Goal: Communication & Community: Answer question/provide support

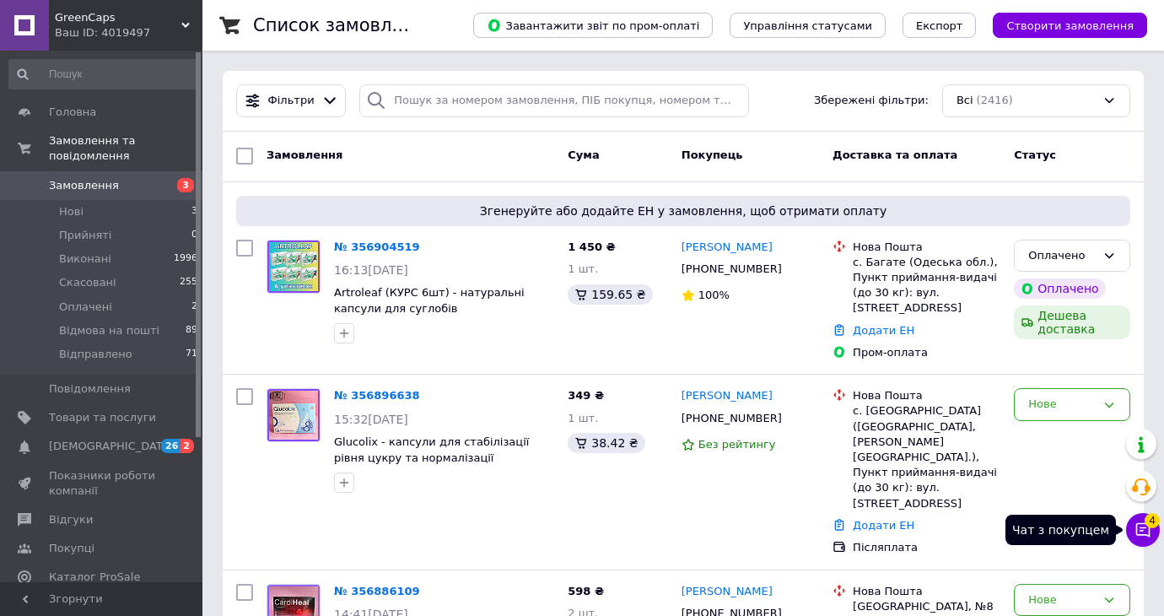
click at [1144, 521] on icon at bounding box center [1142, 529] width 17 height 17
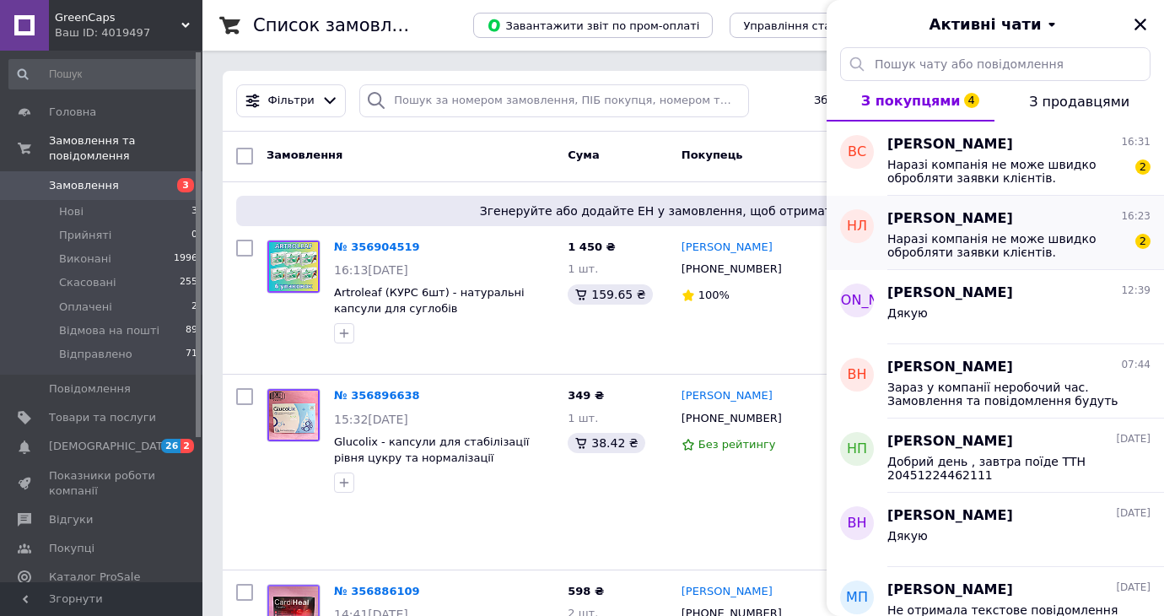
click at [1059, 241] on span "Наразі компанія не може швидко обробляти заявки клієнтів. Замовлення та повідом…" at bounding box center [1007, 245] width 240 height 27
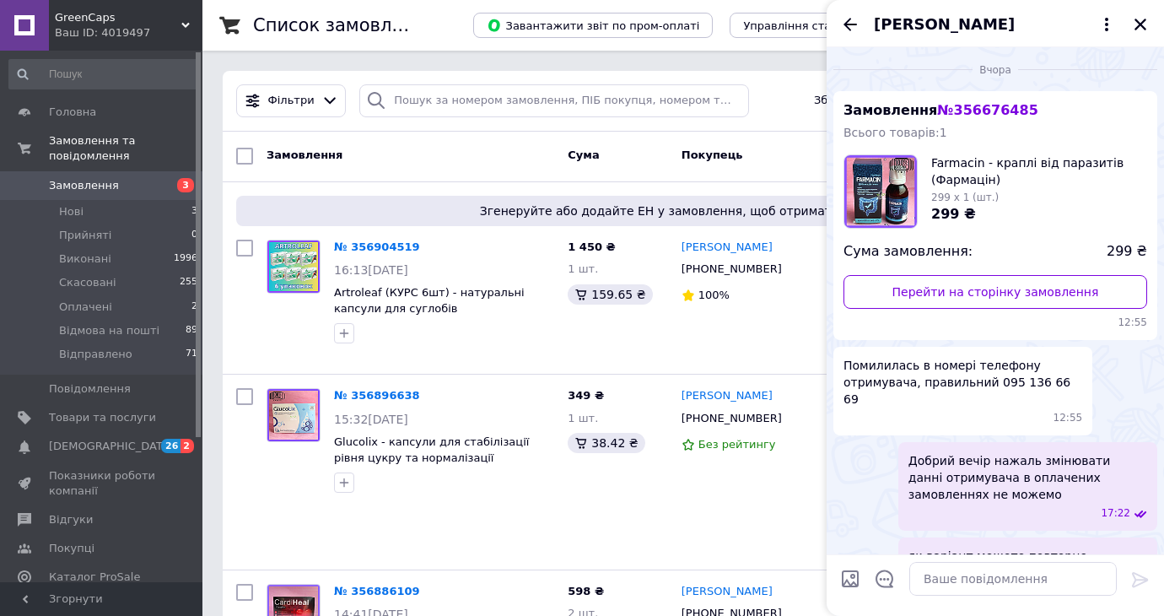
scroll to position [911, 0]
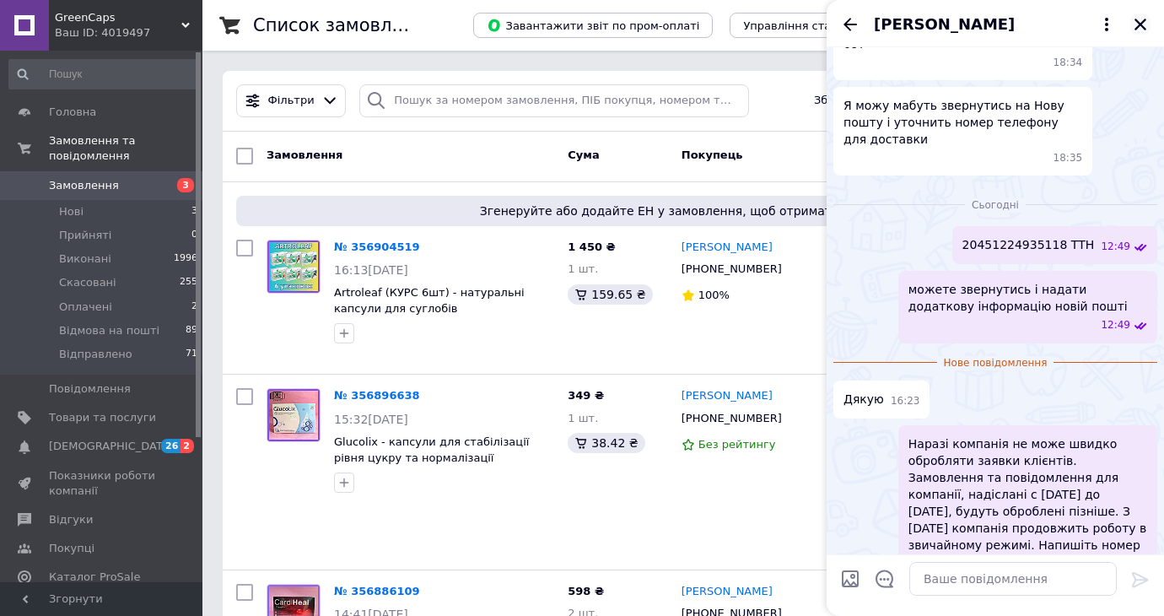
click at [1140, 26] on icon "Закрити" at bounding box center [1140, 24] width 15 height 15
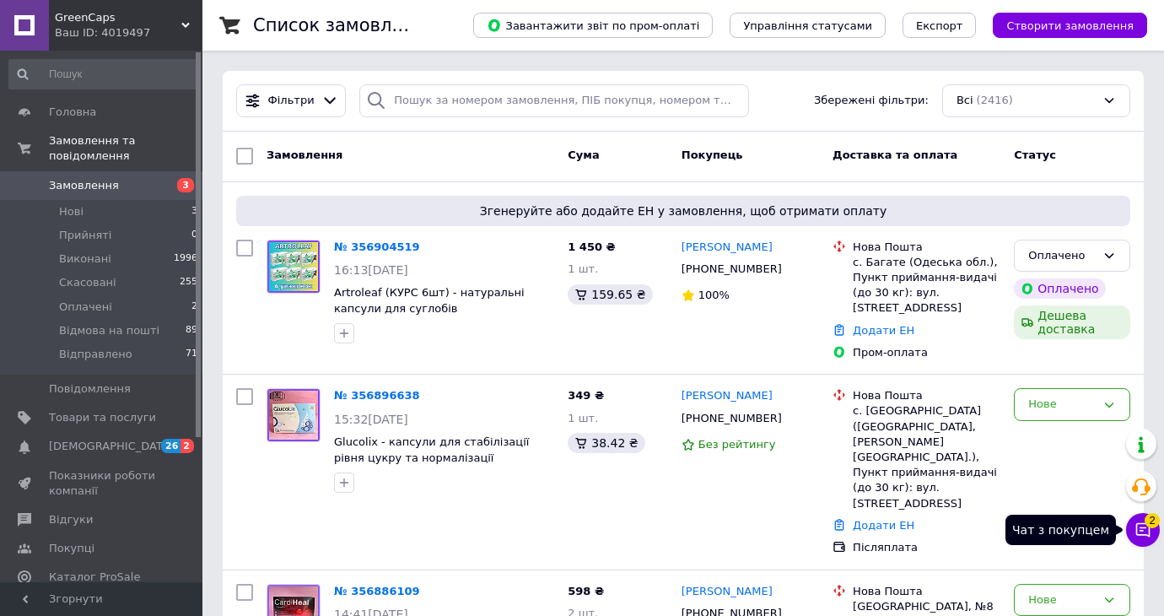
click at [1136, 522] on icon at bounding box center [1142, 529] width 17 height 17
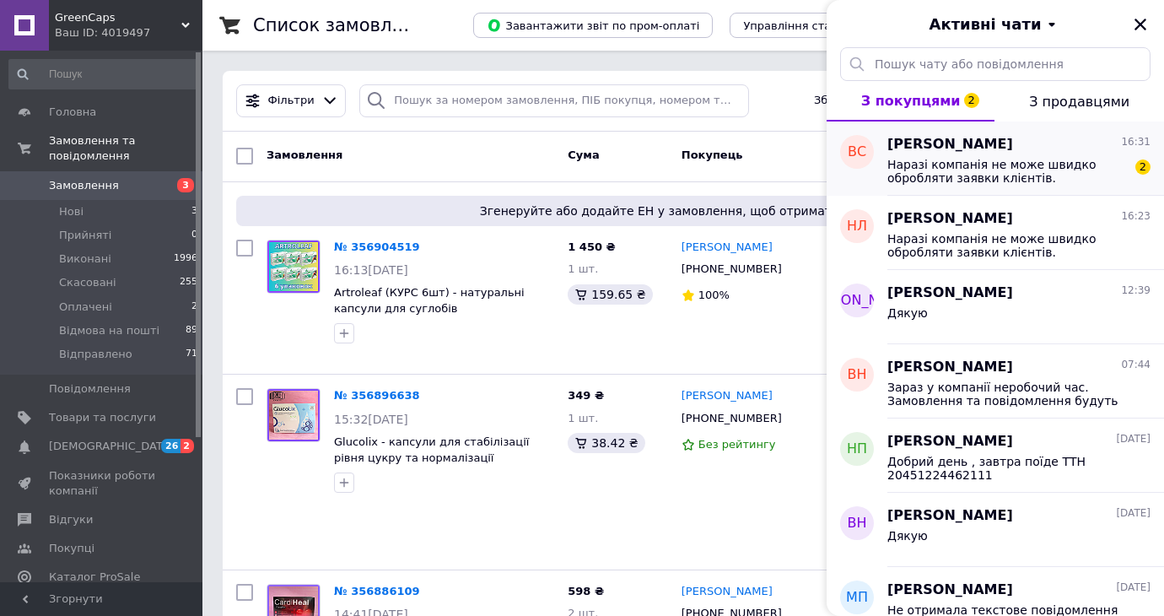
click at [1023, 181] on span "Наразі компанія не може швидко обробляти заявки клієнтів. Замовлення та повідом…" at bounding box center [1007, 171] width 240 height 27
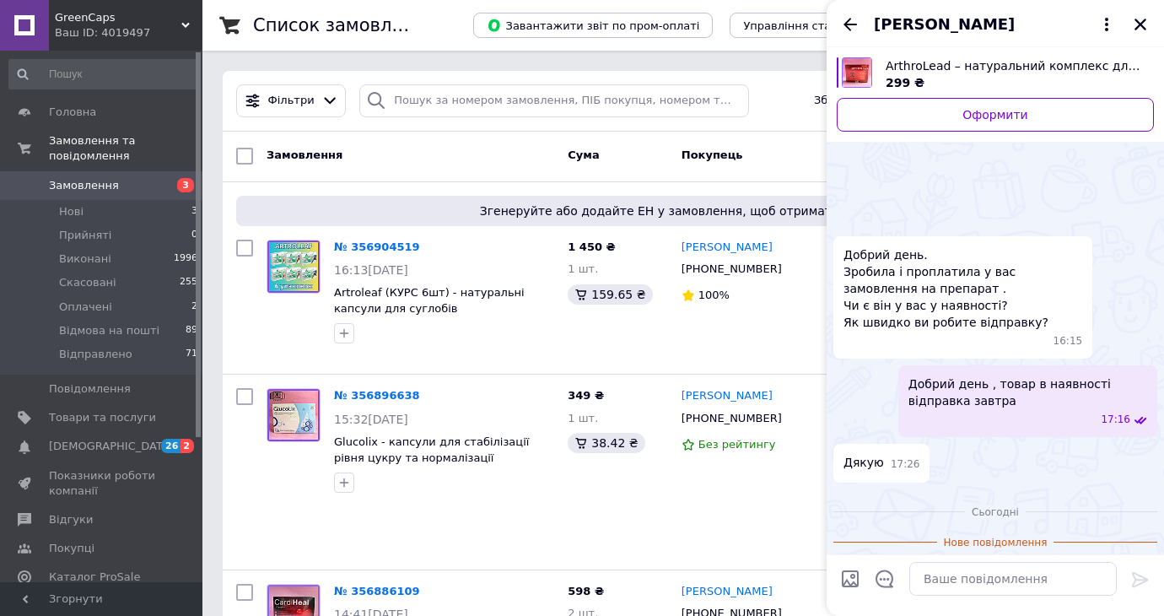
scroll to position [246, 0]
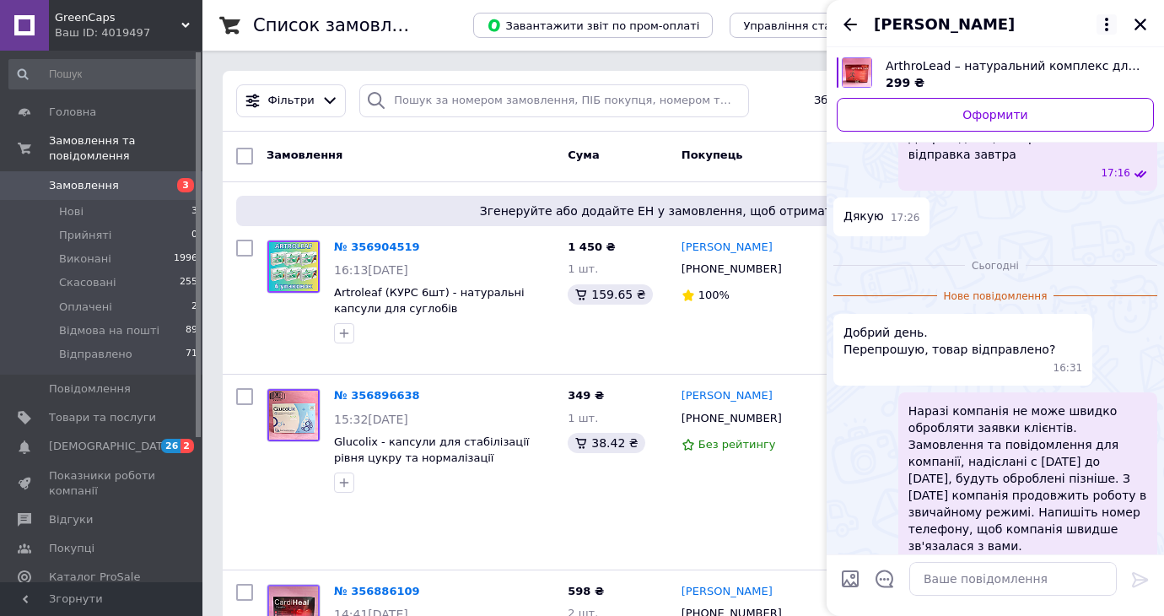
click at [1111, 30] on icon at bounding box center [1107, 24] width 20 height 20
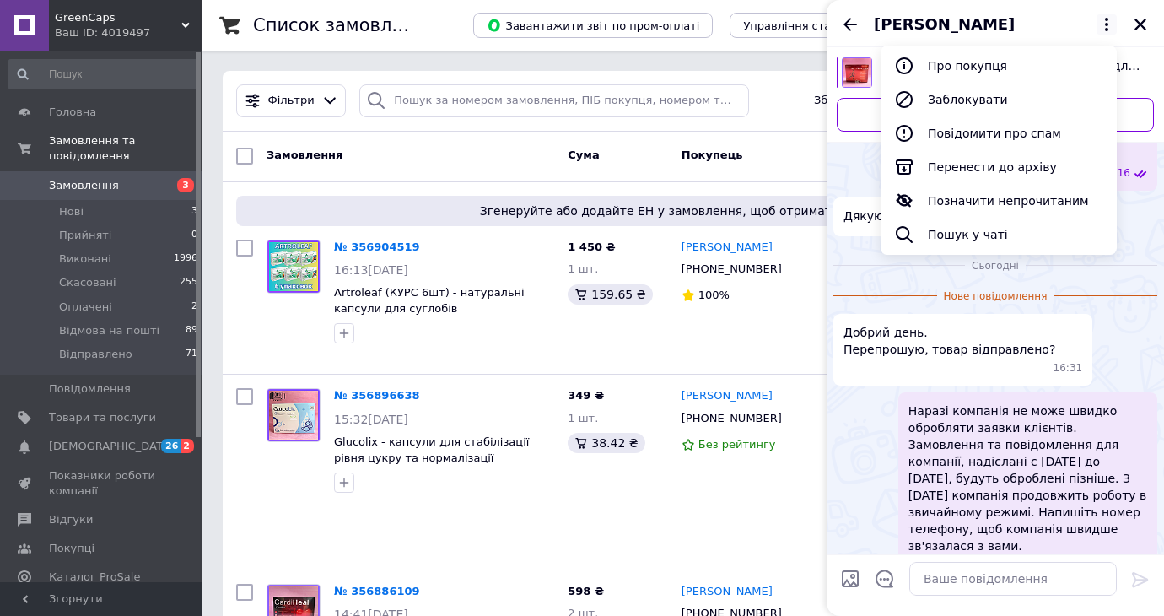
click at [1117, 218] on div "Дякую 17:26" at bounding box center [995, 216] width 324 height 38
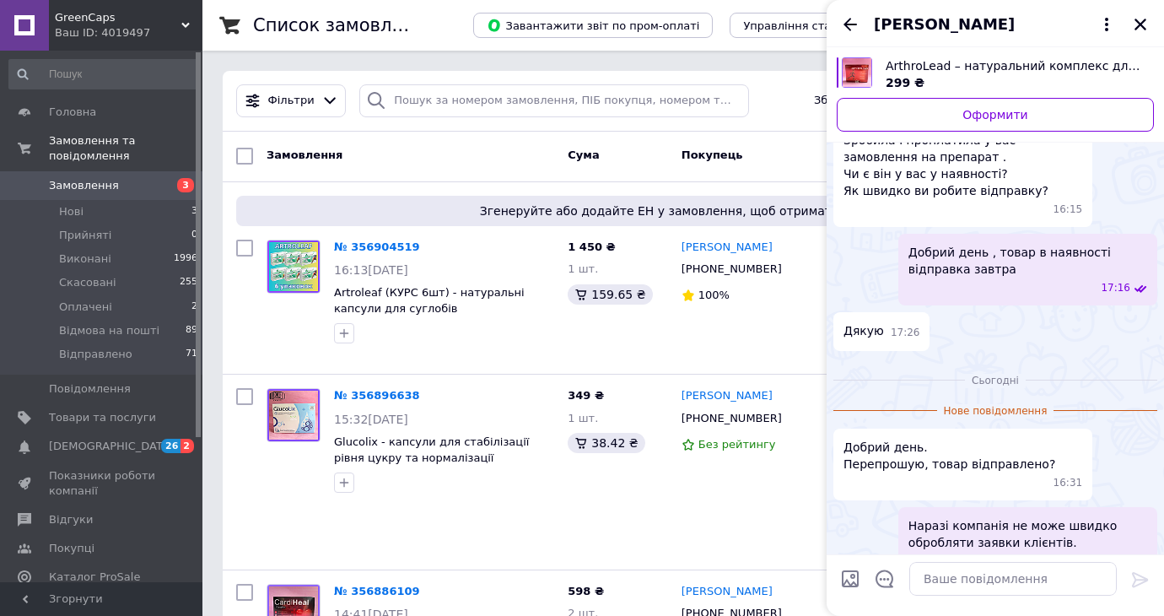
scroll to position [42, 0]
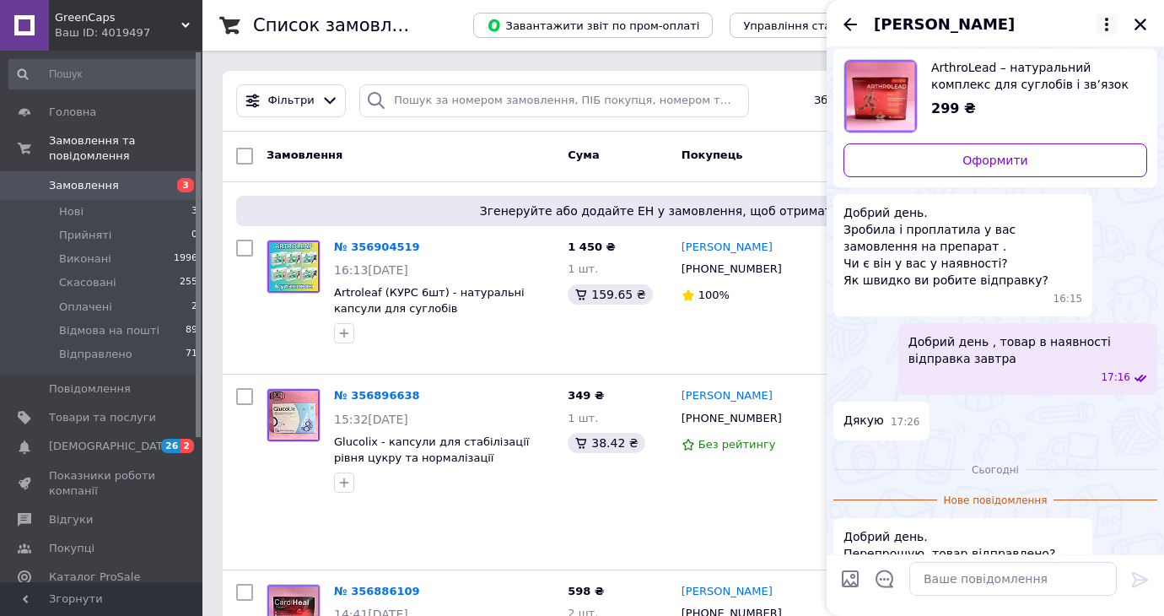
click at [1112, 28] on icon at bounding box center [1107, 24] width 20 height 20
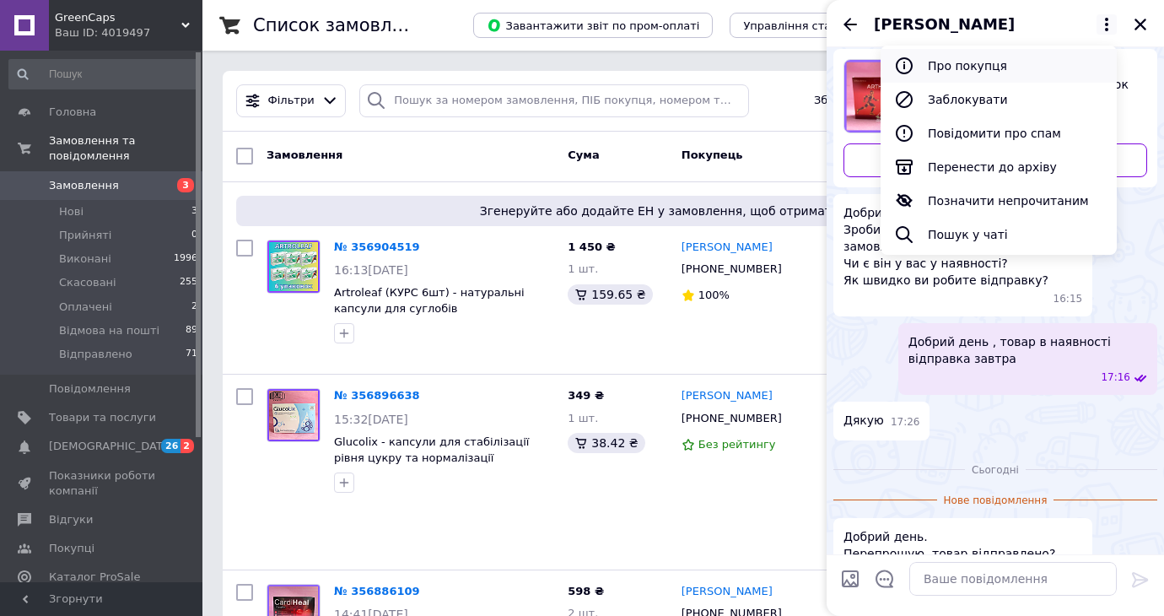
click at [1049, 70] on button "Про покупця" at bounding box center [999, 66] width 236 height 34
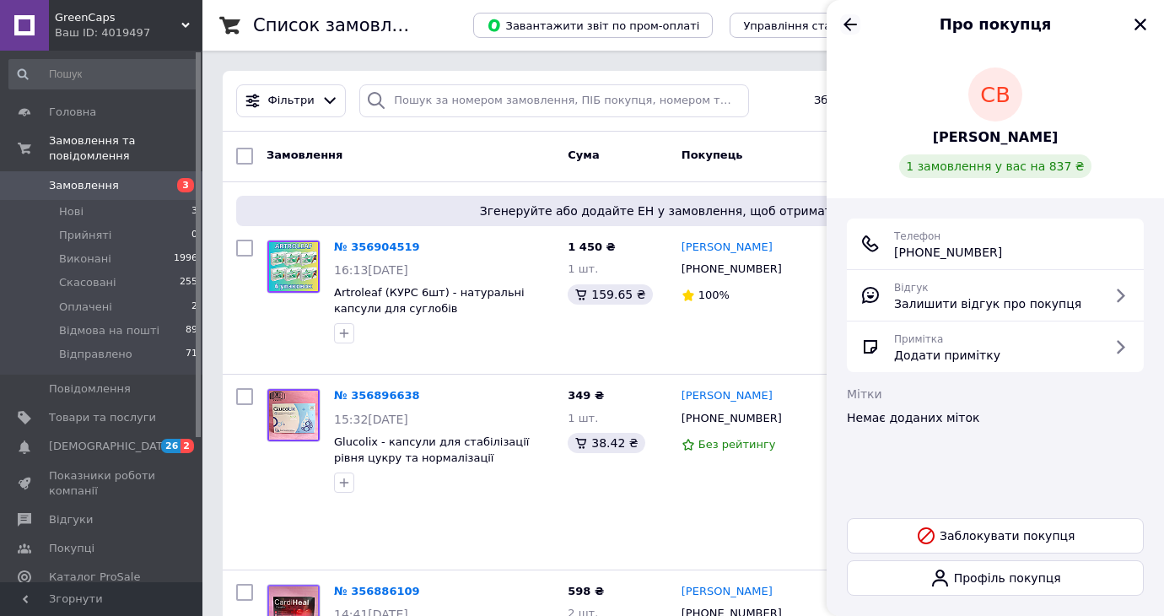
click at [844, 19] on icon "Назад" at bounding box center [850, 24] width 20 height 20
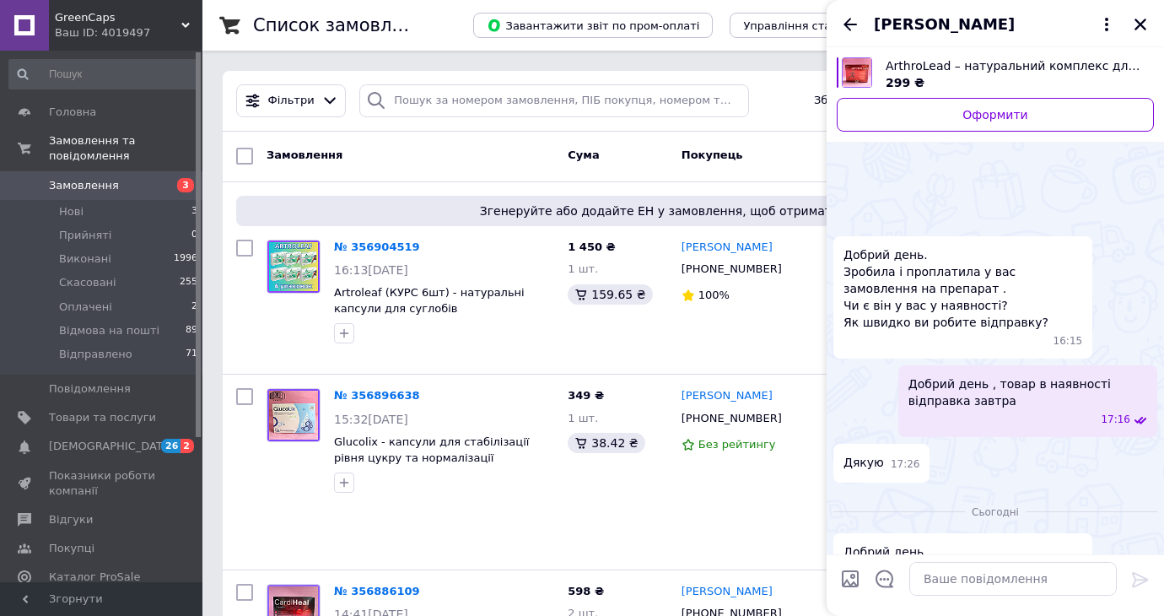
scroll to position [219, 0]
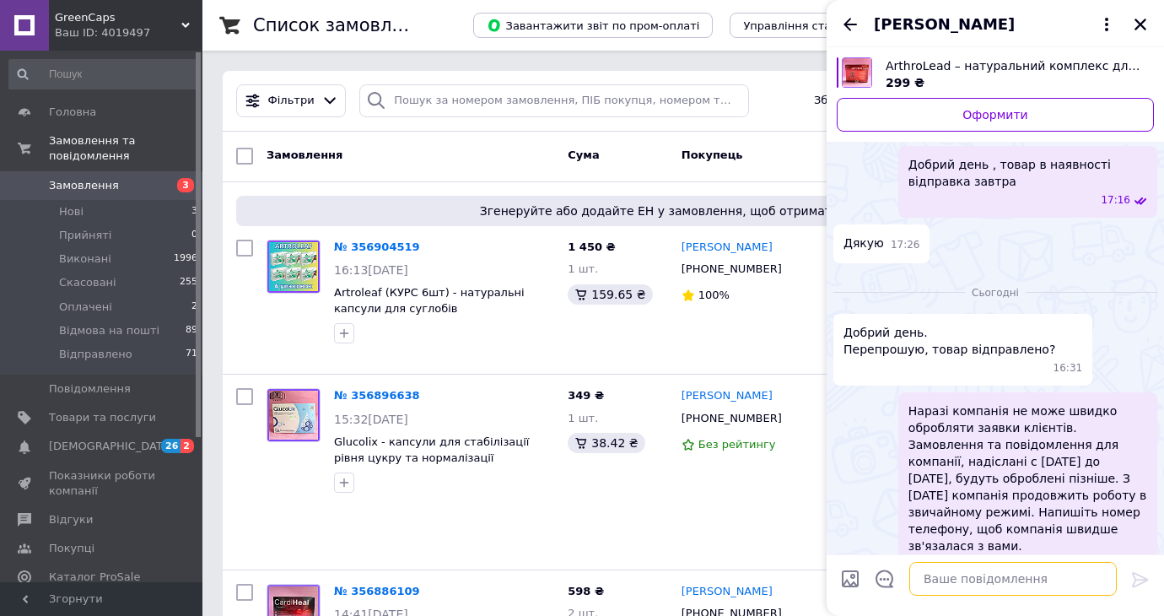
click at [995, 574] on textarea at bounding box center [1012, 579] width 207 height 34
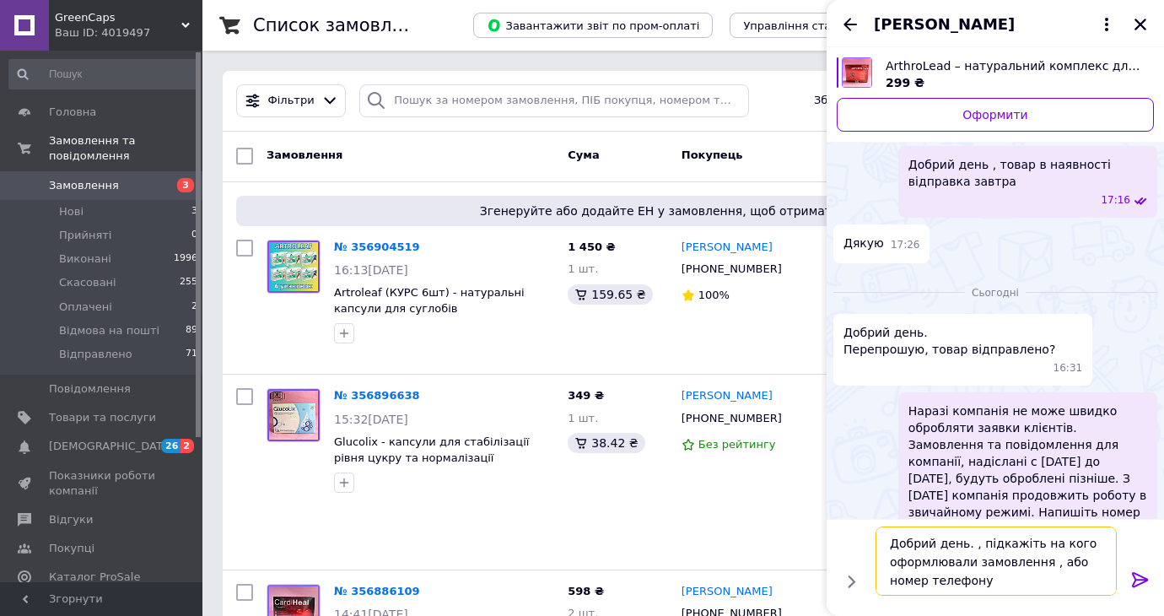
type textarea "Добрий день. , підкажіть на кого оформлювали замовлення , або номер телефону"
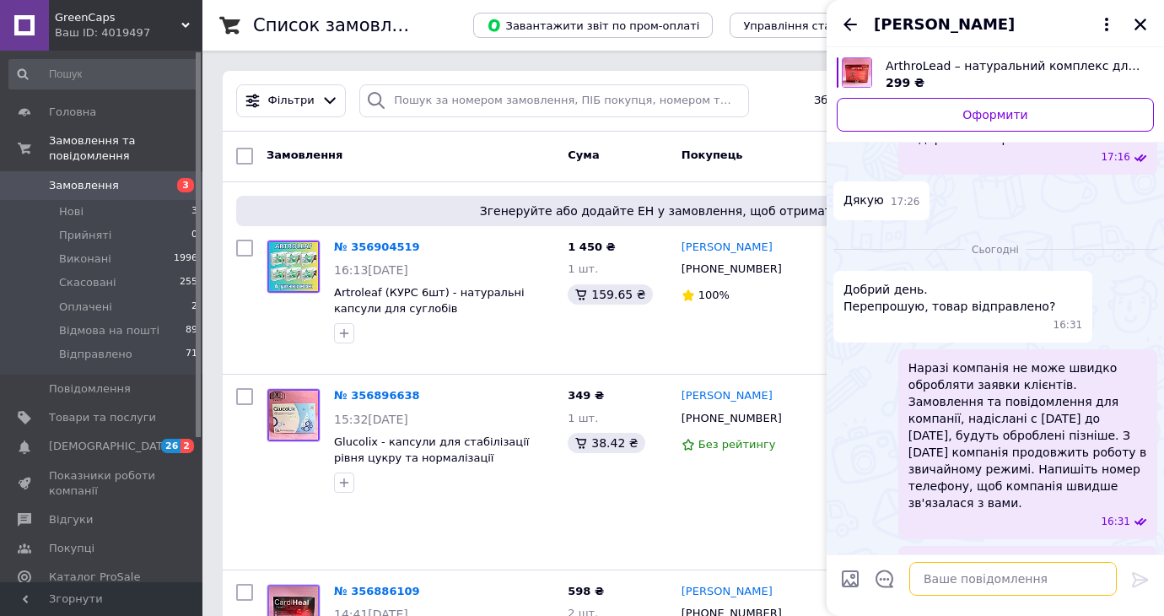
scroll to position [272, 0]
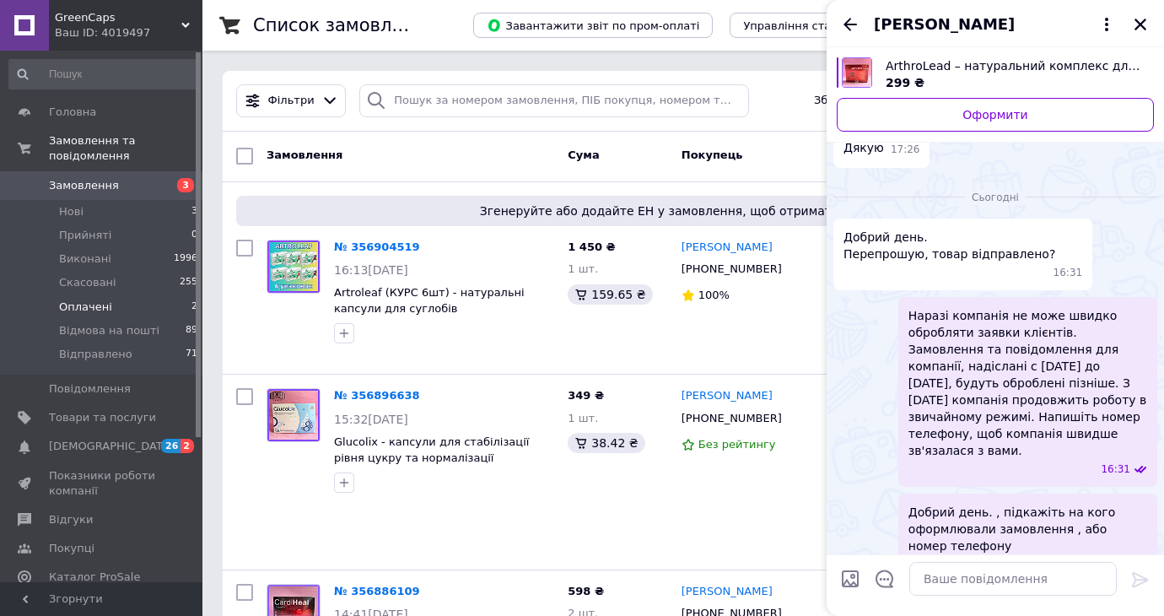
click at [129, 314] on li "Оплачені 2" at bounding box center [103, 307] width 207 height 24
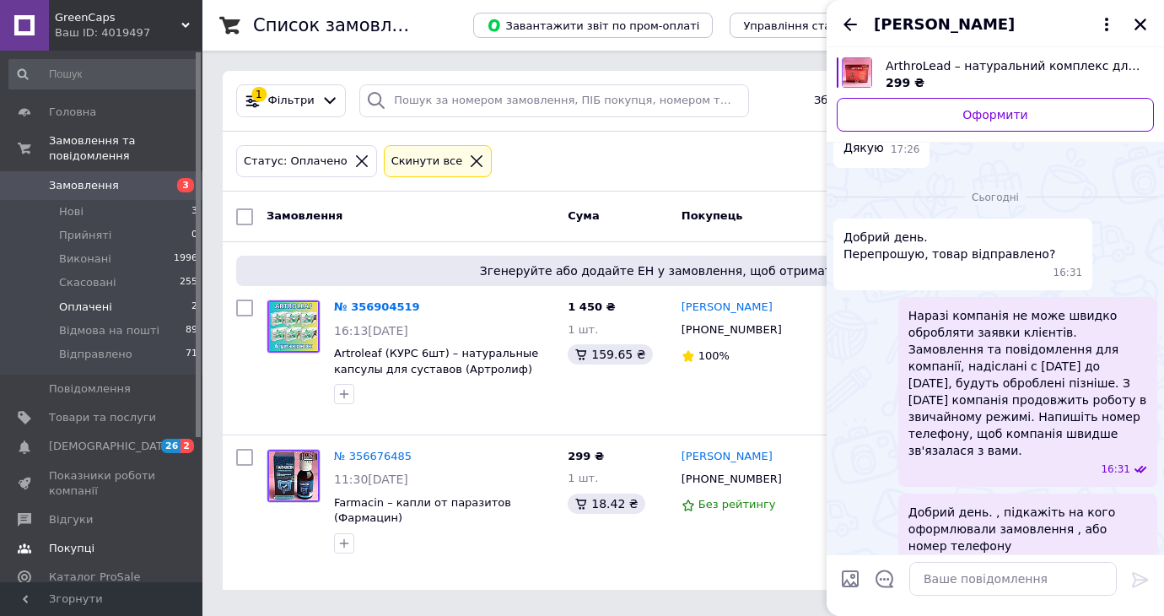
click at [77, 553] on span "Покупці" at bounding box center [72, 548] width 46 height 15
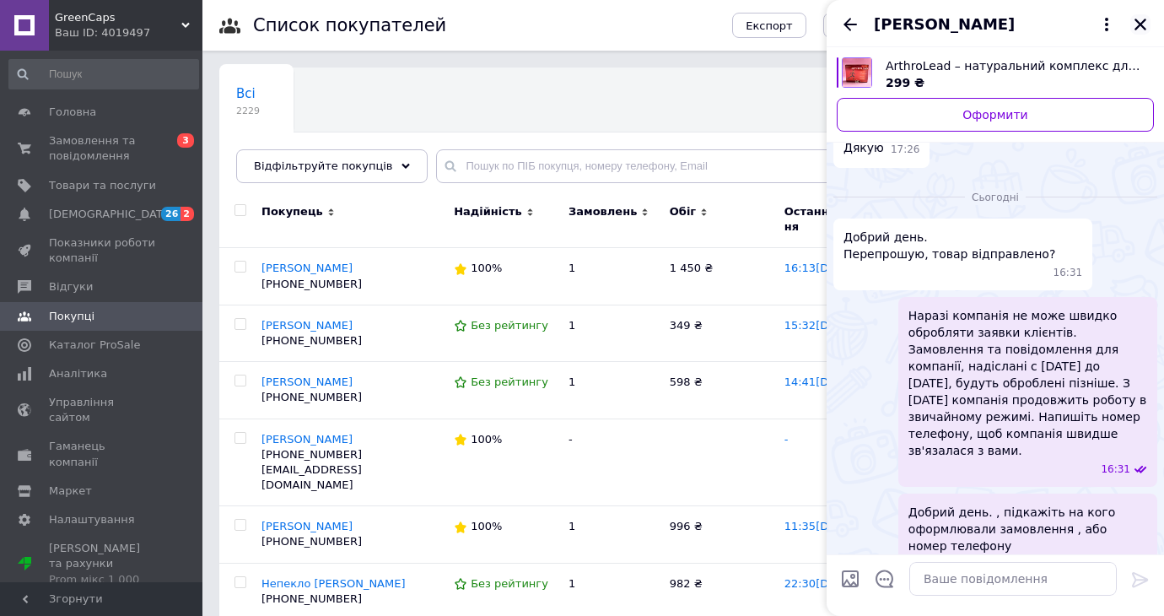
click at [1138, 20] on icon "Закрити" at bounding box center [1140, 24] width 15 height 15
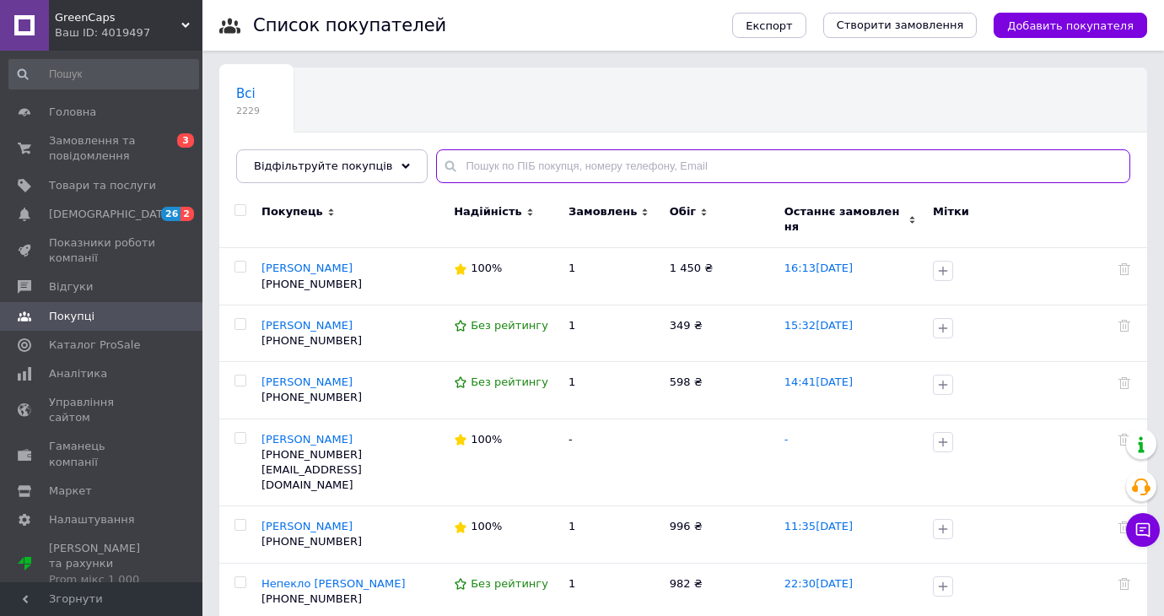
click at [551, 163] on input "text" at bounding box center [783, 166] width 694 height 34
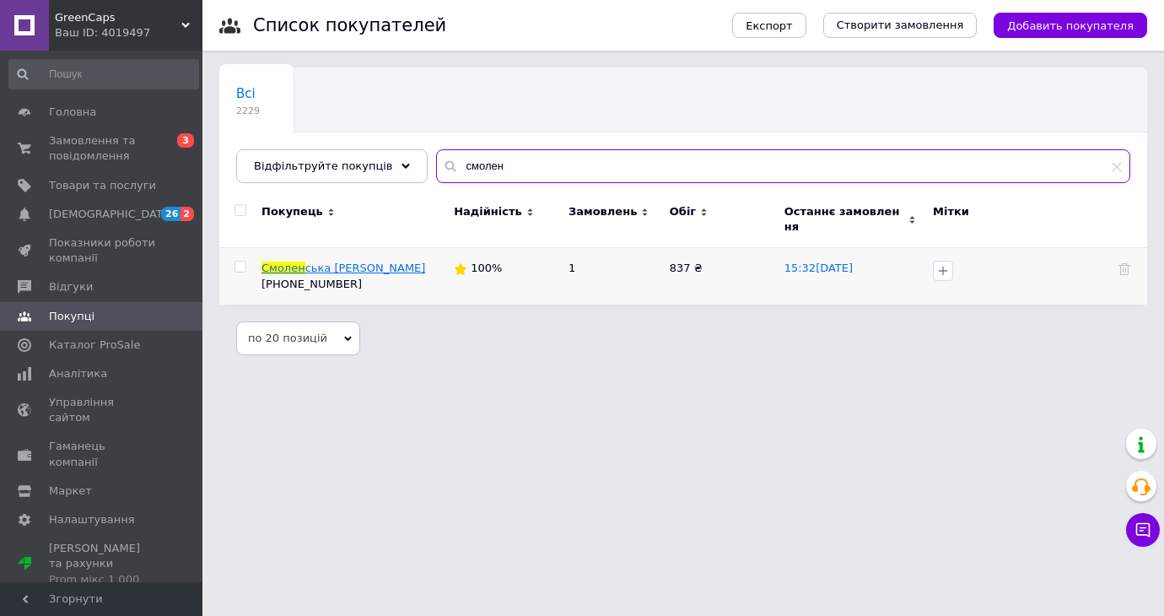
type input "смолен"
click at [328, 261] on span "ська Валентина" at bounding box center [365, 267] width 121 height 13
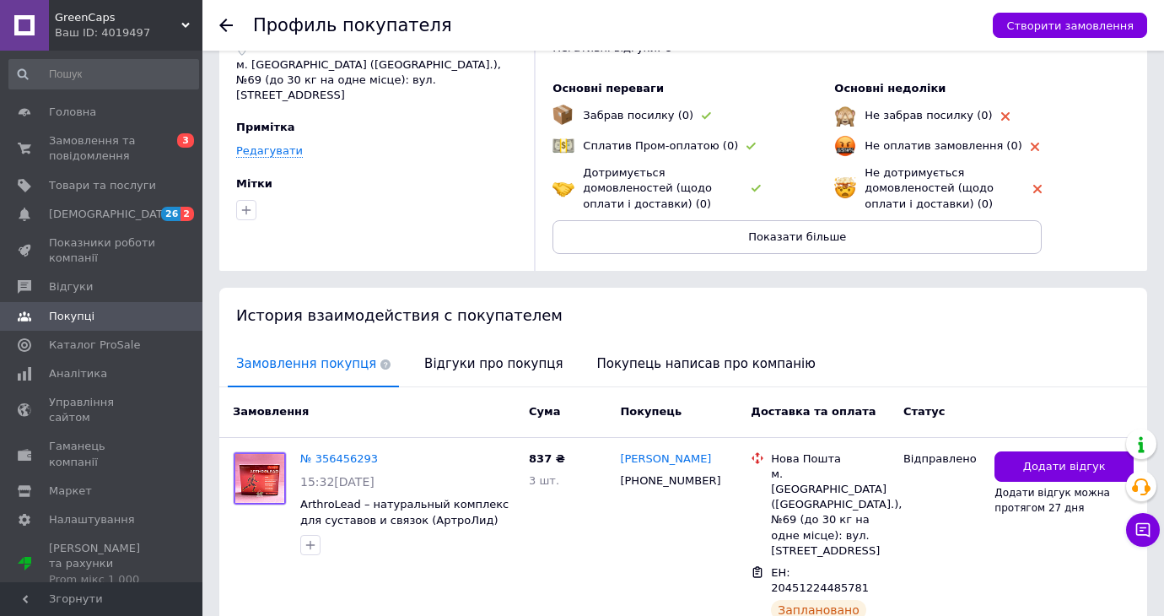
scroll to position [173, 0]
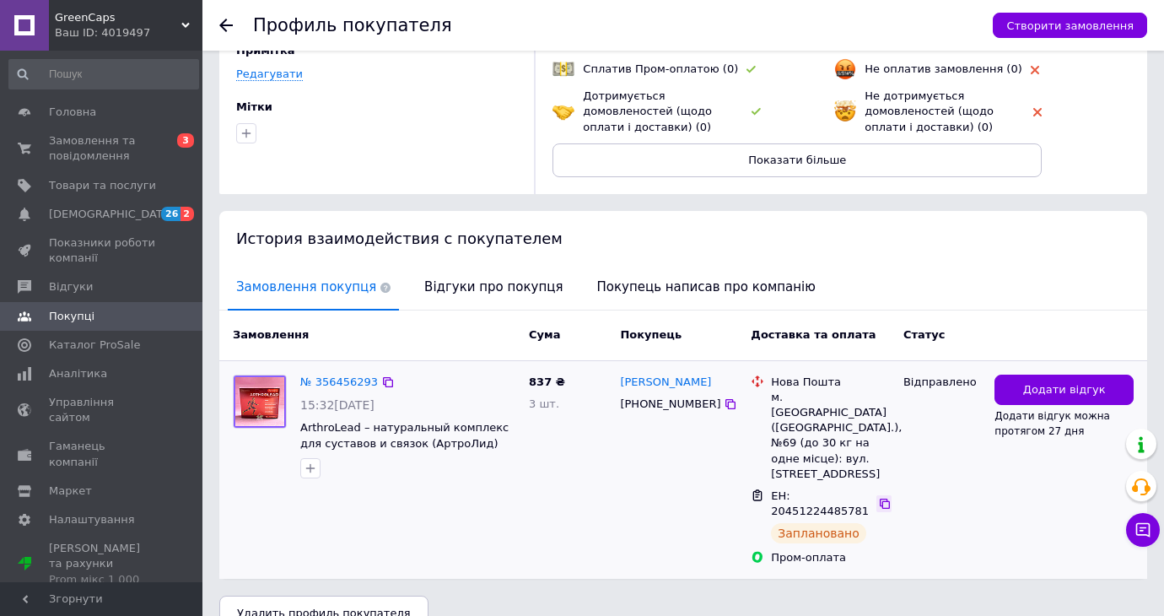
click at [886, 498] on icon at bounding box center [885, 503] width 10 height 10
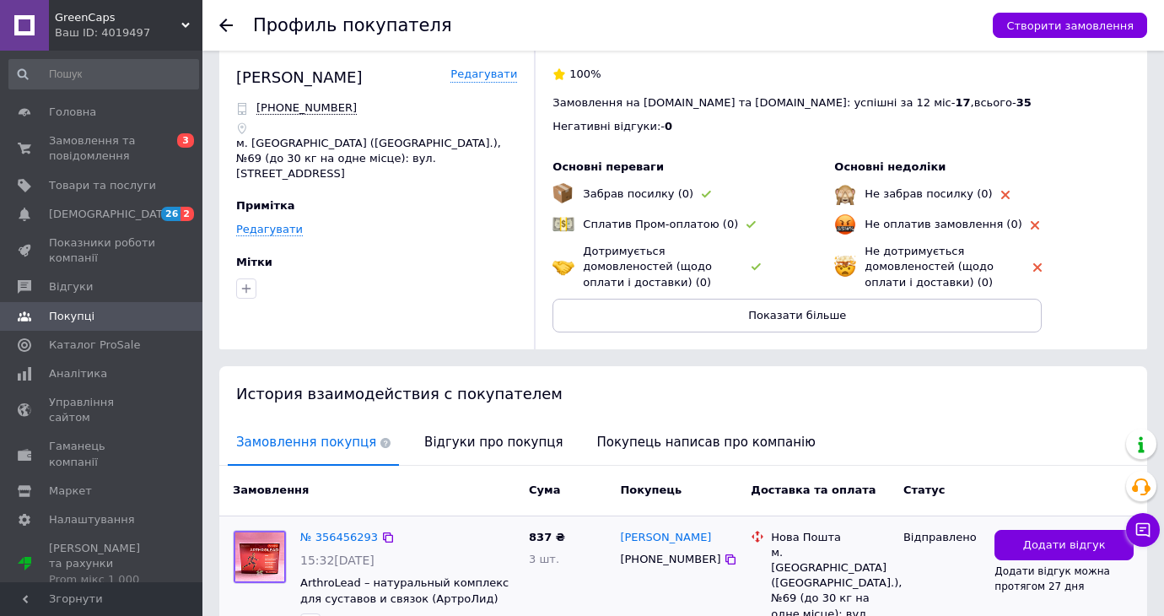
scroll to position [0, 0]
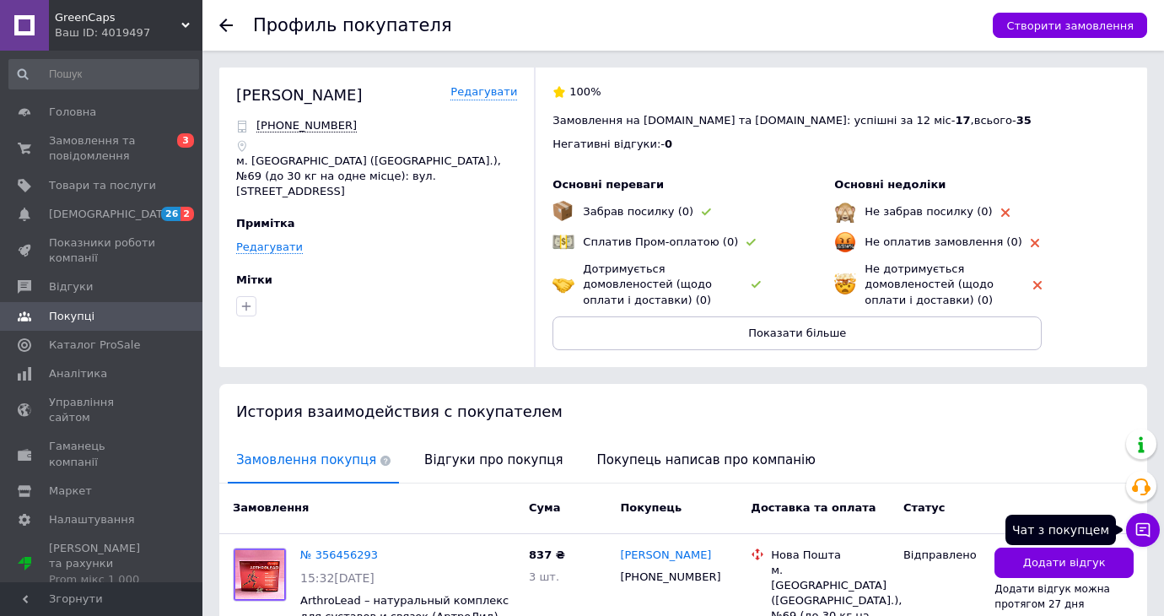
click at [1141, 531] on icon at bounding box center [1143, 530] width 14 height 14
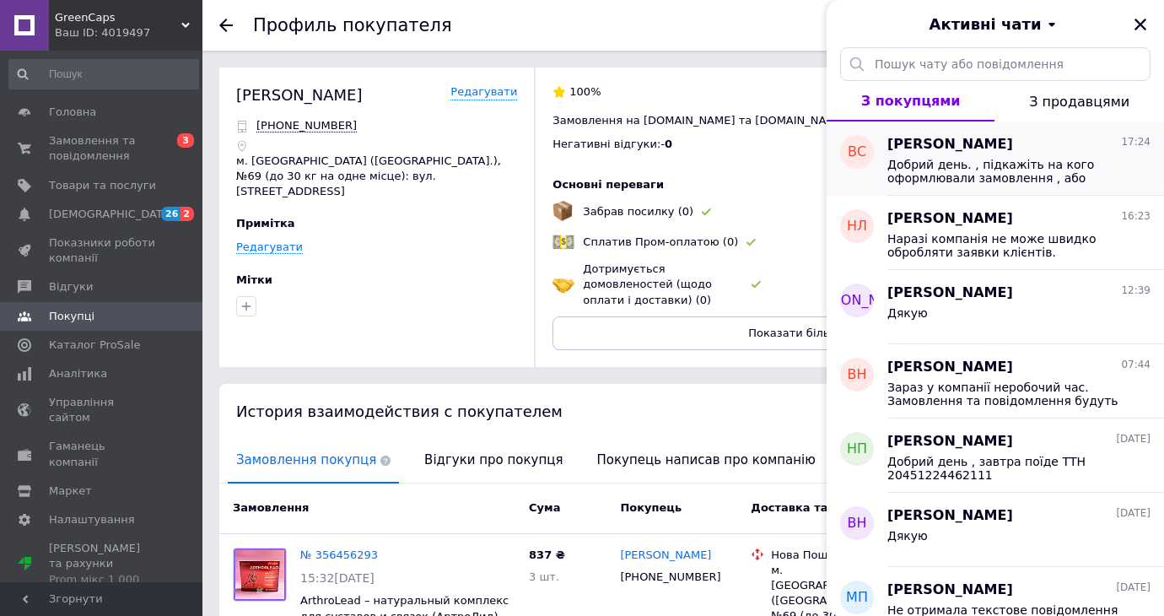
click at [982, 162] on span "Добрий день. , підкажіть на кого оформлювали замовлення , або номер телефону" at bounding box center [1007, 171] width 240 height 27
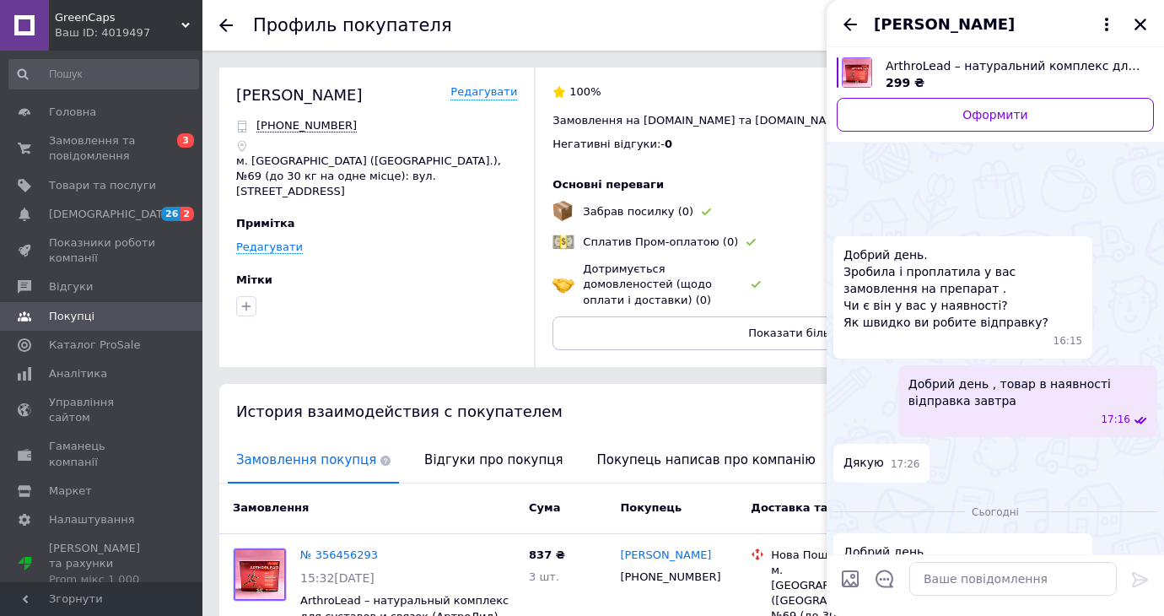
scroll to position [315, 0]
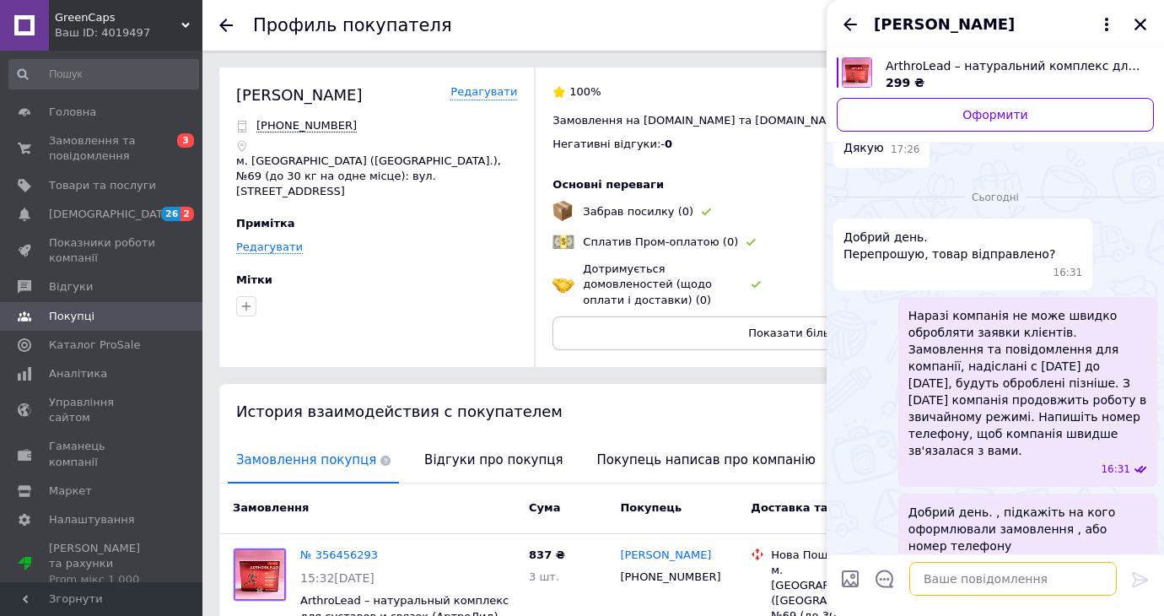
click at [951, 585] on textarea at bounding box center [1012, 579] width 207 height 34
paste textarea "20451224485781"
type textarea "ТТн 20451224485781"
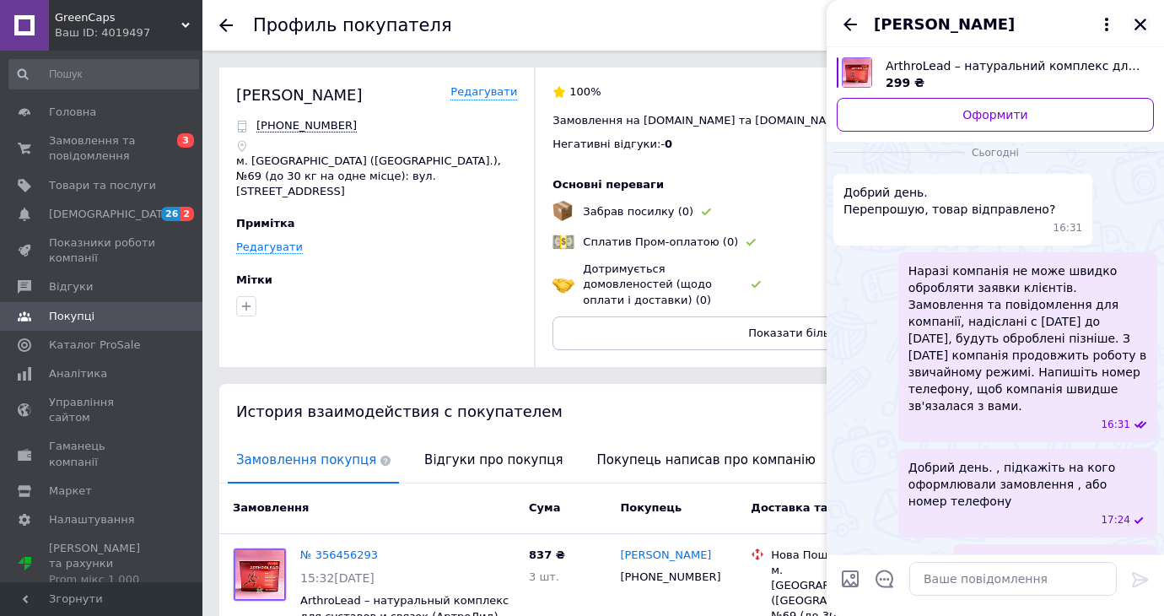
click at [1141, 21] on icon "Закрити" at bounding box center [1140, 24] width 15 height 15
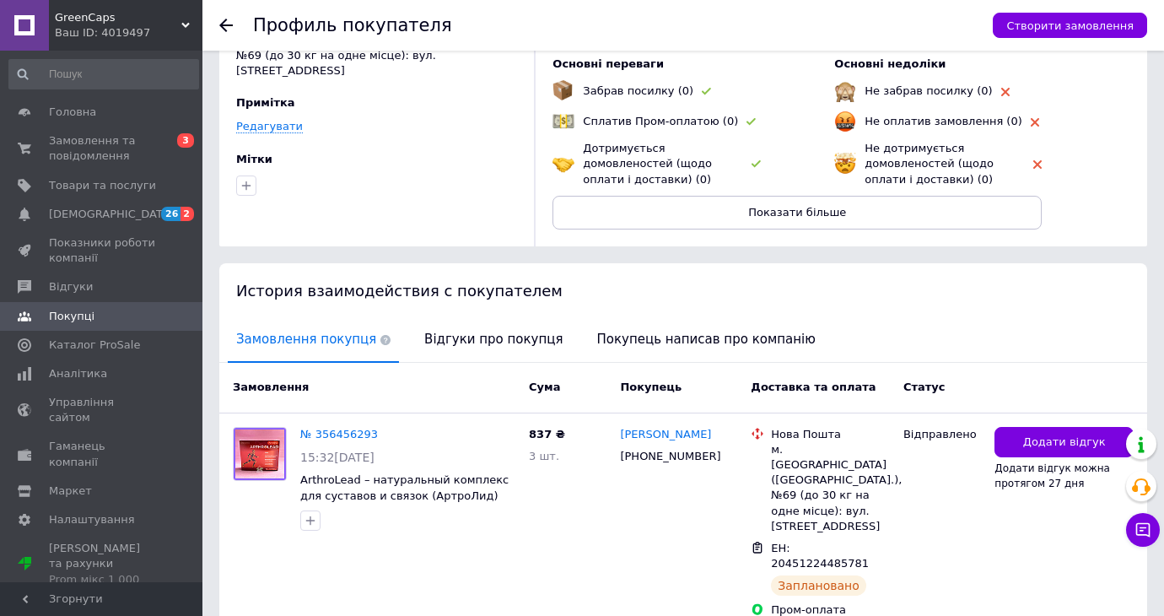
scroll to position [146, 0]
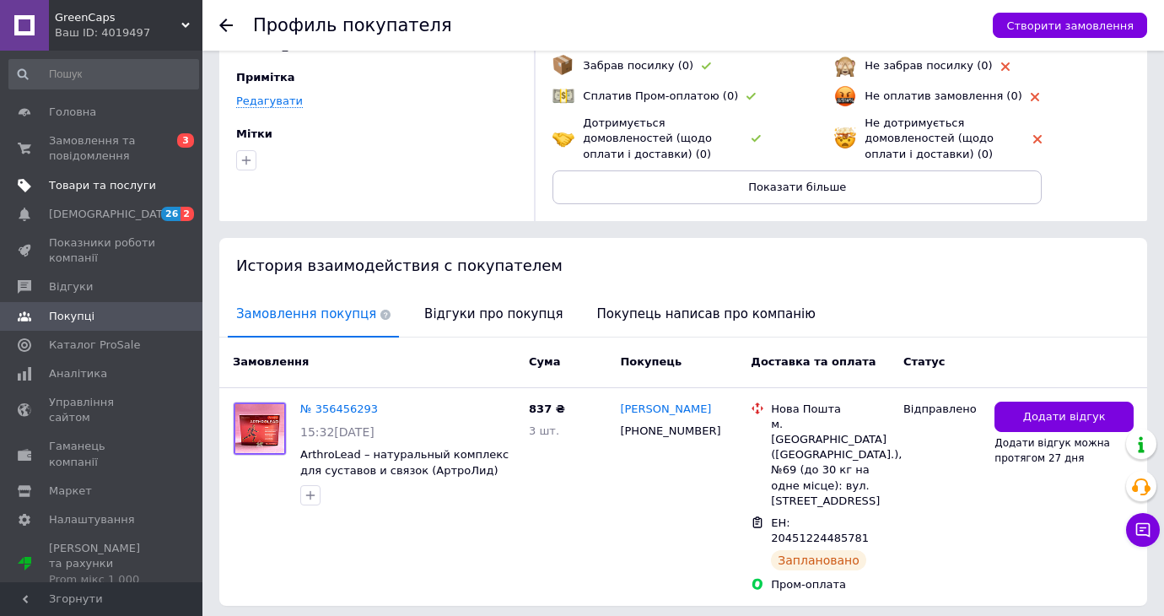
click at [86, 172] on link "Товари та послуги" at bounding box center [103, 185] width 207 height 29
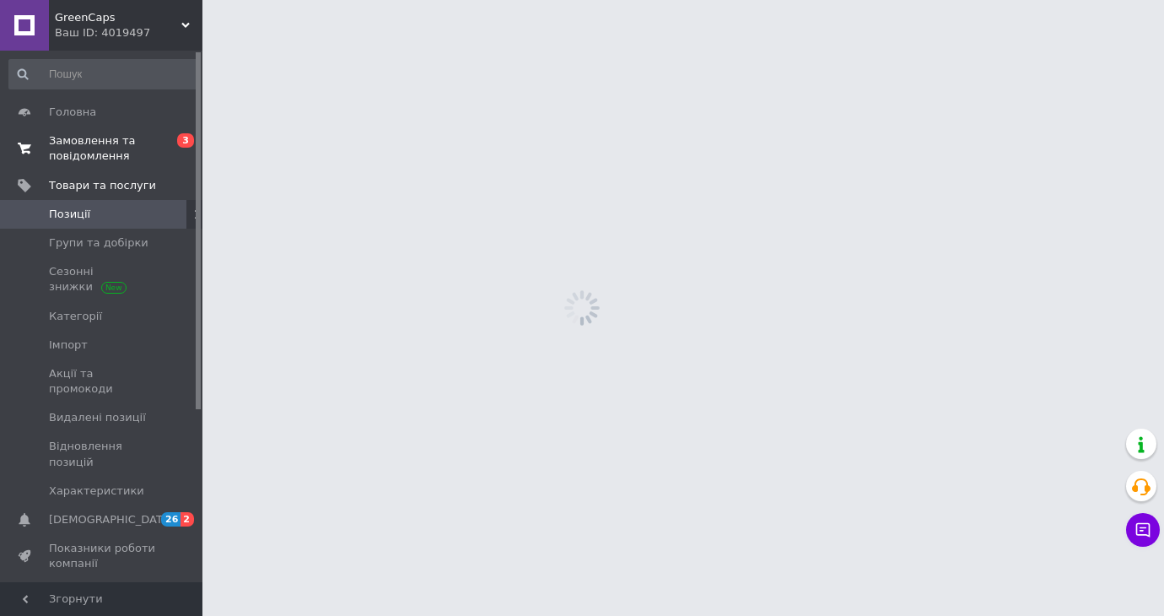
click at [92, 154] on span "Замовлення та повідомлення" at bounding box center [102, 148] width 107 height 30
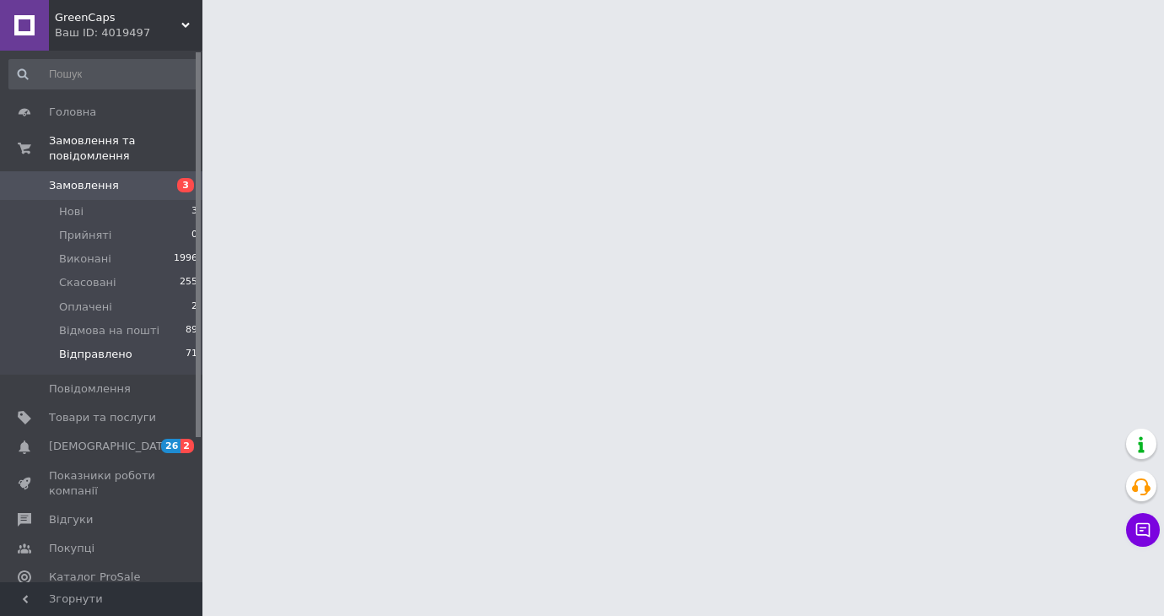
click at [144, 351] on li "Відправлено 71" at bounding box center [103, 358] width 207 height 32
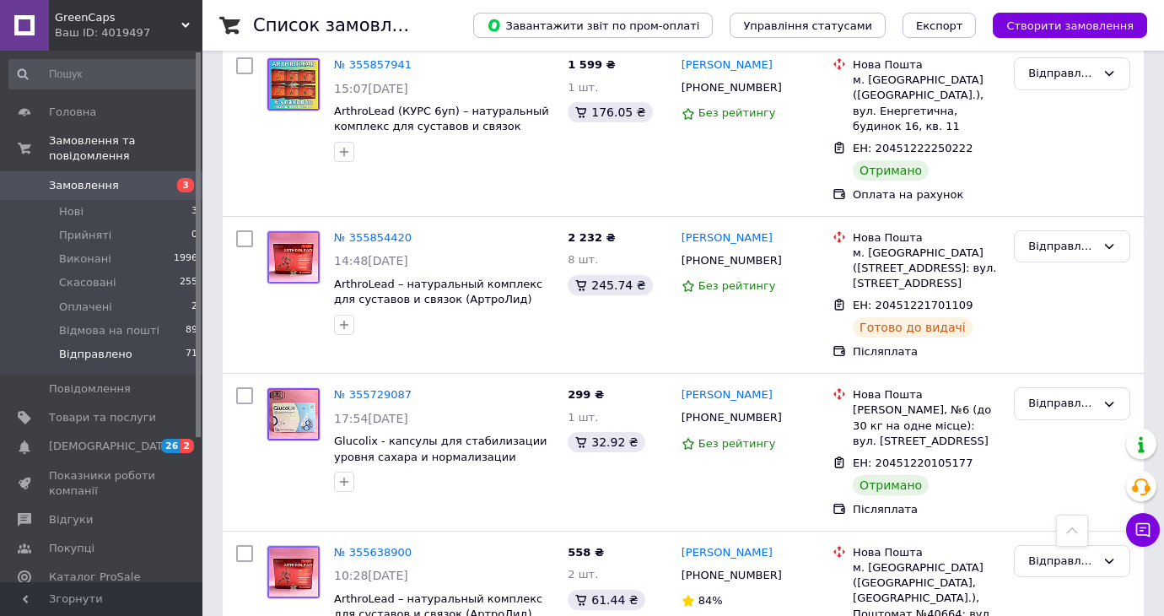
scroll to position [11744, 0]
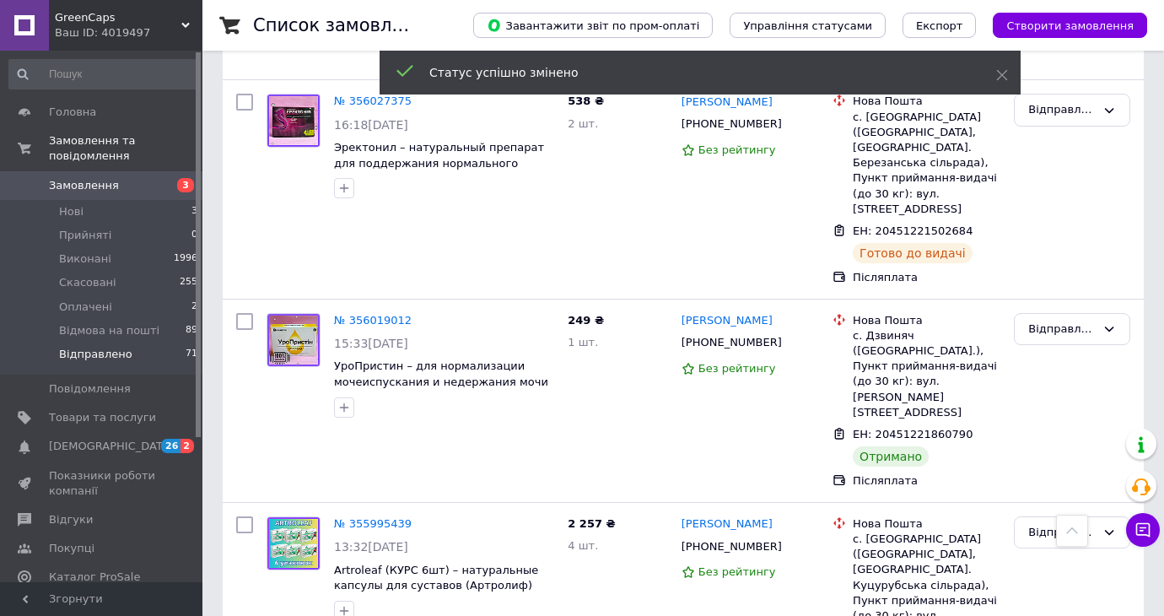
scroll to position [11060, 0]
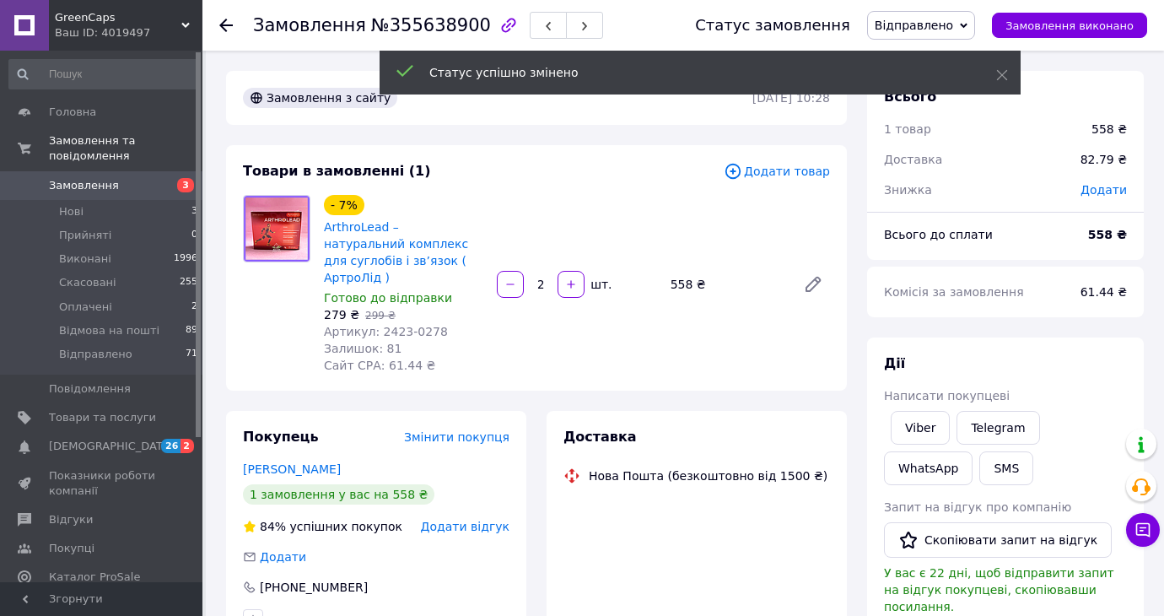
scroll to position [67, 0]
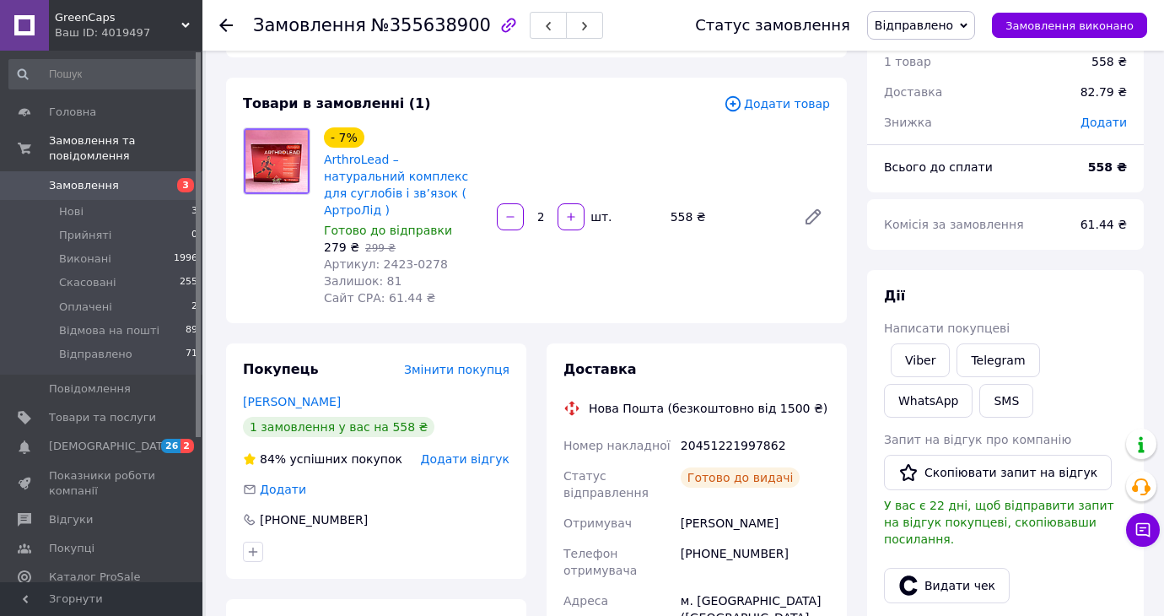
click at [719, 430] on div "20451221997862" at bounding box center [755, 445] width 156 height 30
copy div "20451221997862"
click at [988, 399] on button "SMS" at bounding box center [1006, 401] width 54 height 34
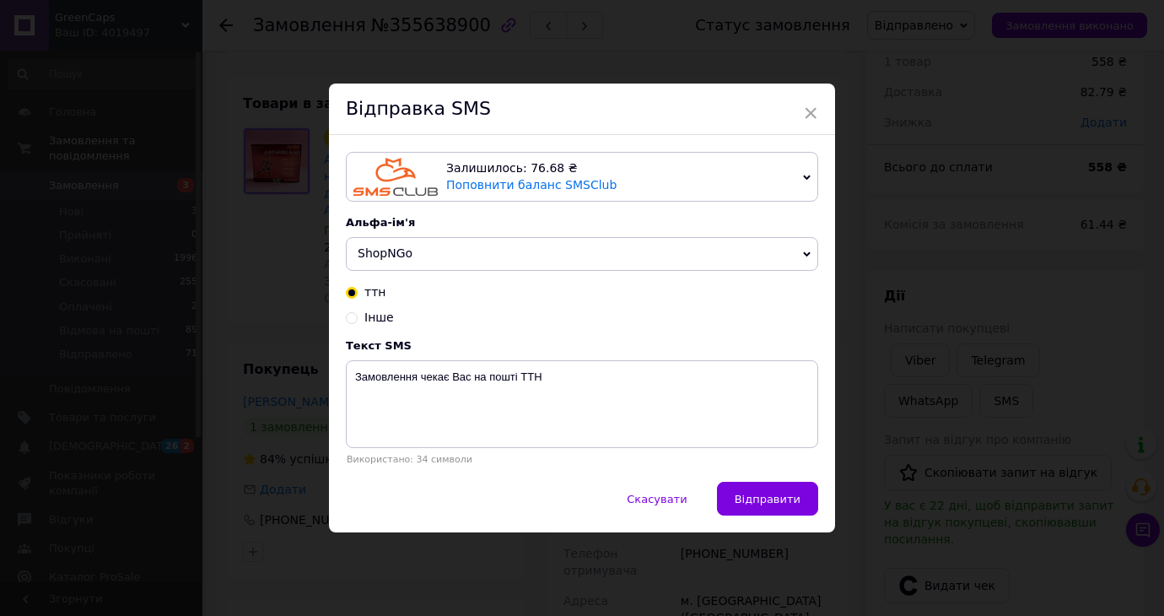
click at [427, 247] on span "ShopNGo" at bounding box center [582, 254] width 472 height 34
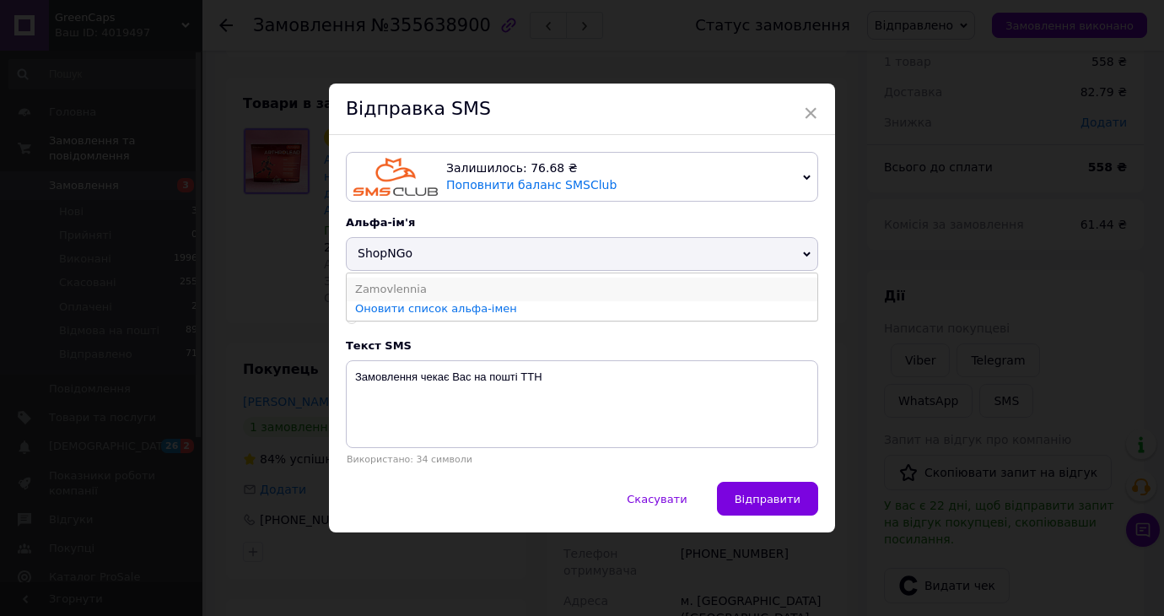
click at [420, 287] on li "Zamovlennia" at bounding box center [582, 290] width 471 height 24
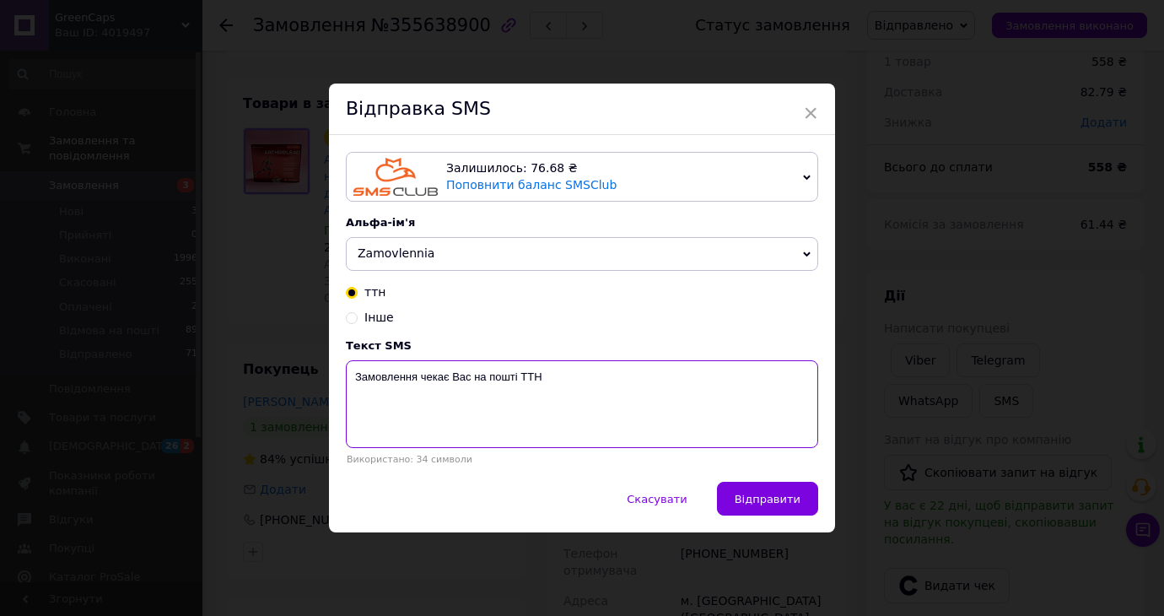
click at [575, 384] on textarea "Замовлення чекає Вас на пошті ТТН" at bounding box center [582, 404] width 472 height 88
paste textarea "20451221997862"
type textarea "Замовлення чекає Вас на пошті ТТН 20451221997862"
click at [801, 504] on button "Відправити" at bounding box center [767, 499] width 101 height 34
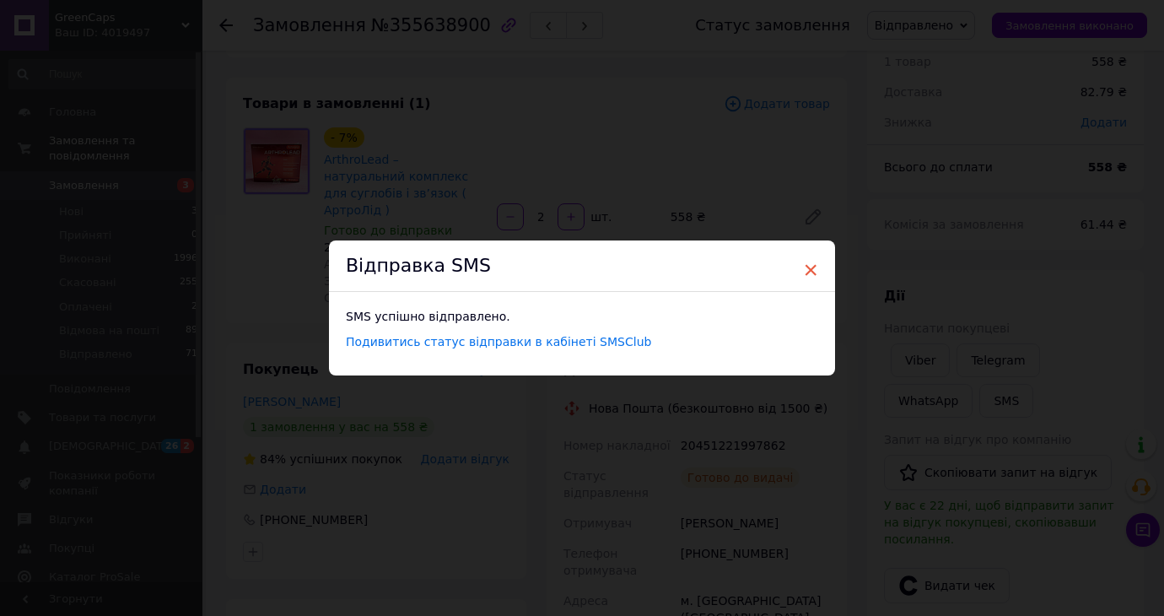
click at [814, 264] on span "×" at bounding box center [810, 270] width 15 height 29
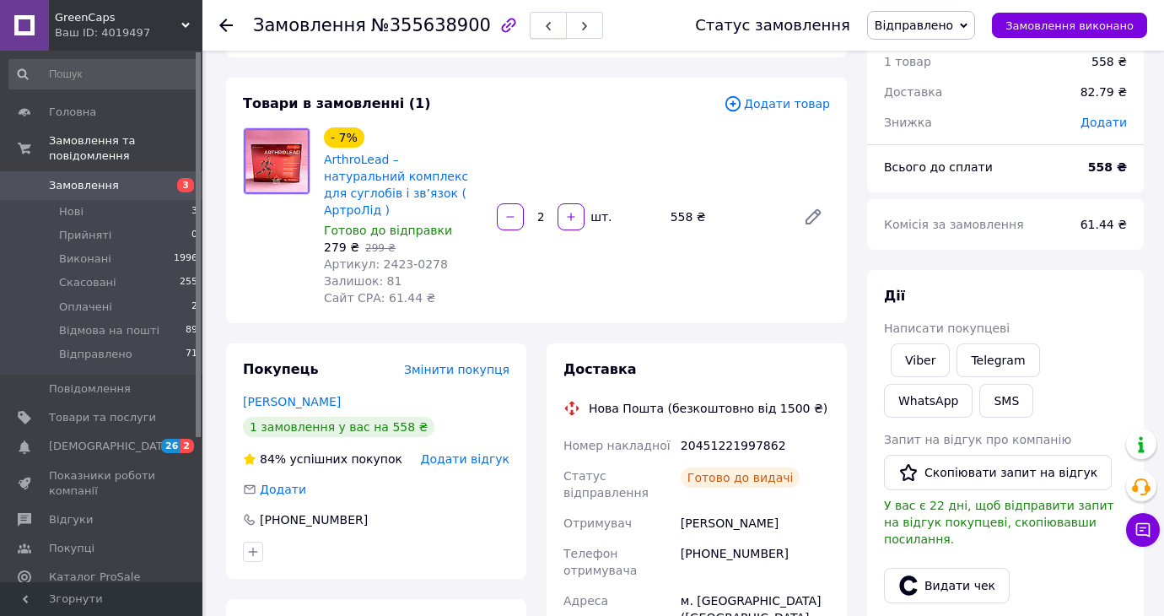
click at [543, 24] on icon "button" at bounding box center [548, 26] width 10 height 10
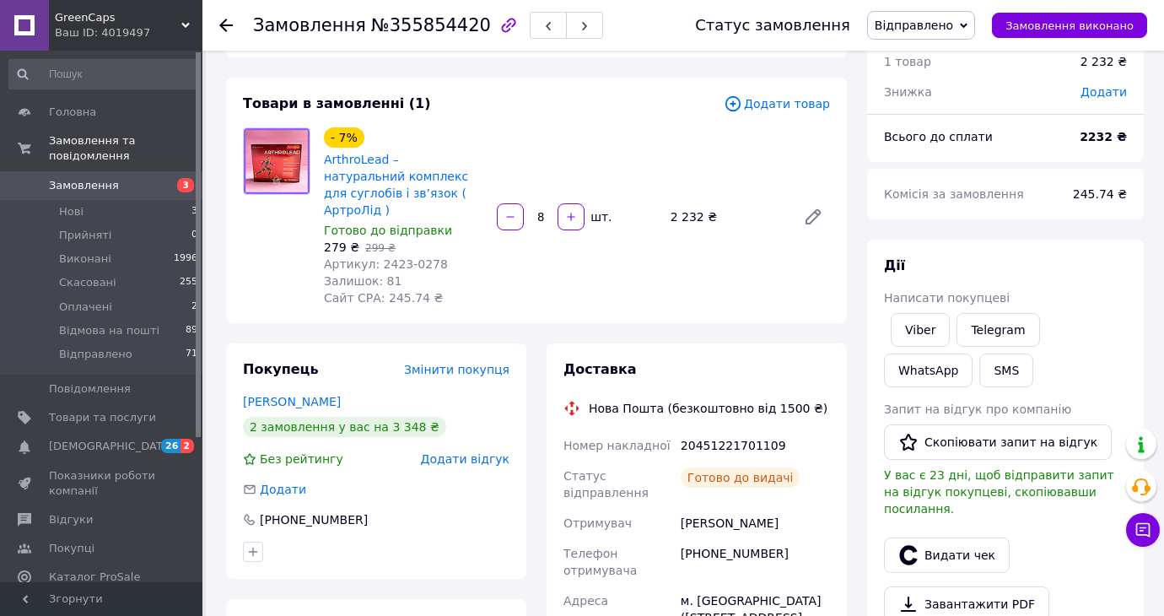
scroll to position [165, 0]
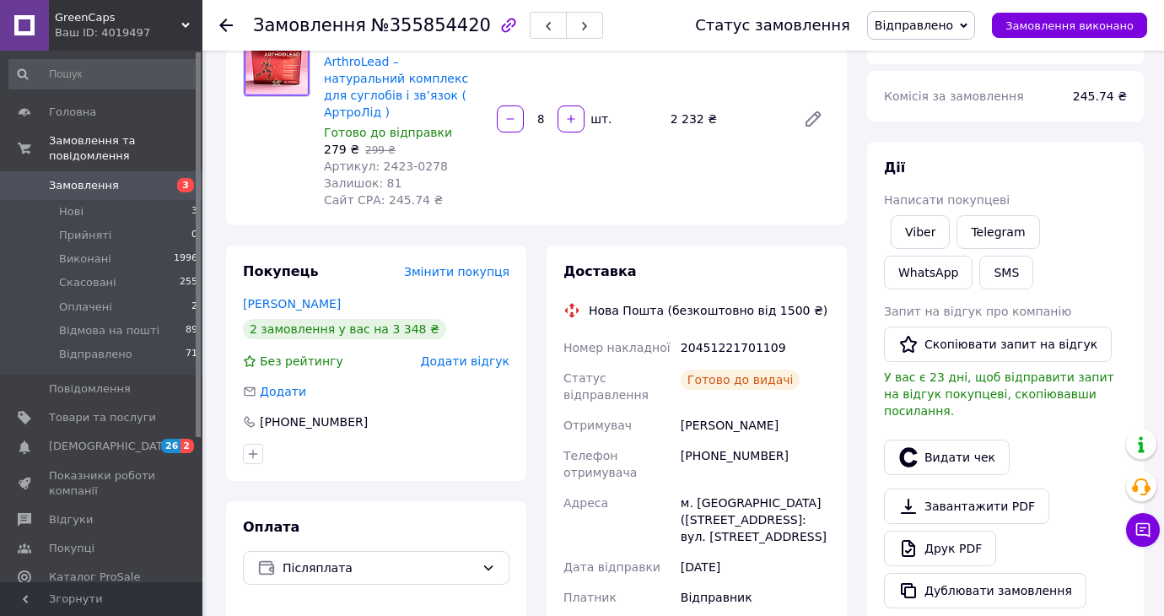
click at [732, 333] on div "20451221701109" at bounding box center [755, 347] width 156 height 30
copy div "20451221701109"
click at [1009, 269] on button "SMS" at bounding box center [1006, 273] width 54 height 34
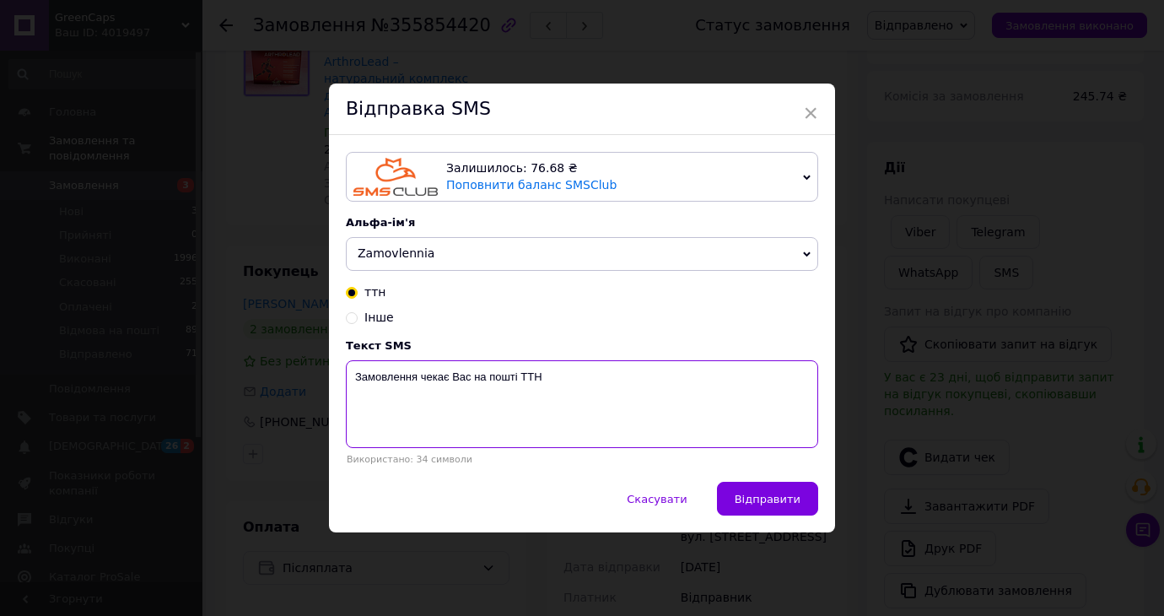
click at [613, 391] on textarea "Замовлення чекає Вас на пошті ТТН" at bounding box center [582, 404] width 472 height 88
paste textarea "20451221701109"
type textarea "Замовлення чекає Вас на пошті ТТН 20451221701109"
click at [762, 506] on button "Відправити" at bounding box center [767, 499] width 101 height 34
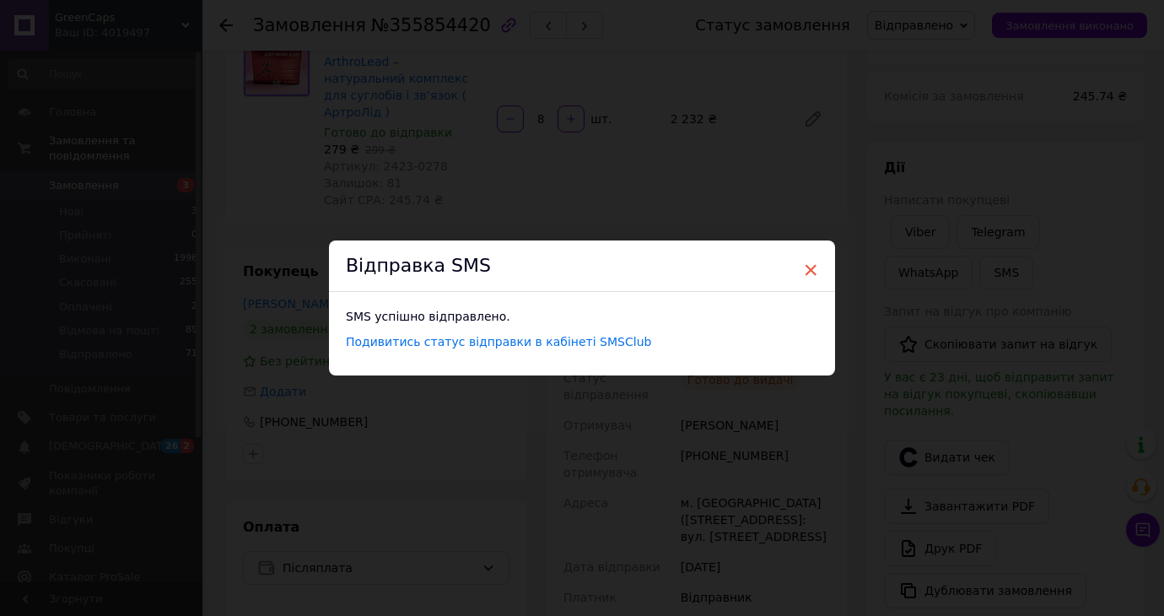
click at [808, 259] on span "×" at bounding box center [810, 270] width 15 height 29
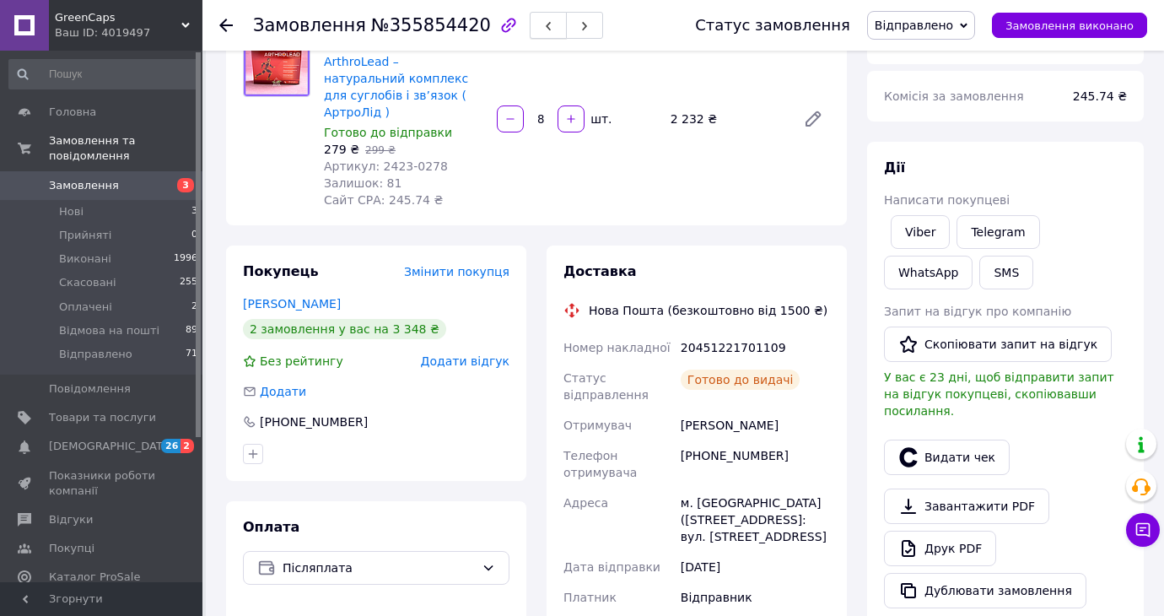
click at [543, 21] on icon "button" at bounding box center [548, 26] width 10 height 10
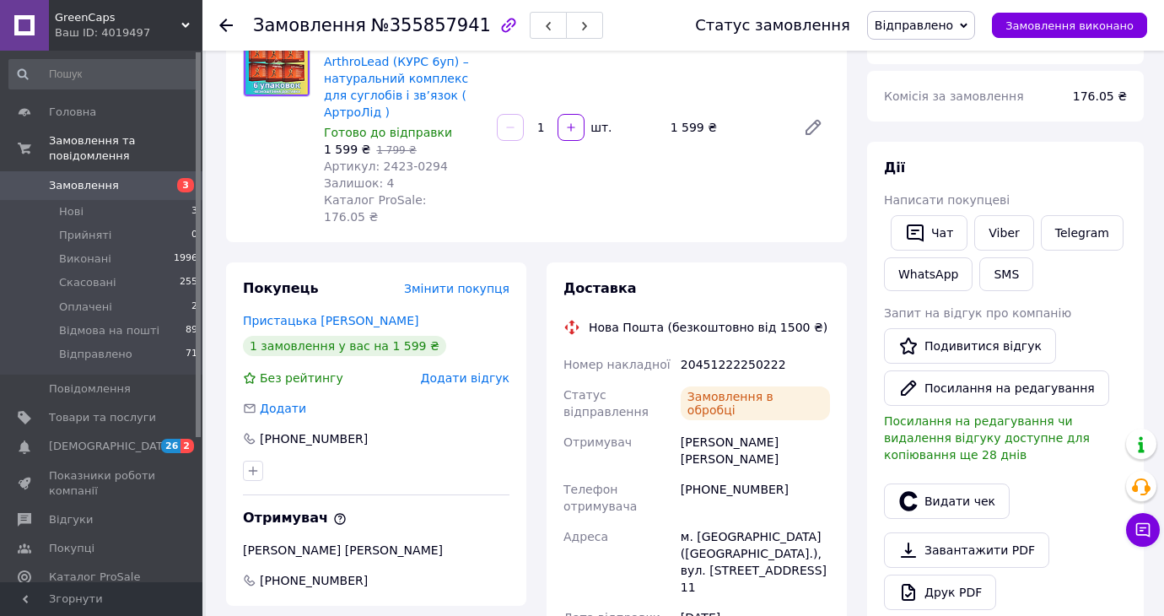
scroll to position [91, 0]
click at [543, 24] on icon "button" at bounding box center [548, 26] width 10 height 10
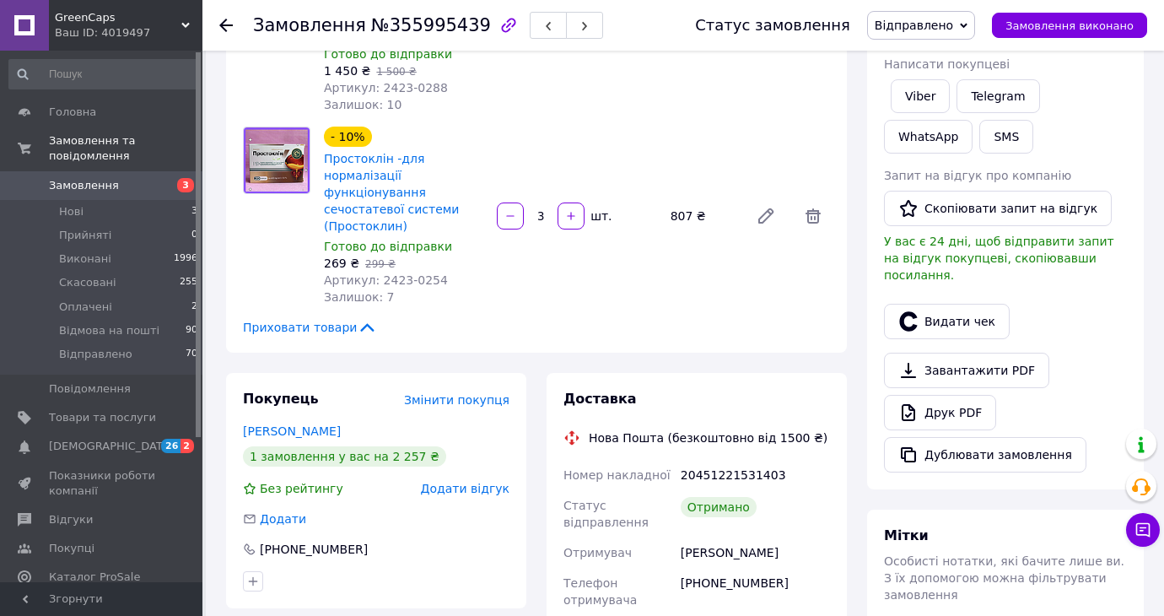
scroll to position [245, 0]
click at [530, 33] on button "button" at bounding box center [548, 25] width 37 height 27
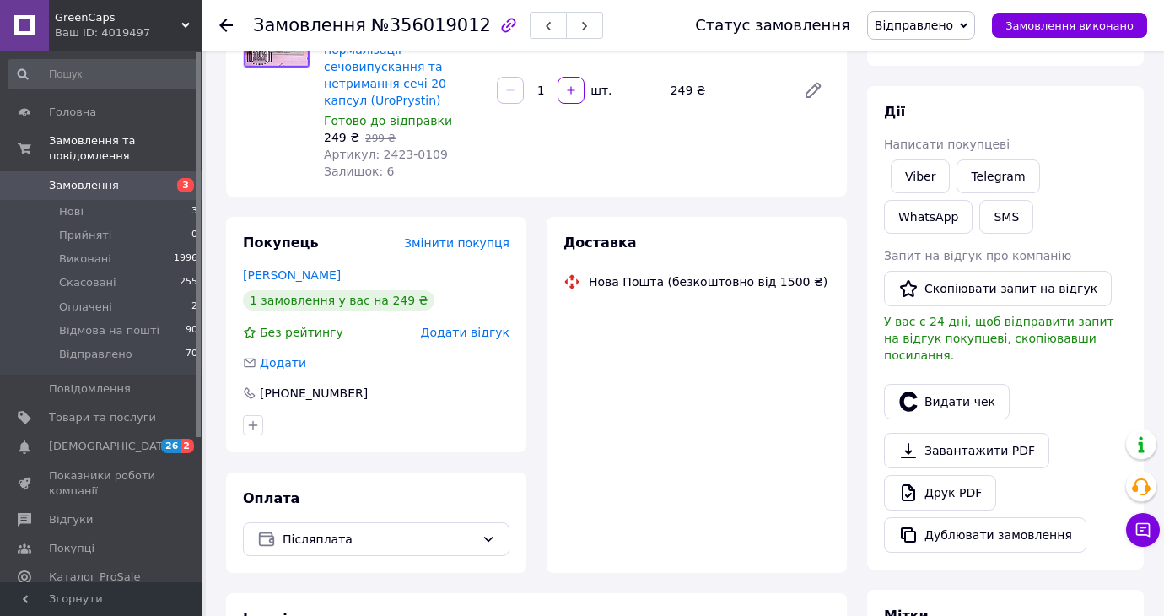
scroll to position [245, 0]
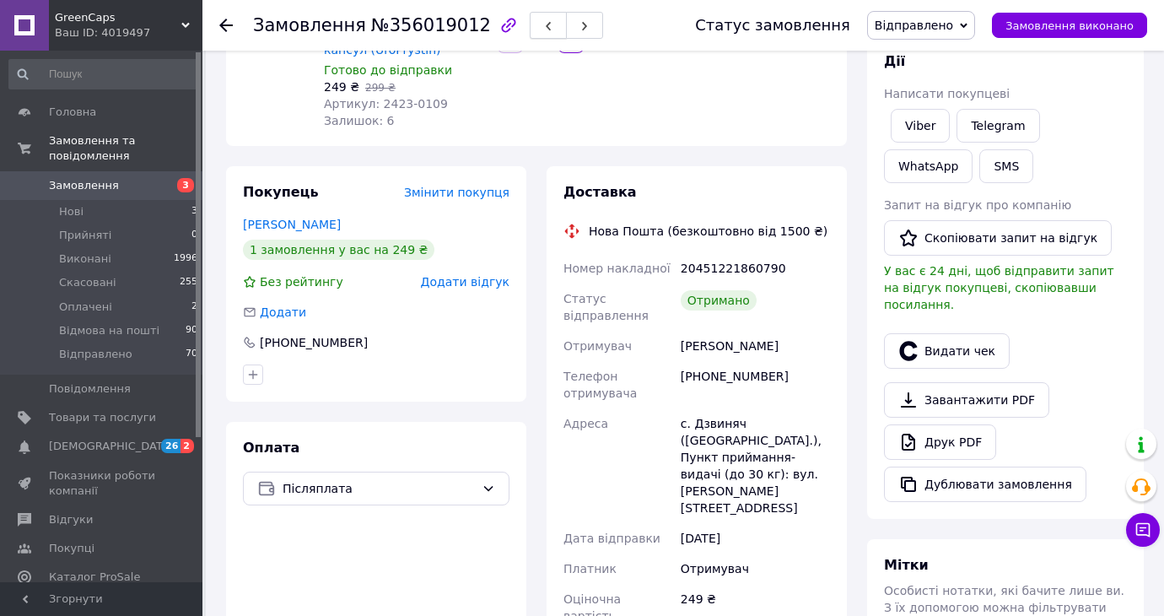
click at [543, 23] on icon "button" at bounding box center [548, 26] width 10 height 10
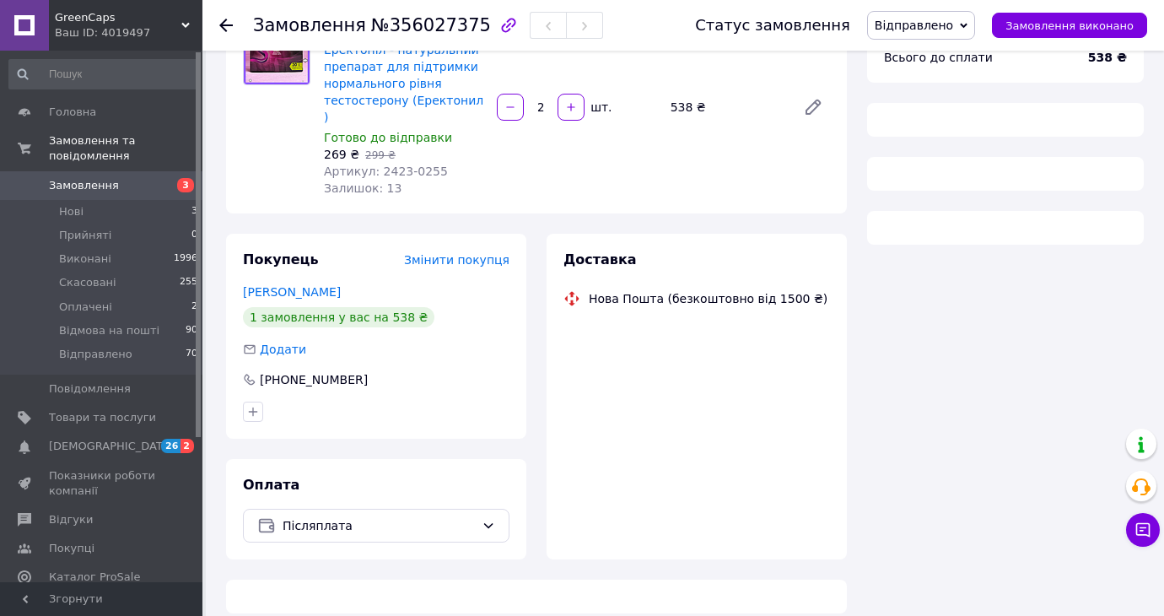
scroll to position [245, 0]
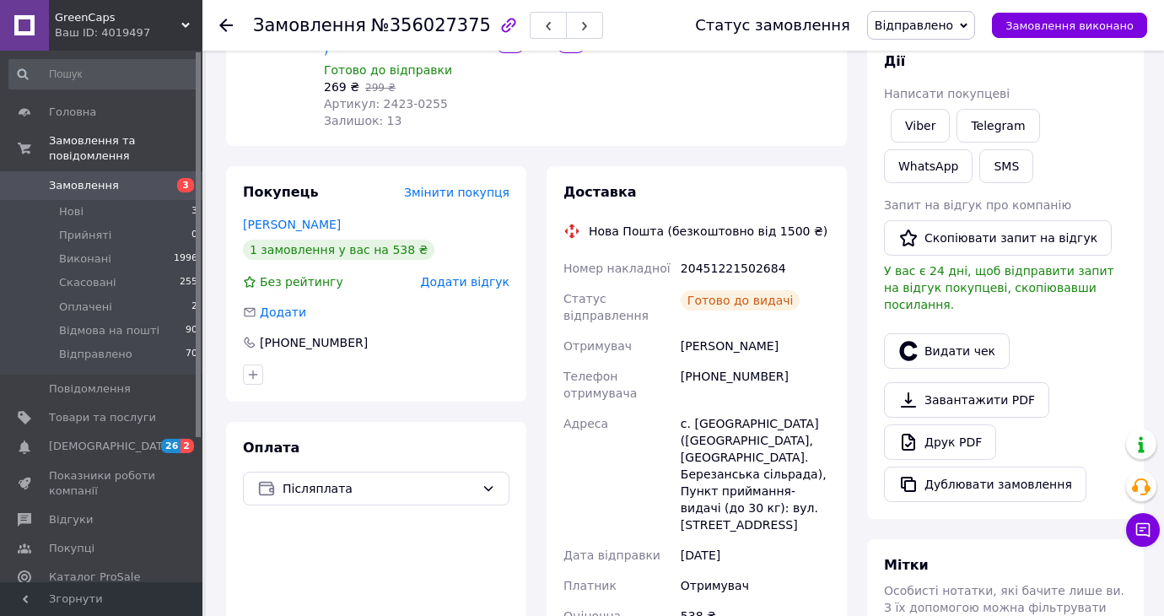
click at [730, 259] on div "20451221502684" at bounding box center [755, 268] width 156 height 30
click at [730, 253] on div "20451221502684" at bounding box center [755, 268] width 156 height 30
copy div "20451221502684"
click at [1007, 169] on button "SMS" at bounding box center [1006, 166] width 54 height 34
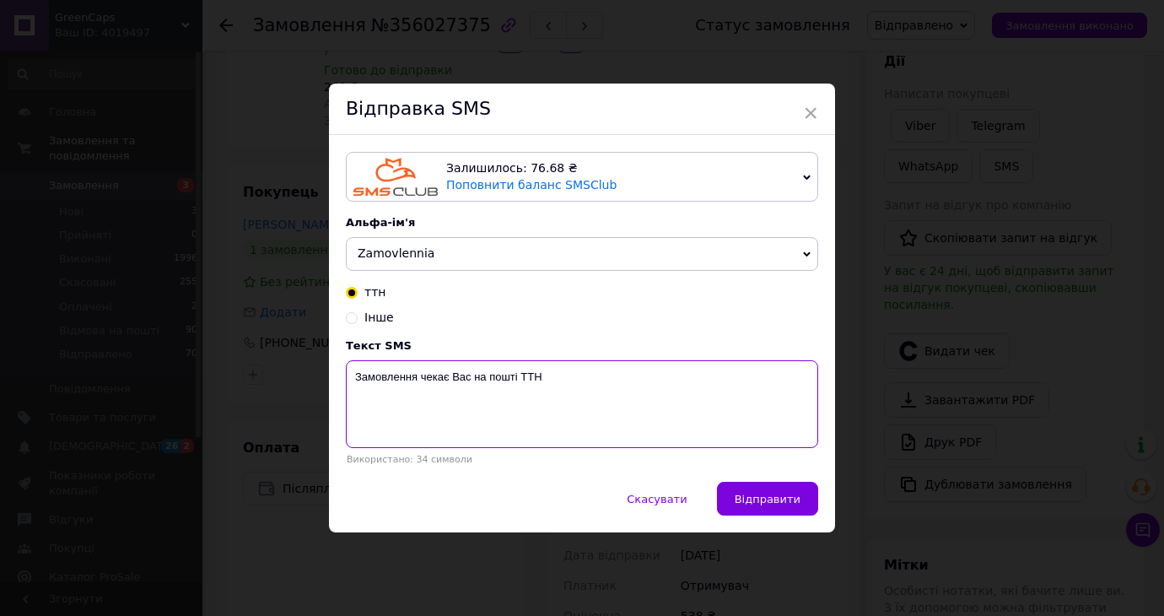
click at [677, 362] on textarea "Замовлення чекає Вас на пошті ТТН" at bounding box center [582, 404] width 472 height 88
click at [677, 378] on textarea "Замовлення чекає Вас на пошті ТТН" at bounding box center [582, 404] width 472 height 88
paste textarea "20451221502684"
type textarea "Замовлення чекає Вас на пошті ТТН 20451221502684"
click at [780, 498] on span "Відправити" at bounding box center [768, 499] width 66 height 13
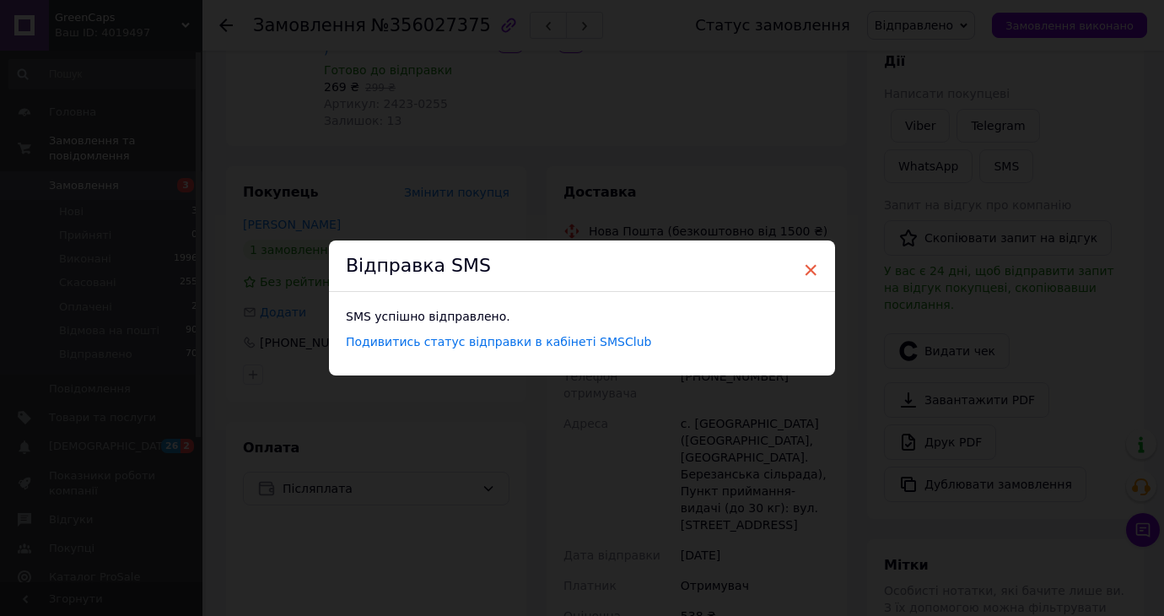
click at [806, 265] on span "×" at bounding box center [810, 270] width 15 height 29
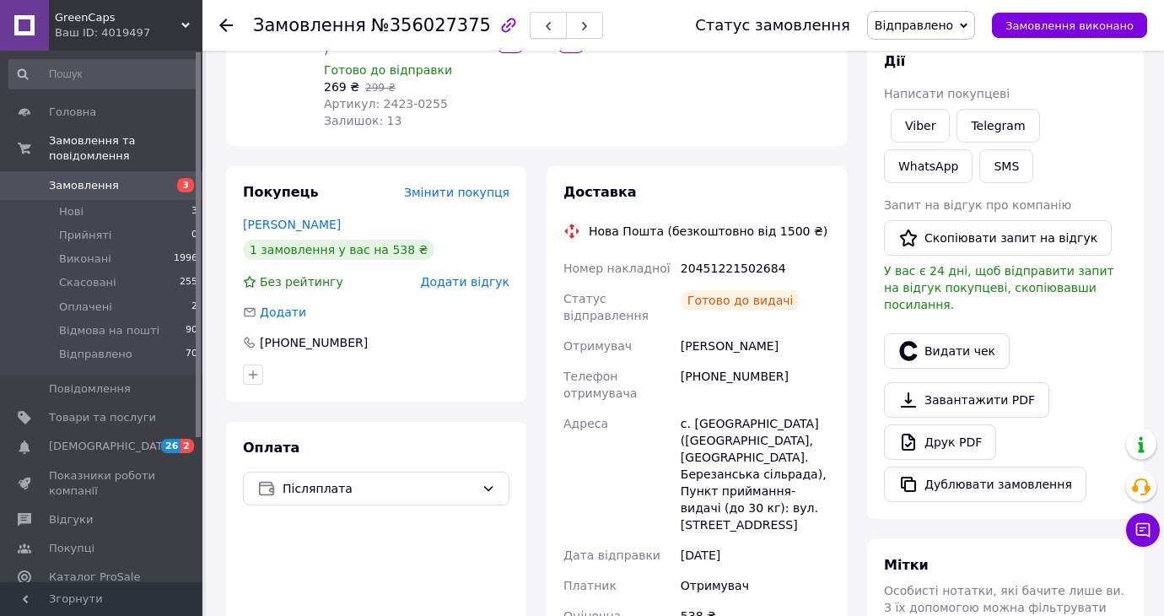
click at [535, 28] on button "button" at bounding box center [548, 25] width 37 height 27
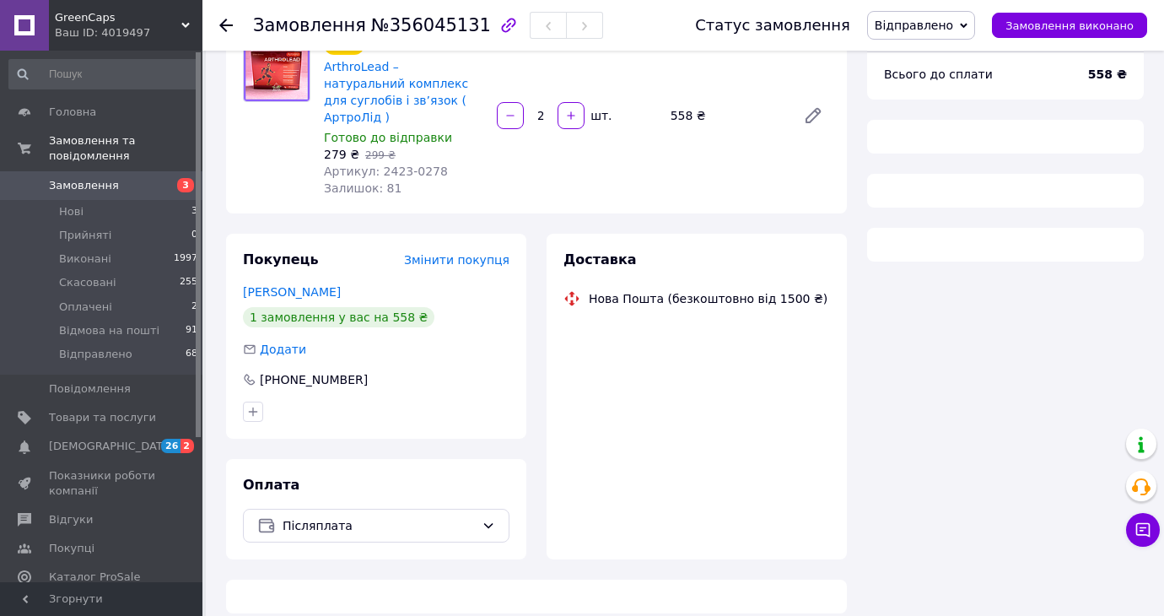
scroll to position [245, 0]
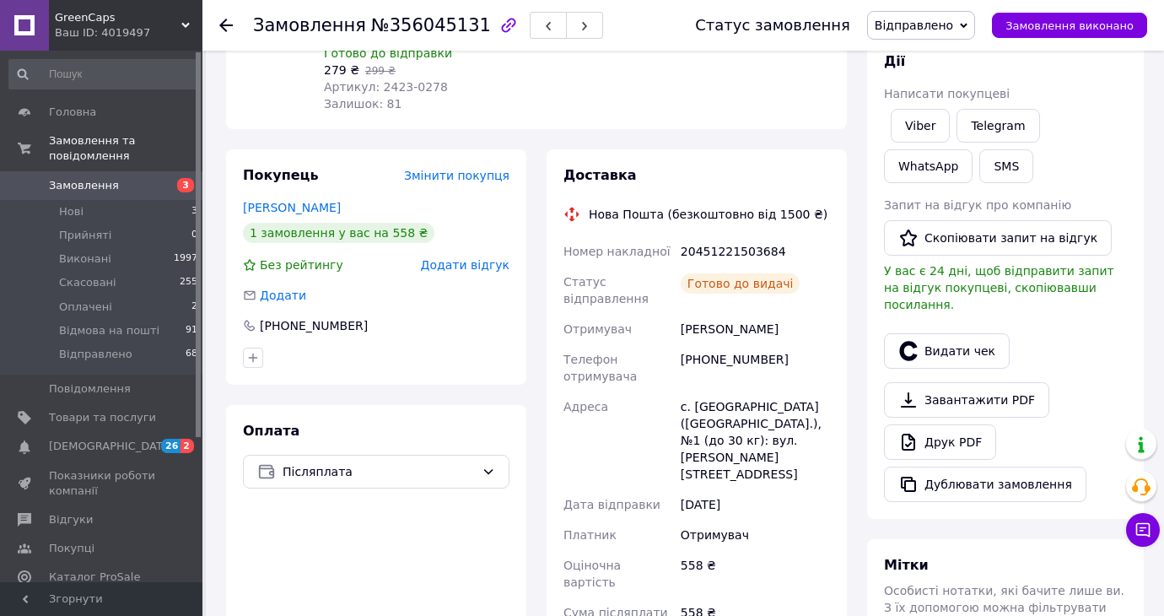
click at [725, 236] on div "20451221503684" at bounding box center [755, 251] width 156 height 30
copy div "20451221503684"
click at [1002, 142] on link "Telegram" at bounding box center [997, 126] width 83 height 34
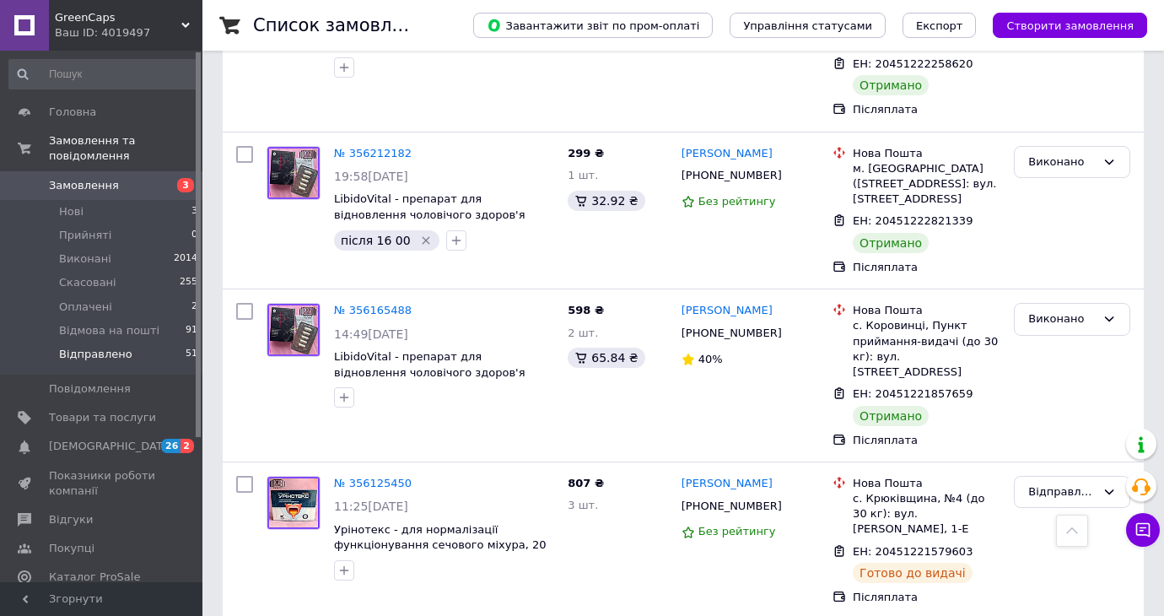
scroll to position [9853, 0]
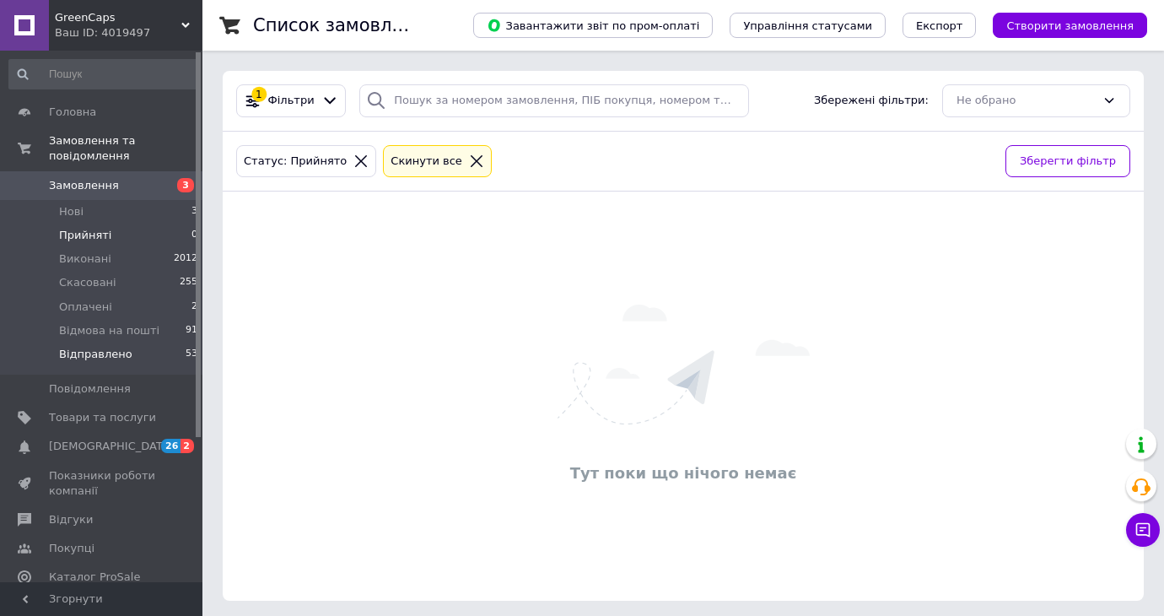
click at [155, 351] on li "Відправлено 53" at bounding box center [103, 358] width 207 height 32
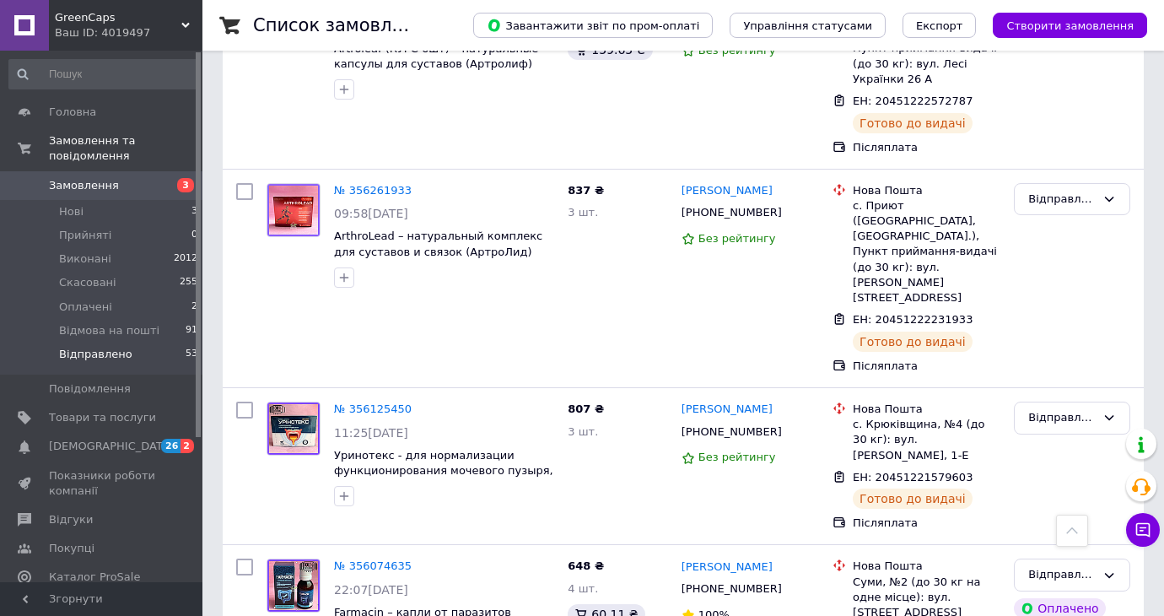
scroll to position [8490, 0]
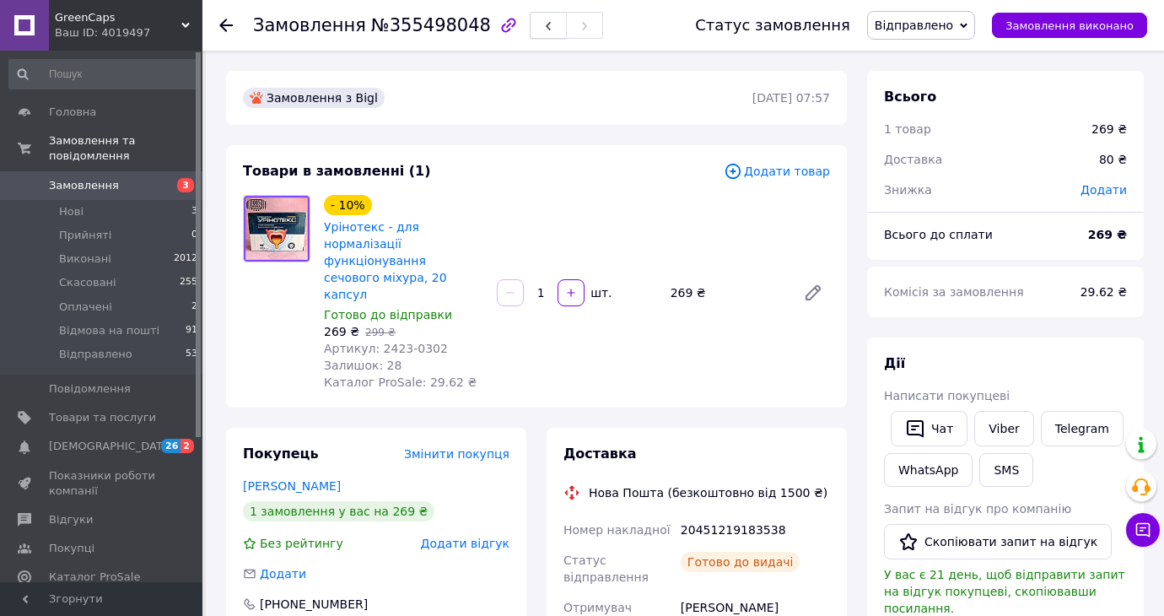
click at [543, 19] on span "button" at bounding box center [548, 25] width 10 height 13
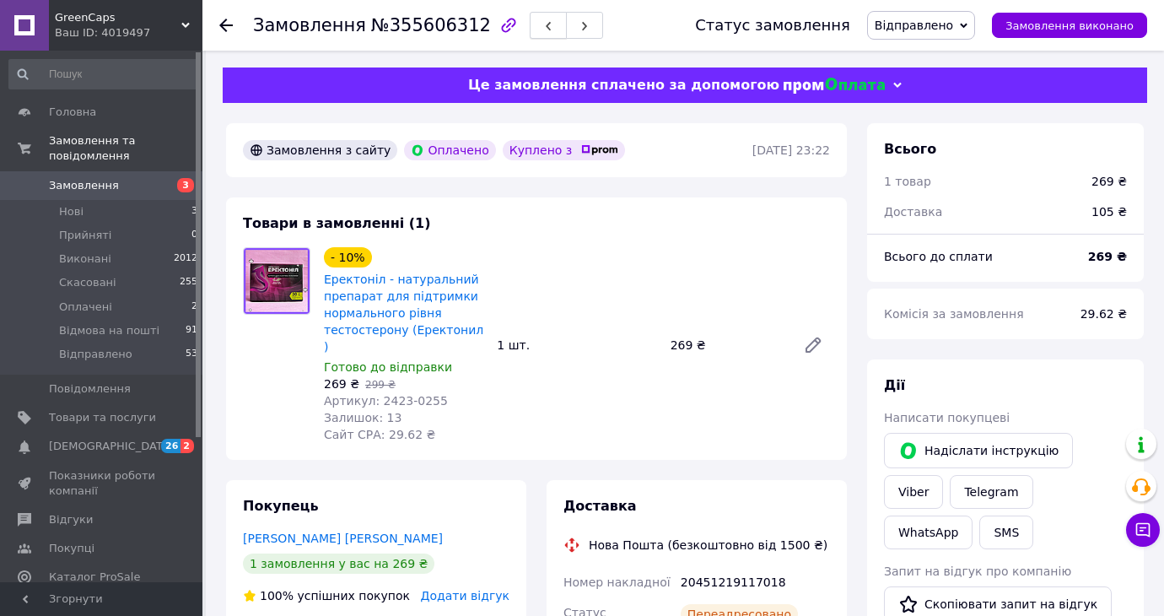
click at [530, 28] on button "button" at bounding box center [548, 25] width 37 height 27
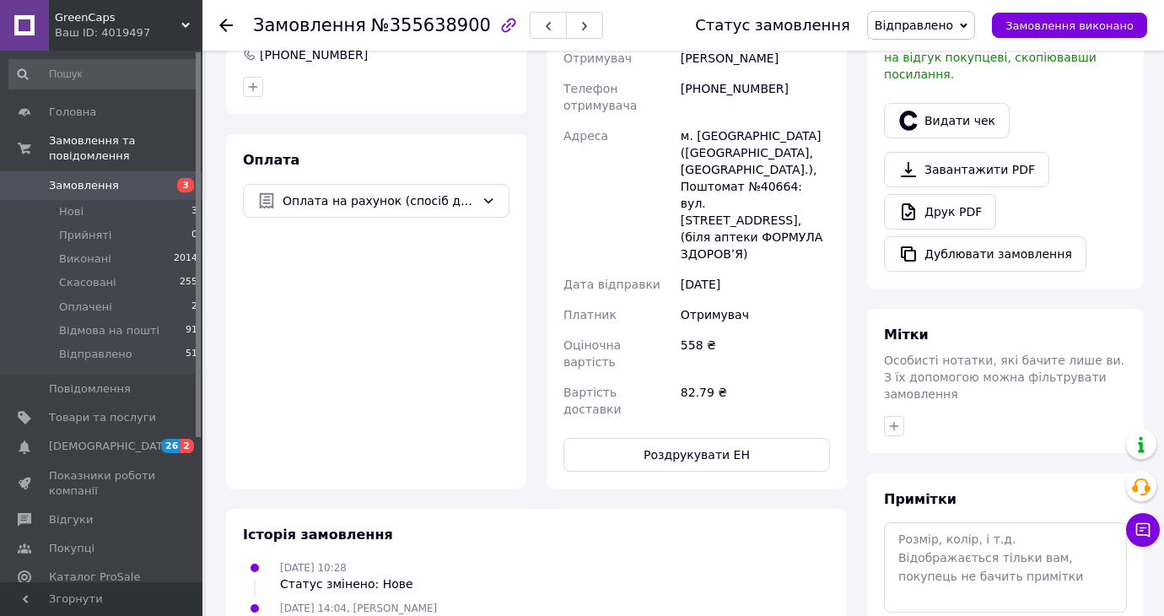
scroll to position [558, 0]
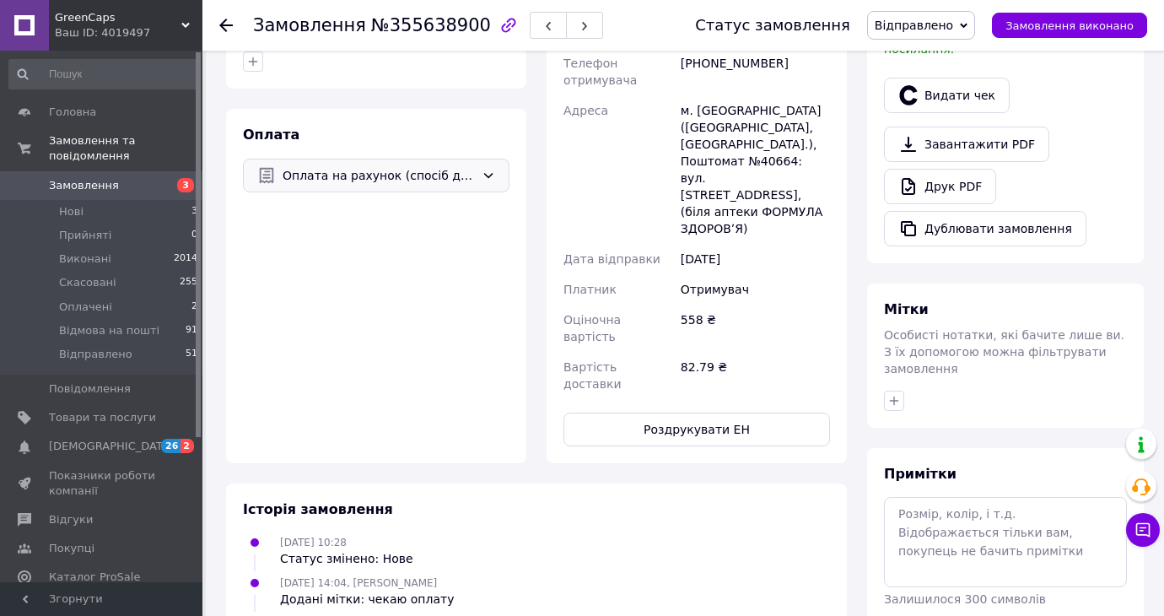
click at [477, 171] on div "Оплата на рахунок (спосіб деактивовано)" at bounding box center [376, 176] width 267 height 34
click at [479, 170] on div "Оплата на рахунок (спосіб деактивовано) Пром-оплата Prom супроводжує покупку Пі…" at bounding box center [376, 176] width 267 height 34
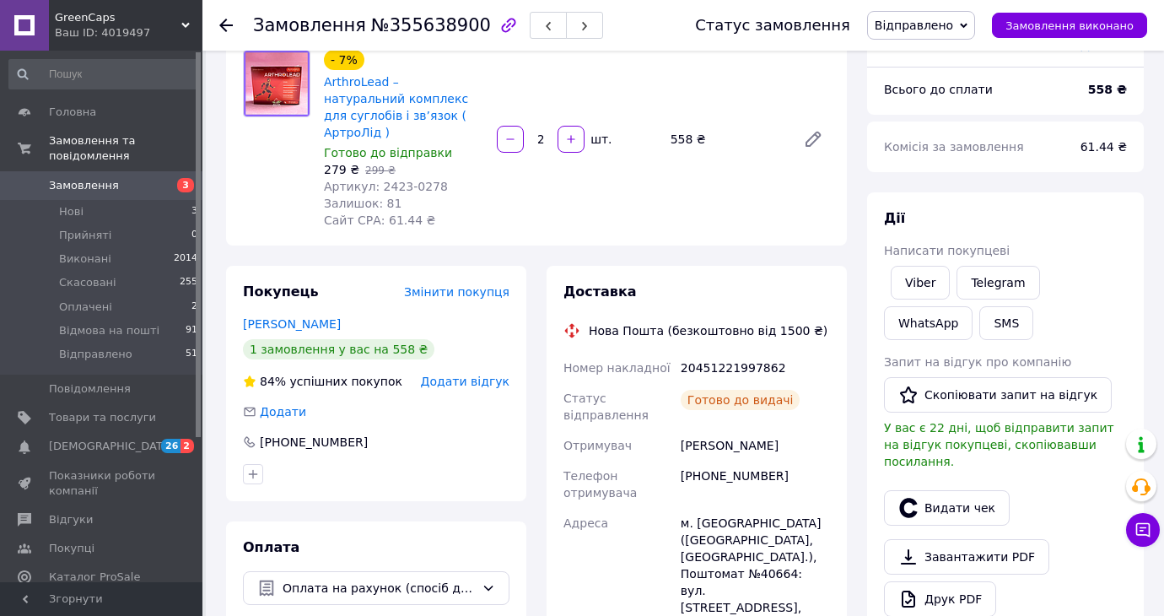
scroll to position [0, 0]
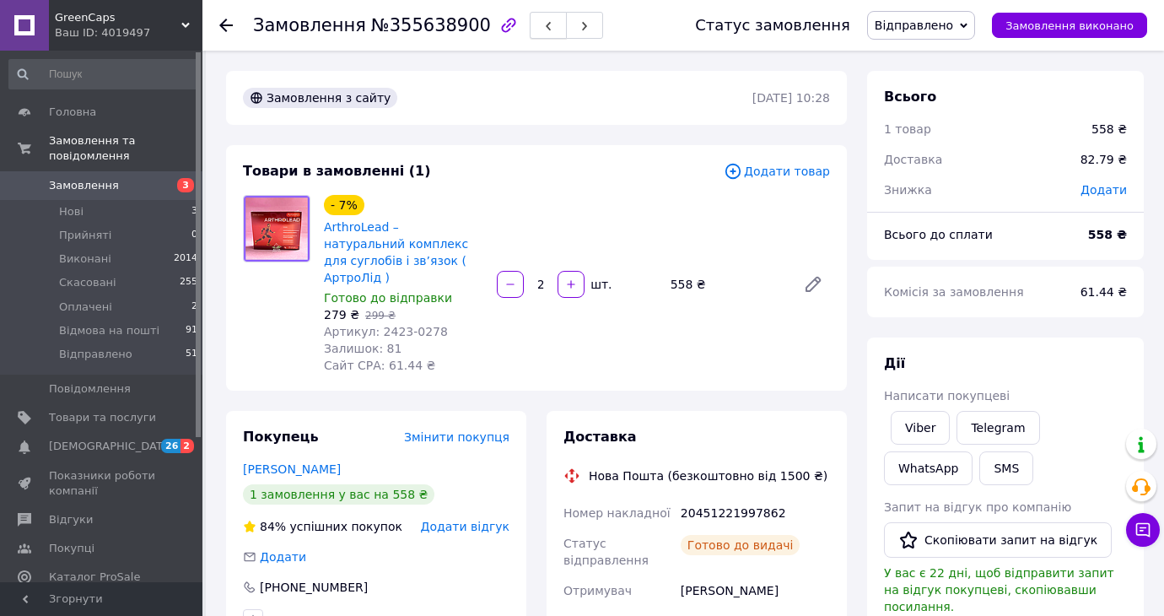
click at [543, 25] on icon "button" at bounding box center [548, 26] width 10 height 10
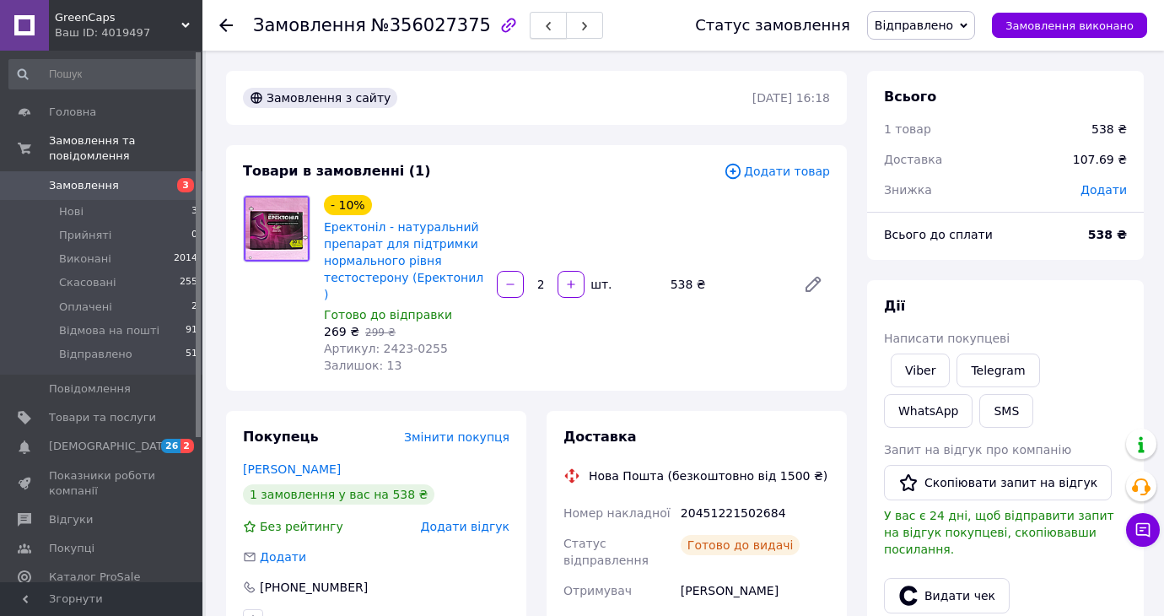
click at [536, 33] on button "button" at bounding box center [548, 25] width 37 height 27
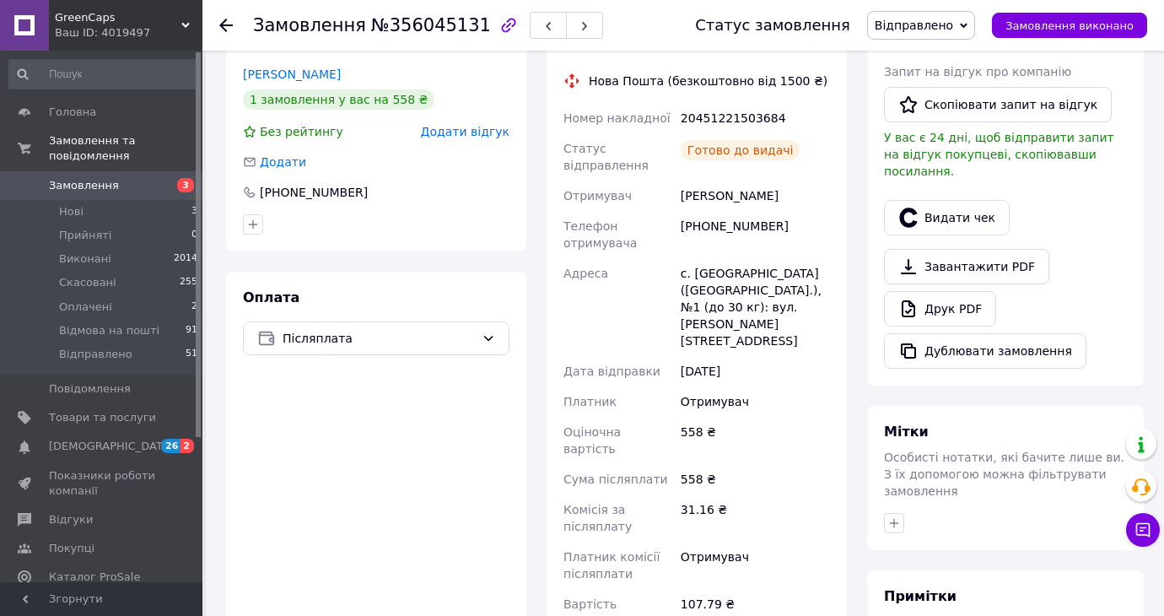
scroll to position [355, 0]
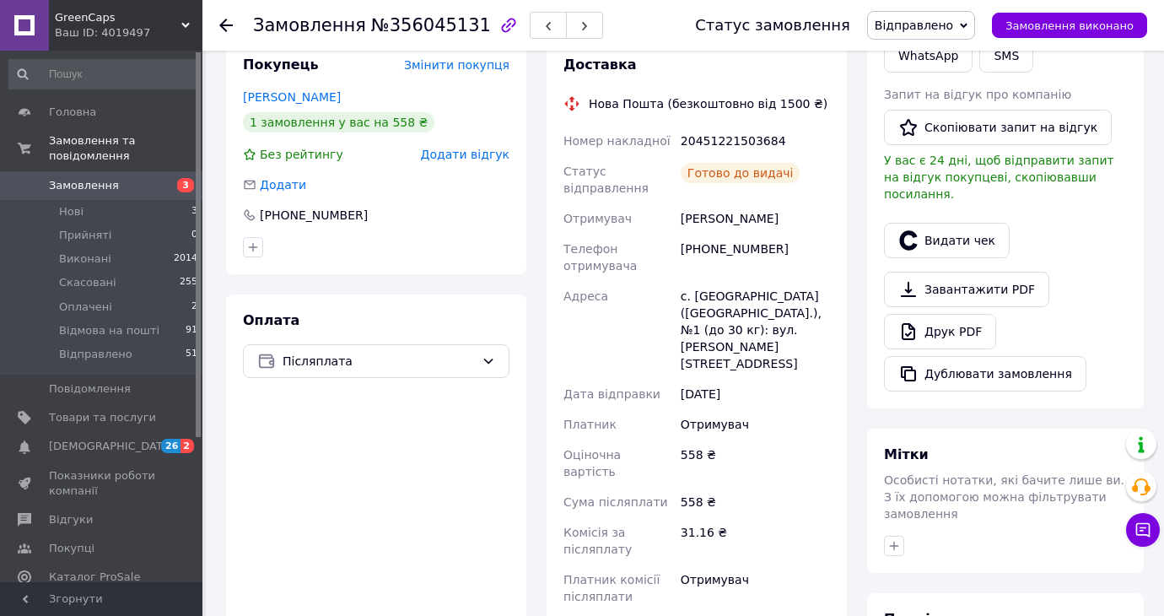
click at [713, 126] on div "20451221503684" at bounding box center [755, 141] width 156 height 30
copy div "20451221503684"
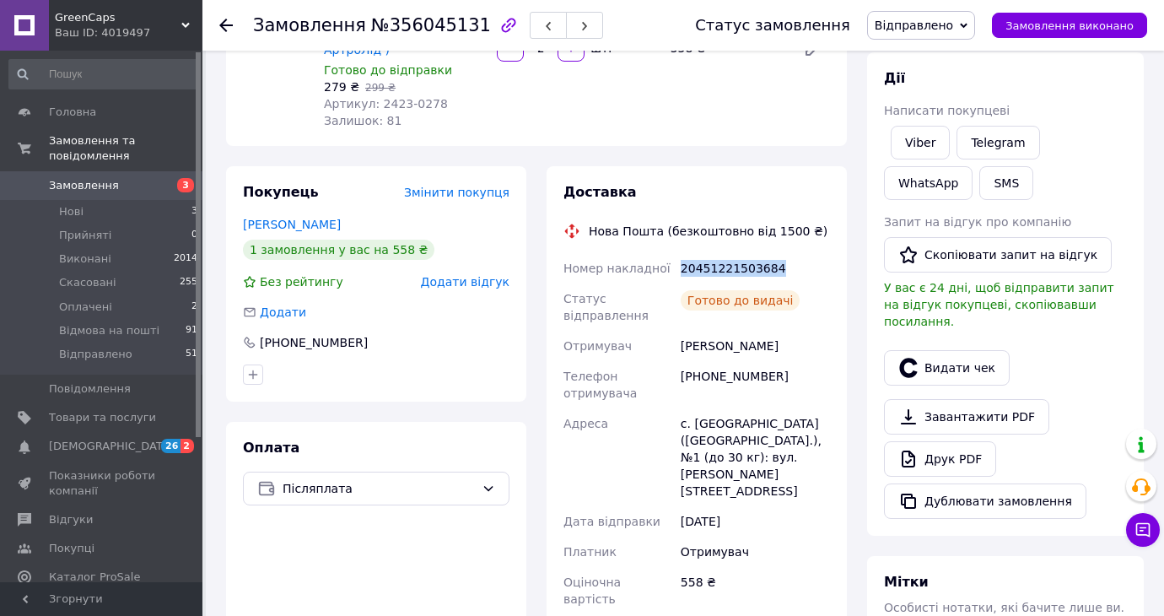
scroll to position [67, 0]
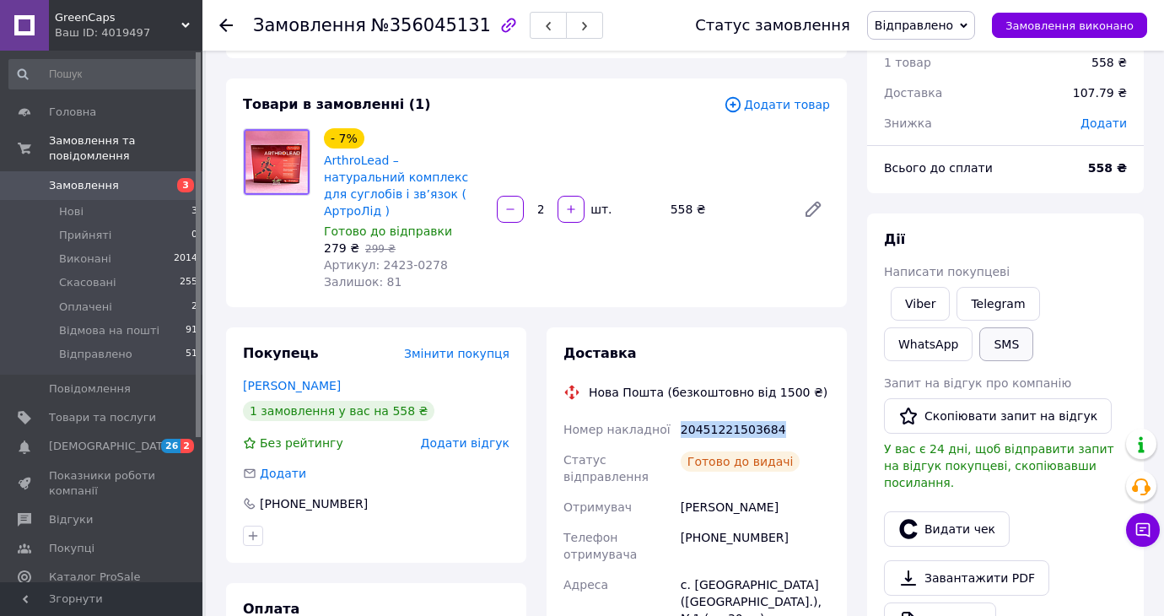
click at [1000, 338] on button "SMS" at bounding box center [1006, 344] width 54 height 34
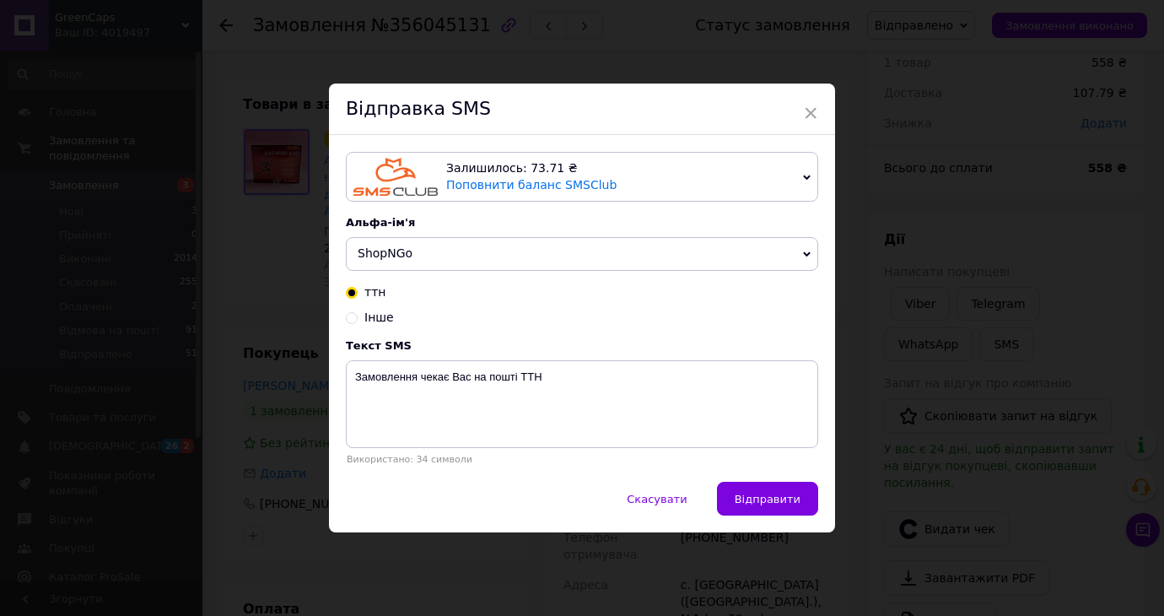
click at [455, 237] on span "ShopNGo" at bounding box center [582, 254] width 472 height 34
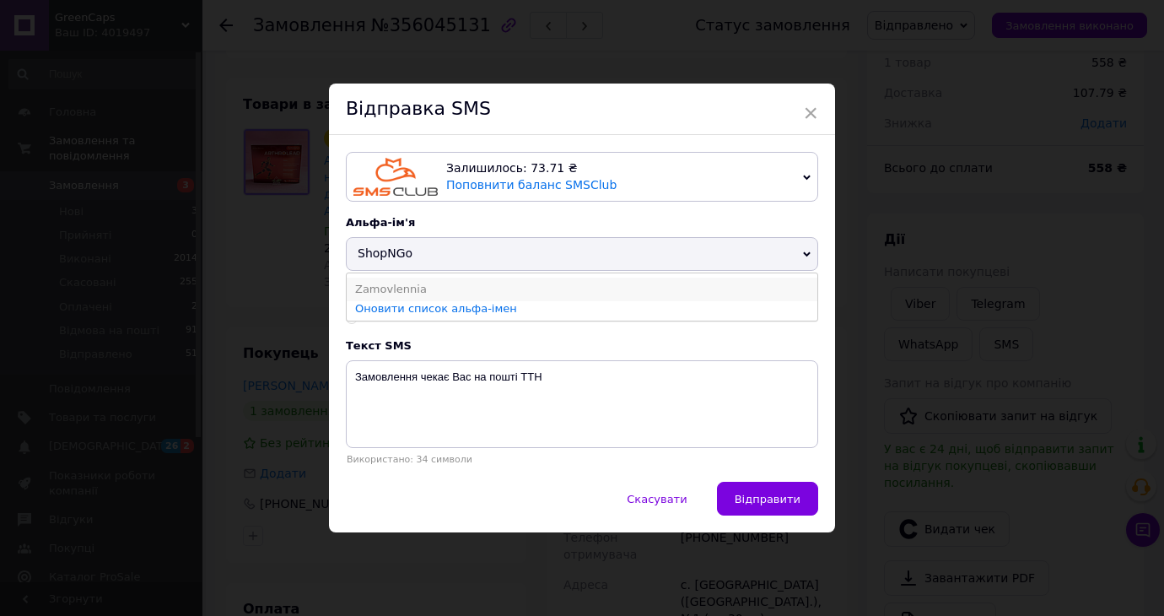
click at [451, 287] on li "Zamovlennia" at bounding box center [582, 290] width 471 height 24
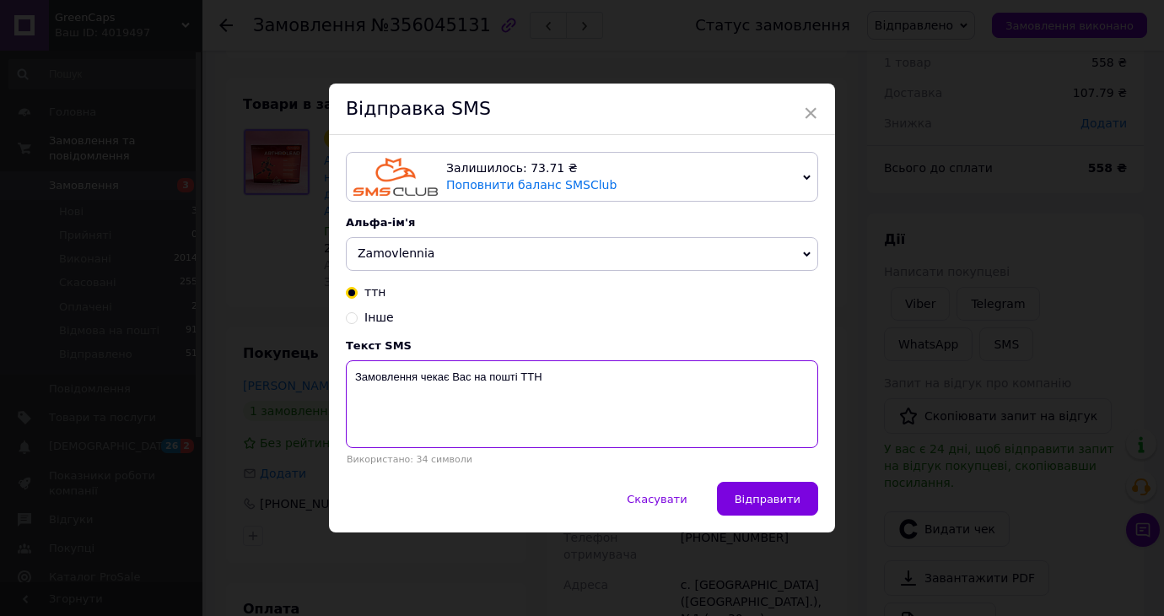
click at [579, 369] on textarea "Замовлення чекає Вас на пошті ТТН" at bounding box center [582, 404] width 472 height 88
paste textarea "20451221503684"
drag, startPoint x: 439, startPoint y: 374, endPoint x: 346, endPoint y: 372, distance: 92.8
click at [346, 372] on textarea "20451221503684 Замовлення чекає Вас на пошті ТТН" at bounding box center [582, 404] width 472 height 88
click at [593, 391] on textarea "Замовлення чекає Вас на пошті ТТН" at bounding box center [582, 404] width 472 height 88
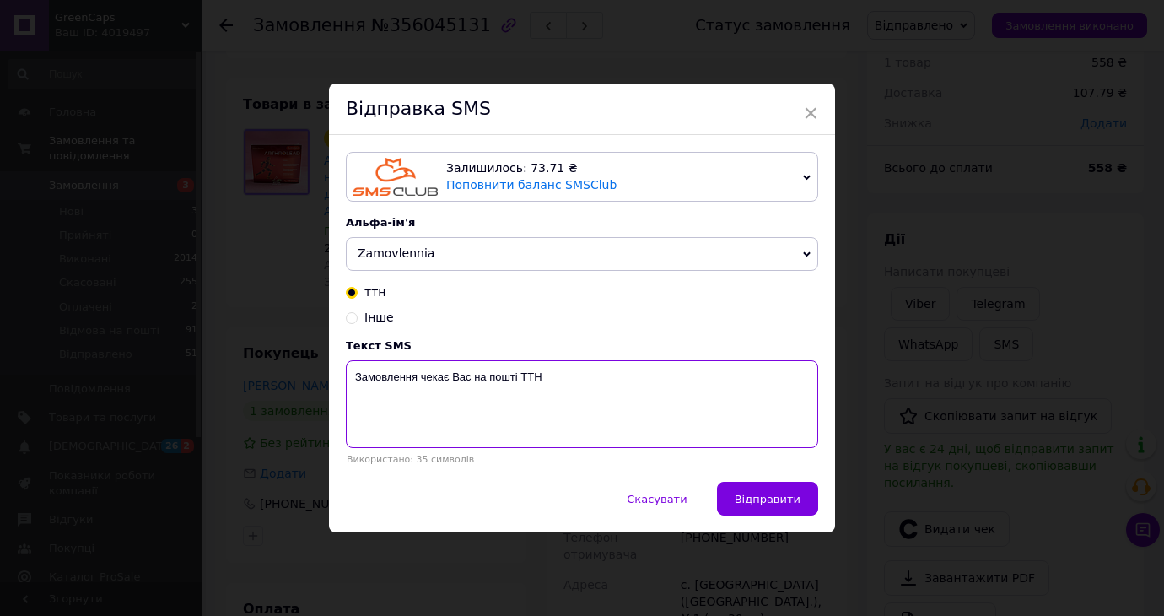
paste textarea "20451221503684"
type textarea "Замовлення чекає Вас на пошті ТТН 20451221503684"
click at [783, 518] on div "Скасувати   Відправити" at bounding box center [582, 507] width 506 height 51
click at [783, 506] on button "Відправити" at bounding box center [767, 499] width 101 height 34
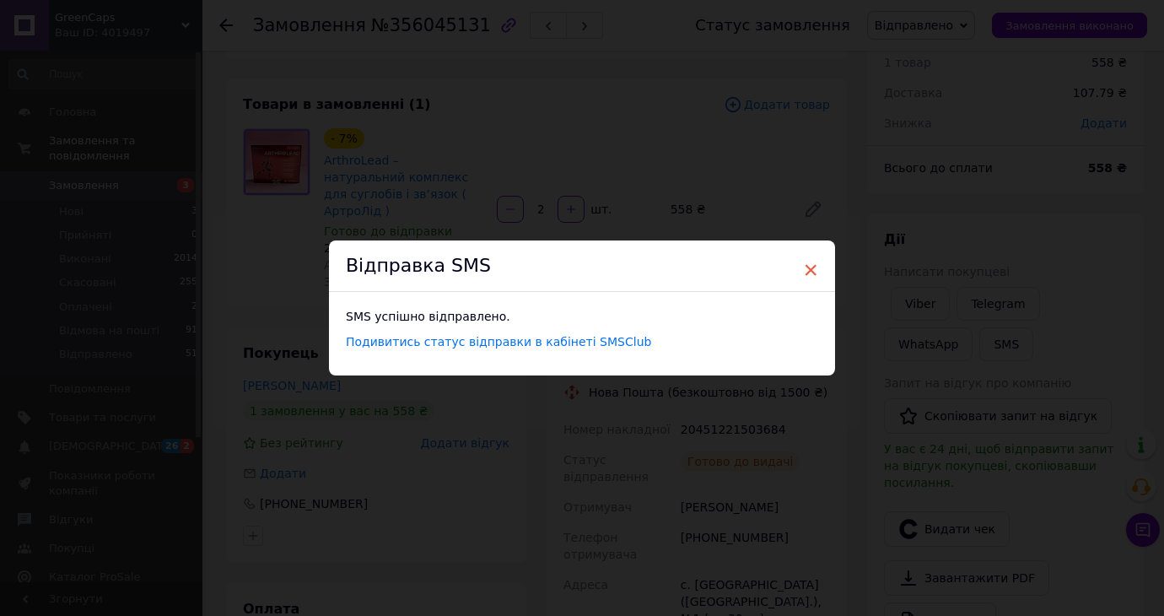
click at [810, 277] on span "×" at bounding box center [810, 270] width 15 height 29
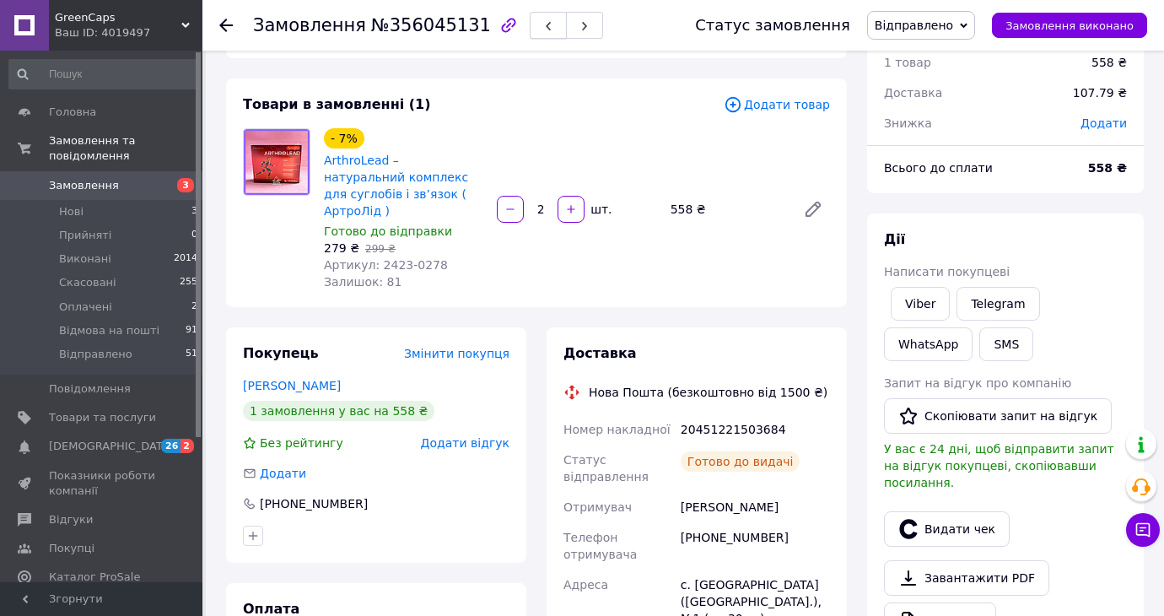
click at [530, 33] on button "button" at bounding box center [548, 25] width 37 height 27
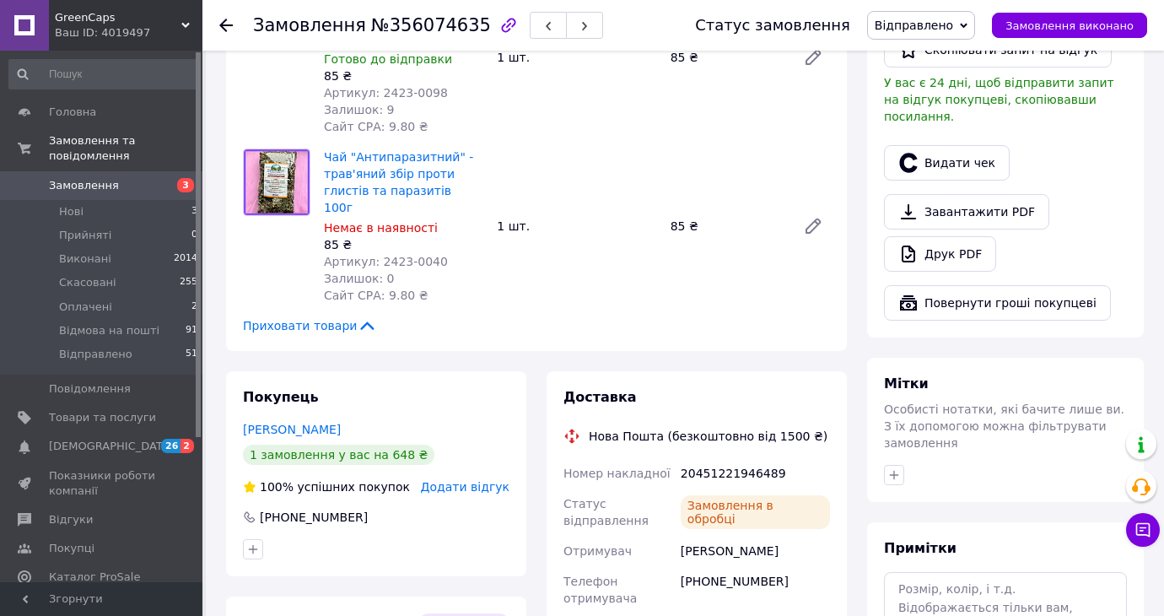
scroll to position [741, 0]
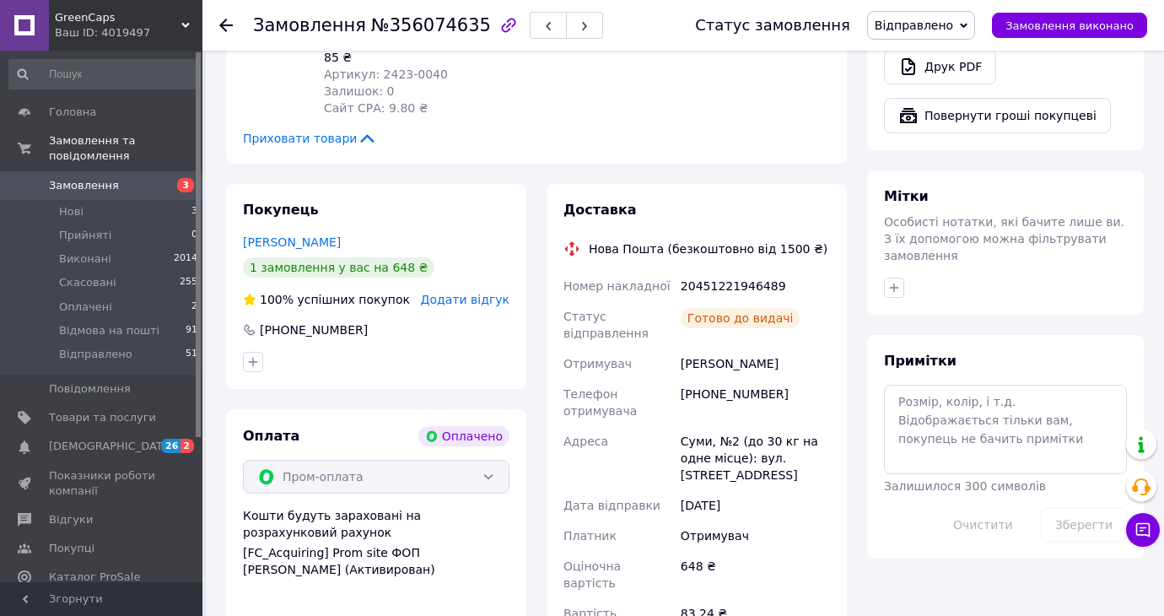
click at [710, 271] on div "20451221946489" at bounding box center [755, 286] width 156 height 30
copy div "20451221946489"
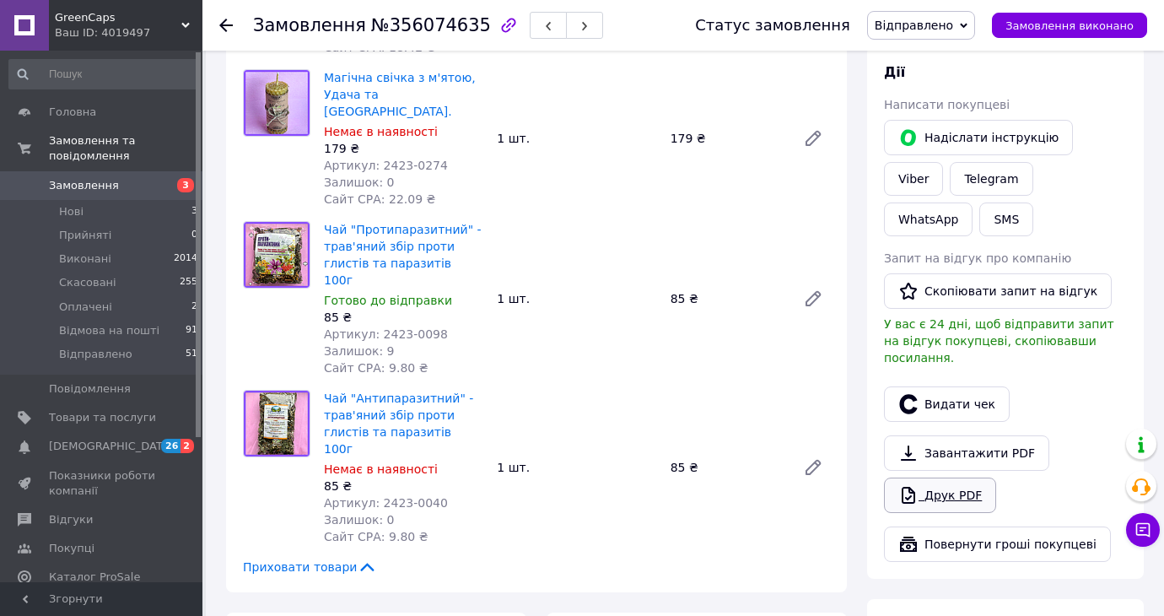
scroll to position [310, 0]
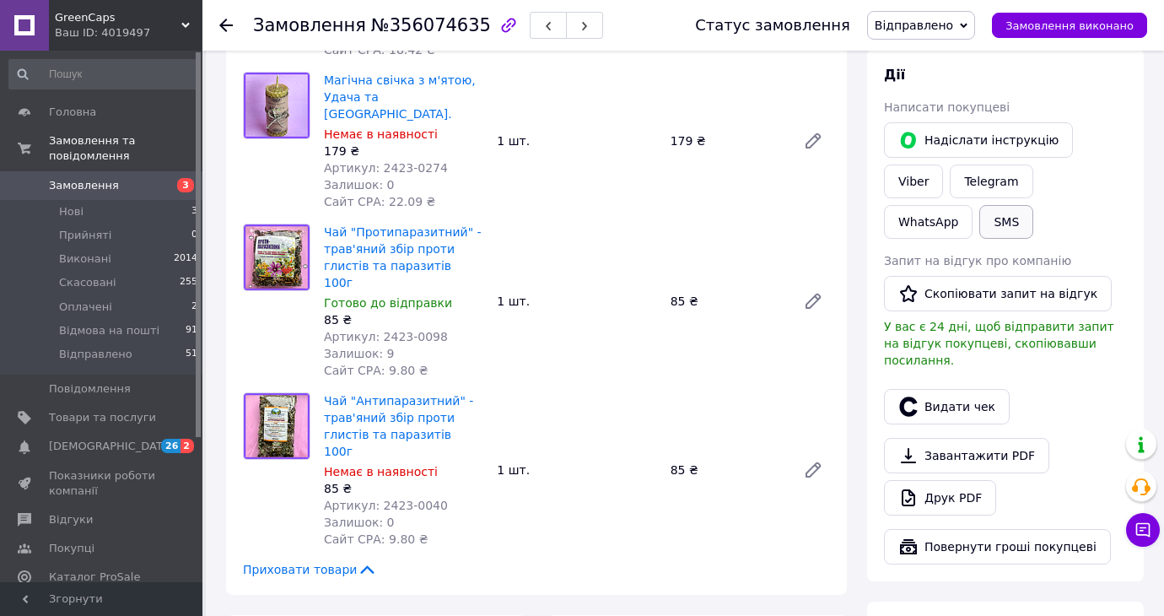
click at [979, 218] on button "SMS" at bounding box center [1006, 222] width 54 height 34
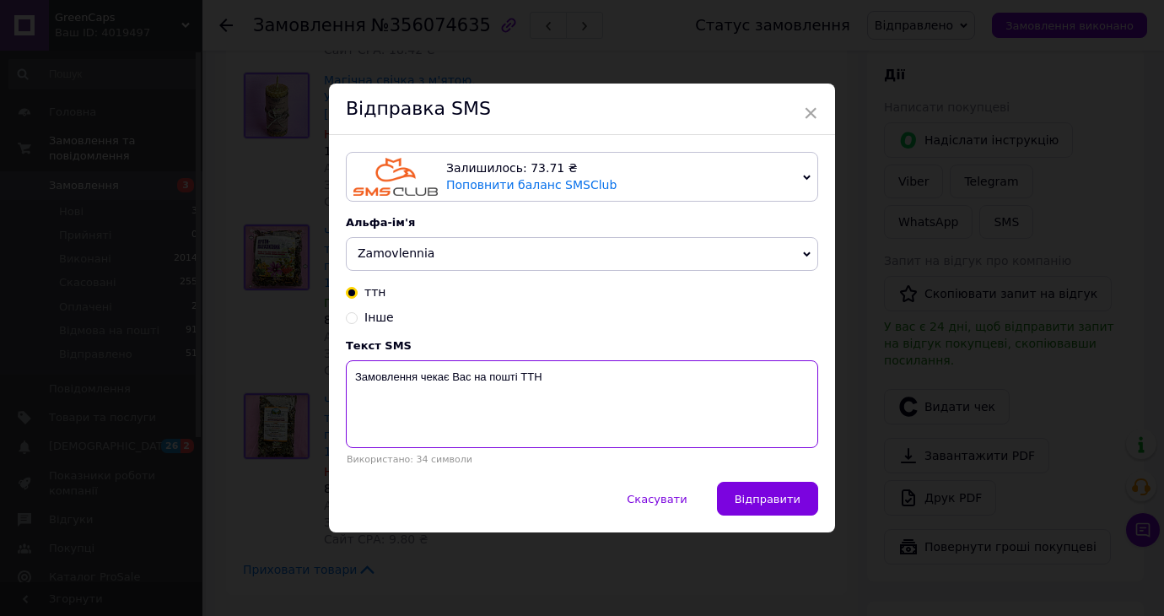
click at [630, 390] on textarea "Замовлення чекає Вас на пошті ТТН" at bounding box center [582, 404] width 472 height 88
paste textarea "20451221946489"
type textarea "Замовлення чекає Вас на пошті ТТН 20451221946489"
click at [773, 511] on button "Відправити" at bounding box center [767, 499] width 101 height 34
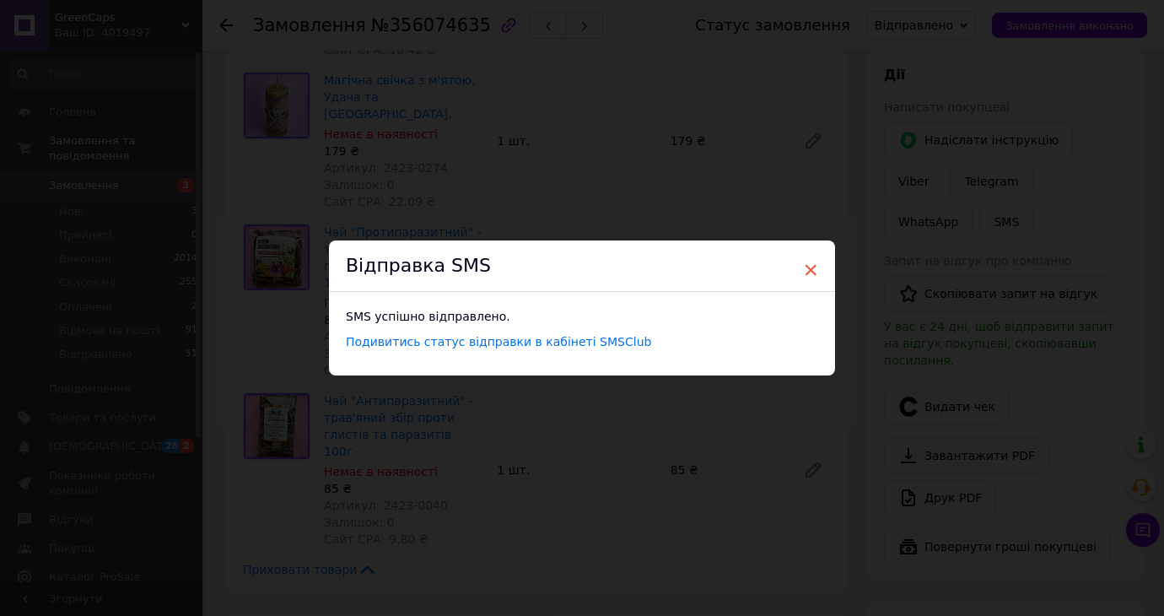
click at [813, 272] on span "×" at bounding box center [810, 270] width 15 height 29
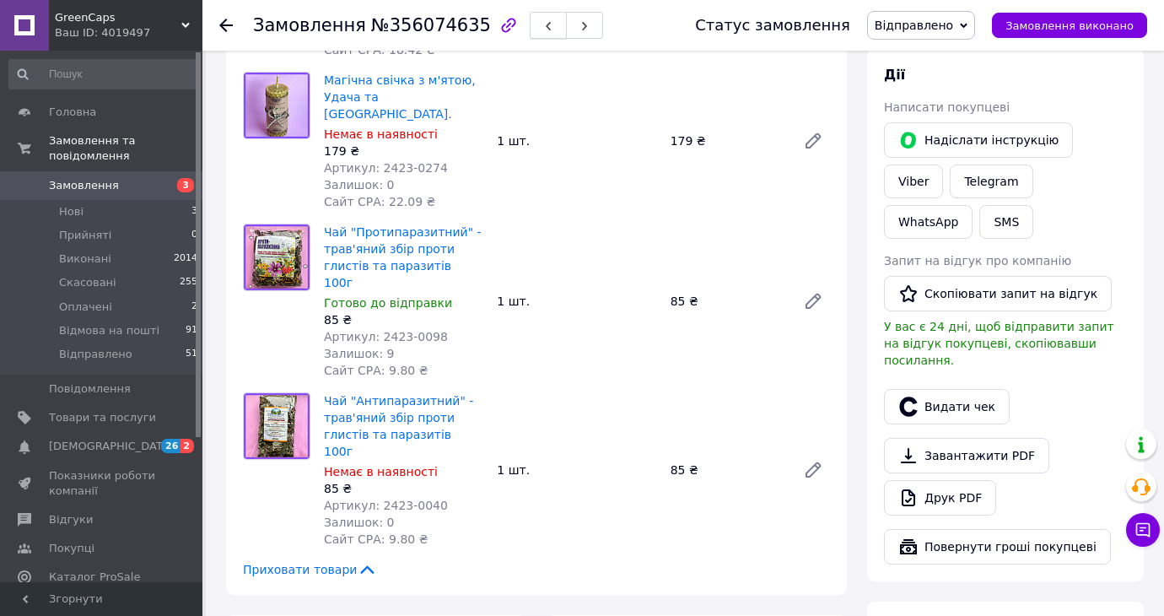
click at [540, 35] on button "button" at bounding box center [548, 25] width 37 height 27
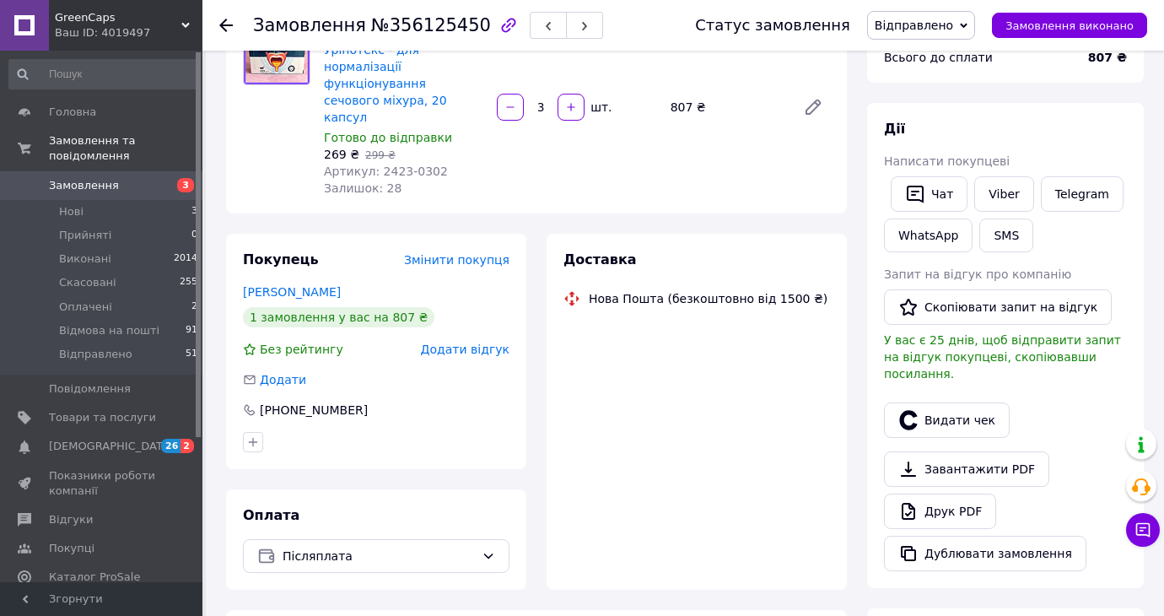
scroll to position [310, 0]
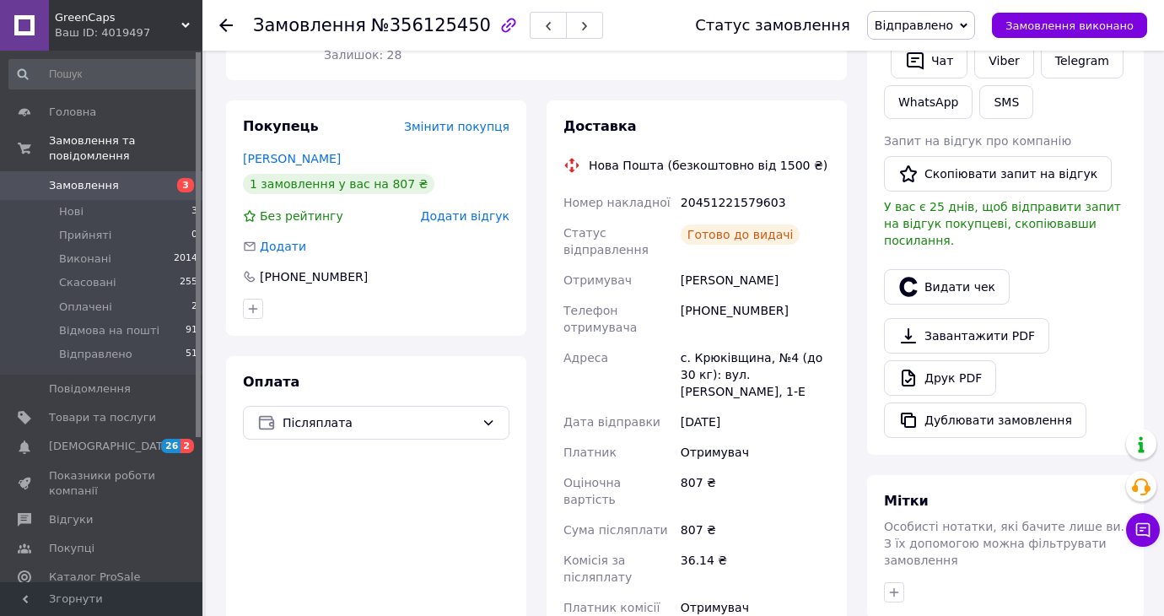
click at [714, 190] on div "20451221579603" at bounding box center [755, 202] width 156 height 30
copy div "20451221579603"
click at [997, 110] on button "SMS" at bounding box center [1006, 102] width 54 height 34
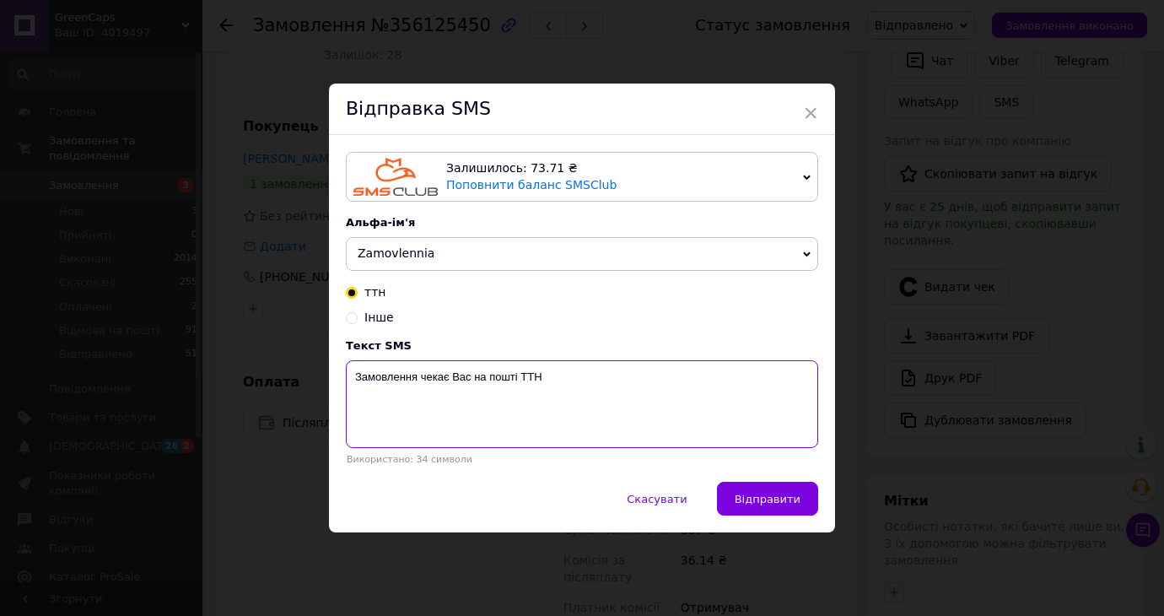
click at [680, 396] on textarea "Замовлення чекає Вас на пошті ТТН" at bounding box center [582, 404] width 472 height 88
paste textarea "20451221579603"
type textarea "Замовлення чекає Вас на пошті ТТН 20451221579603"
click at [784, 504] on span "Відправити" at bounding box center [768, 499] width 66 height 13
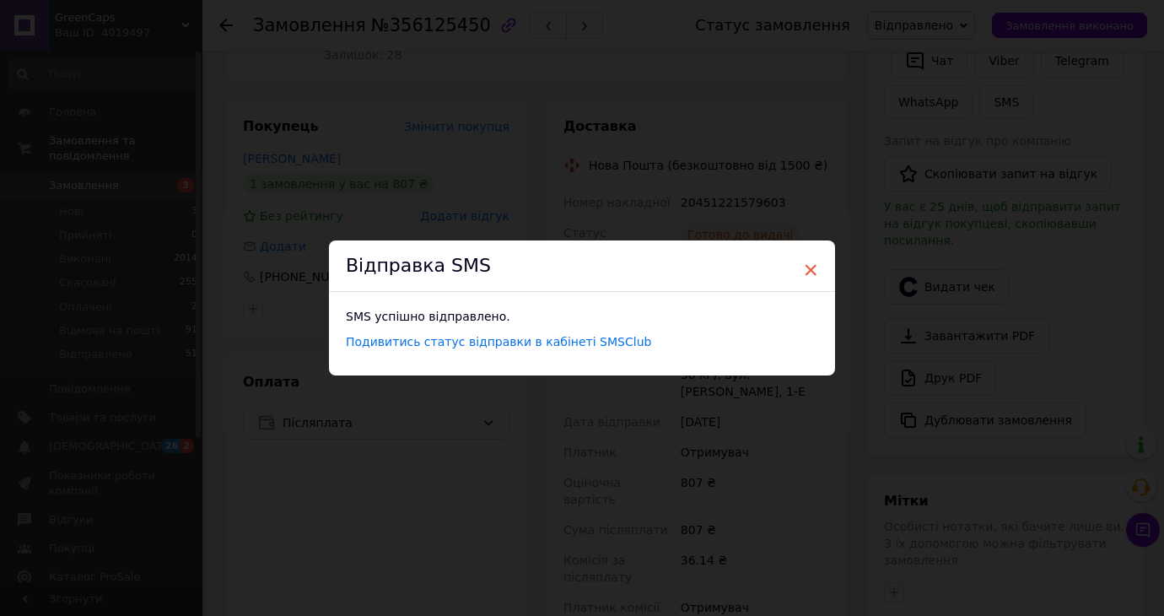
click at [804, 274] on span "×" at bounding box center [810, 270] width 15 height 29
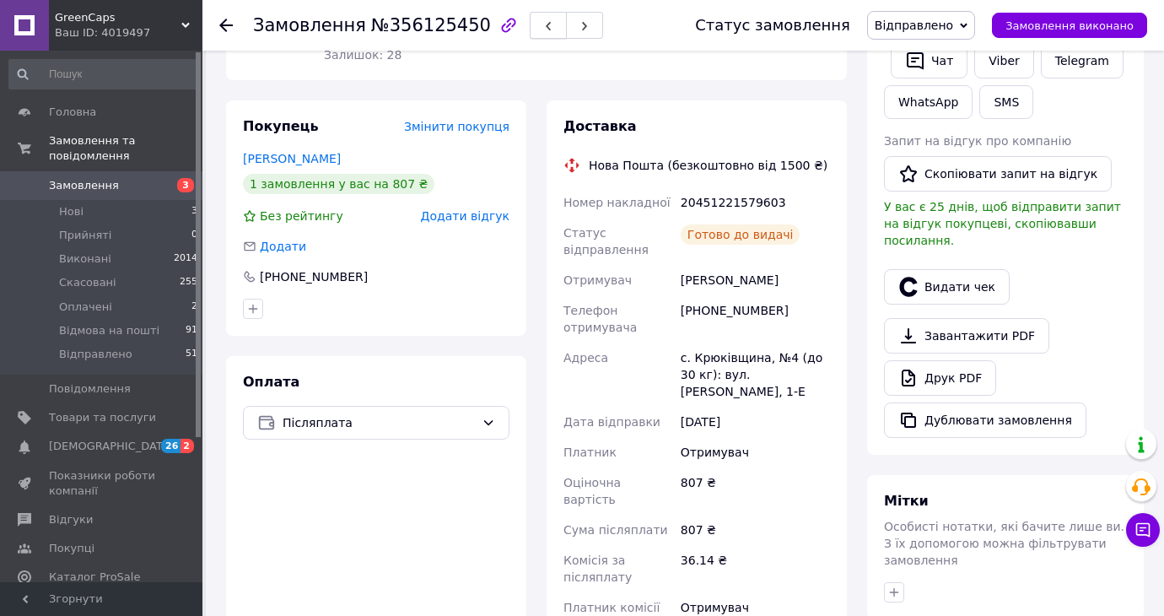
click at [536, 36] on button "button" at bounding box center [548, 25] width 37 height 27
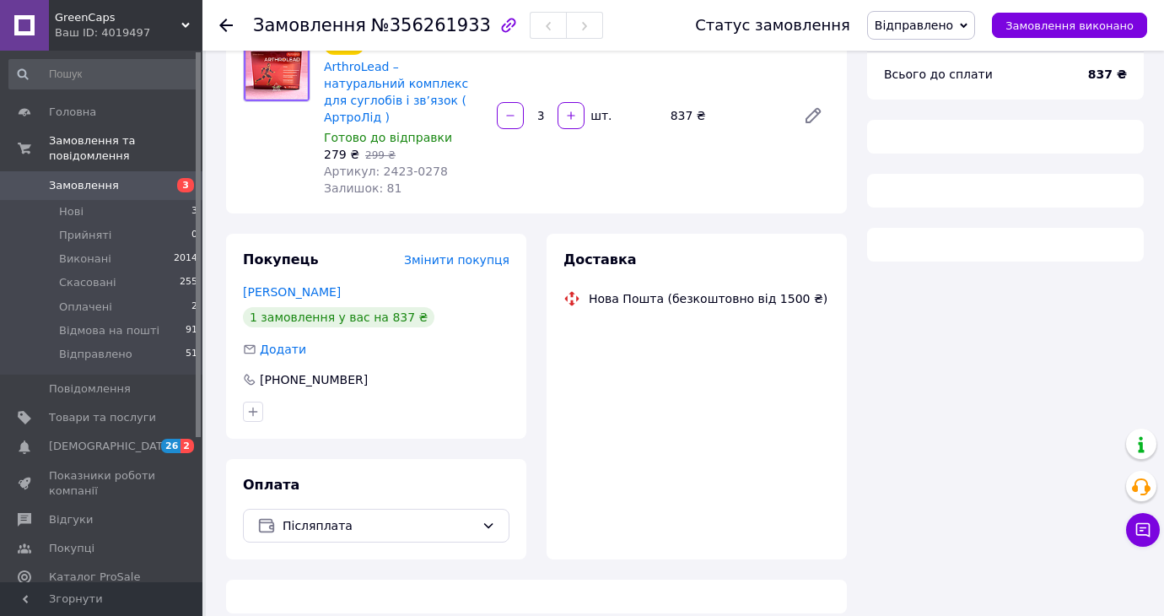
scroll to position [310, 0]
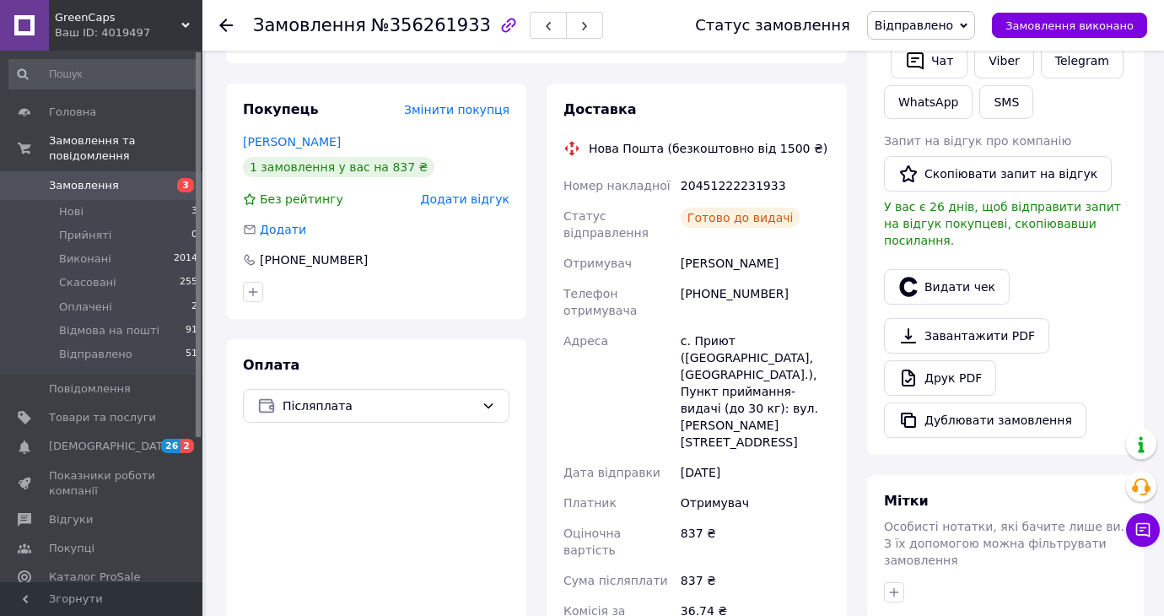
click at [736, 170] on div "20451222231933" at bounding box center [755, 185] width 156 height 30
copy div "20451222231933"
click at [1001, 110] on button "SMS" at bounding box center [1006, 102] width 54 height 34
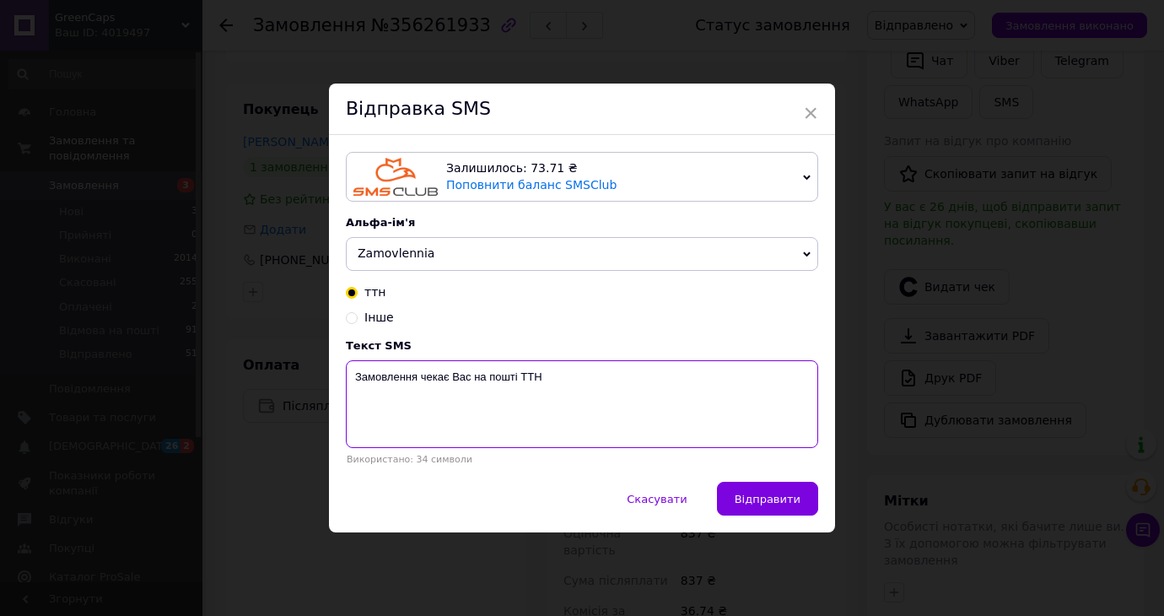
click at [665, 423] on textarea "Замовлення чекає Вас на пошті ТТН" at bounding box center [582, 404] width 472 height 88
paste textarea "20451222231933"
type textarea "Замовлення чекає Вас на пошті ТТН 20451222231933"
click at [766, 509] on button "Відправити" at bounding box center [767, 499] width 101 height 34
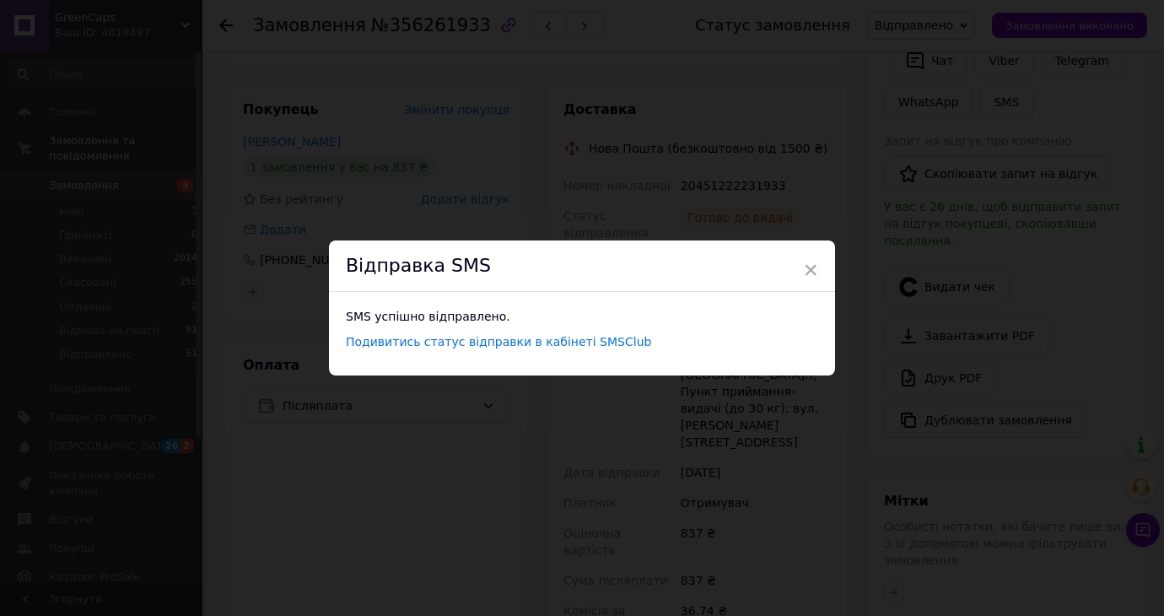
click at [798, 267] on div "Відправка SMS" at bounding box center [582, 265] width 506 height 51
click at [803, 266] on span "×" at bounding box center [810, 270] width 15 height 29
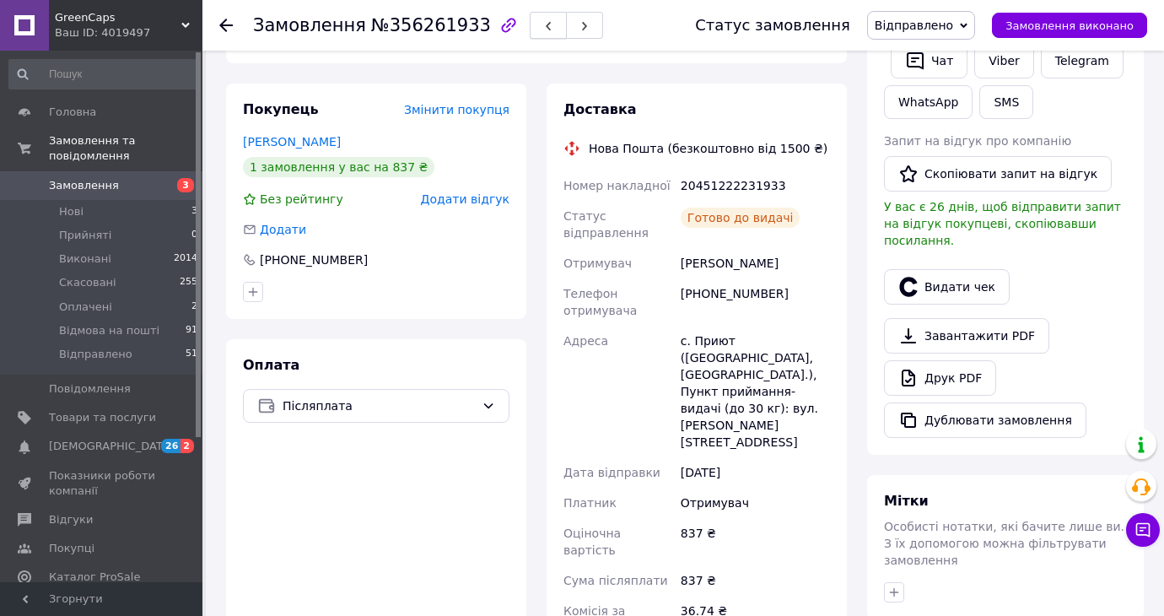
click at [542, 32] on button "button" at bounding box center [548, 25] width 37 height 27
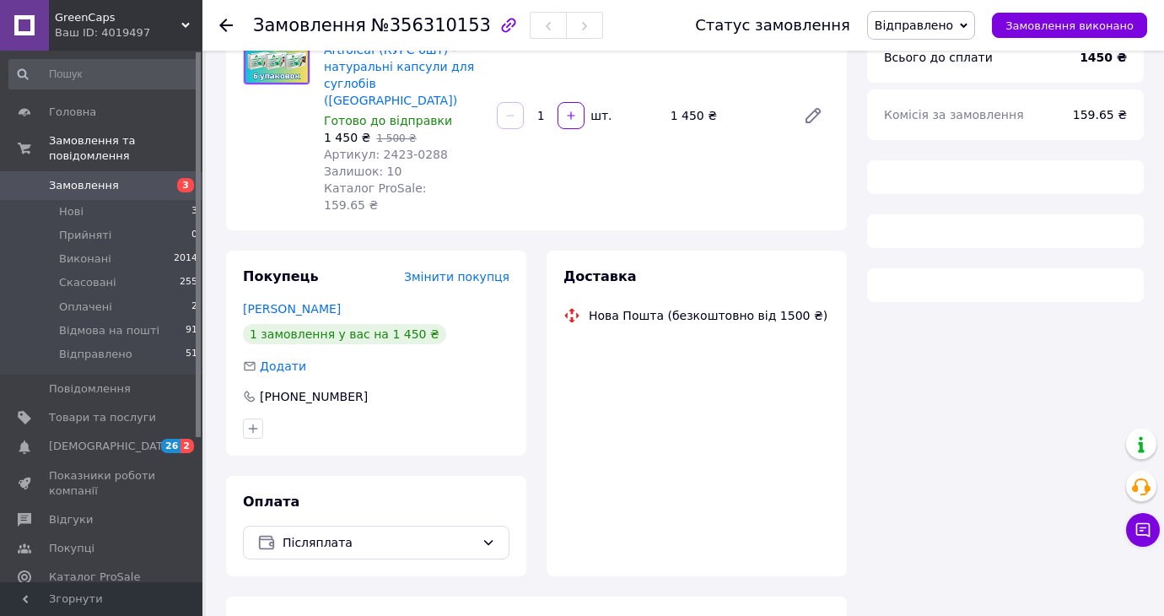
scroll to position [310, 0]
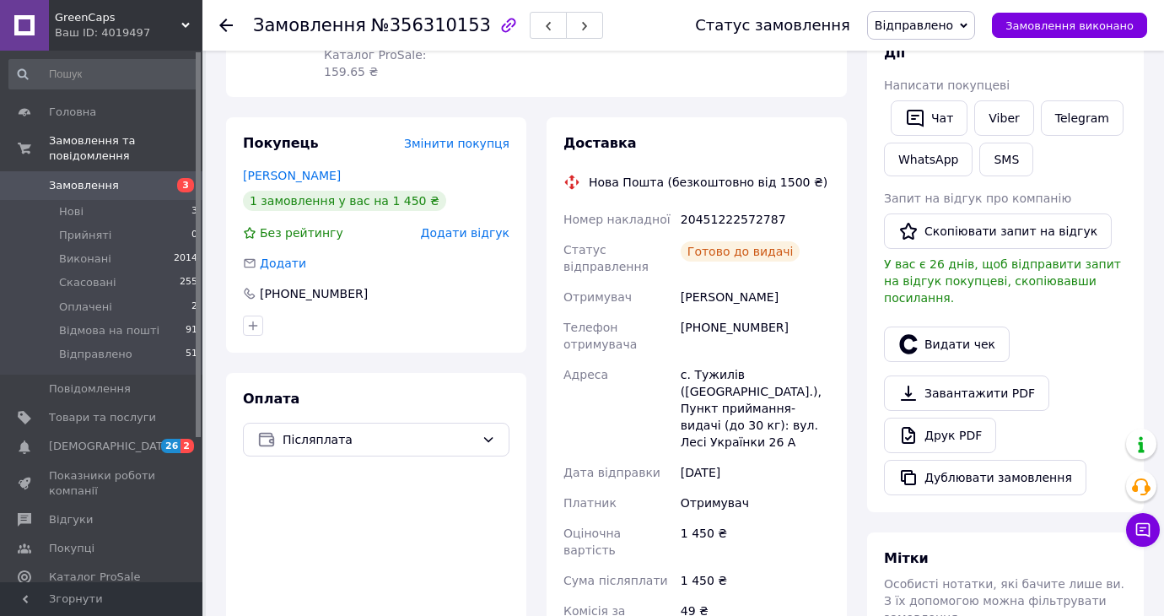
click at [728, 204] on div "20451222572787" at bounding box center [755, 219] width 156 height 30
copy div "20451222572787"
click at [1013, 159] on button "SMS" at bounding box center [1006, 160] width 54 height 34
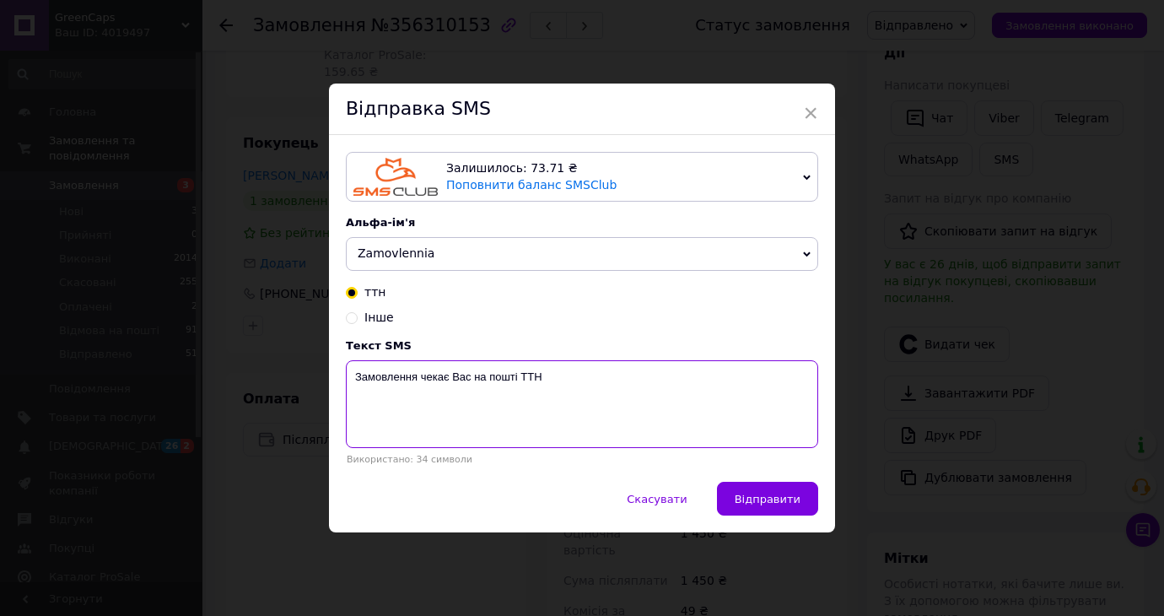
click at [744, 396] on textarea "Замовлення чекає Вас на пошті ТТН" at bounding box center [582, 404] width 472 height 88
paste textarea "20451222572787"
type textarea "Замовлення чекає Вас на пошті ТТН 20451222572787"
click at [802, 504] on button "Відправити" at bounding box center [767, 499] width 101 height 34
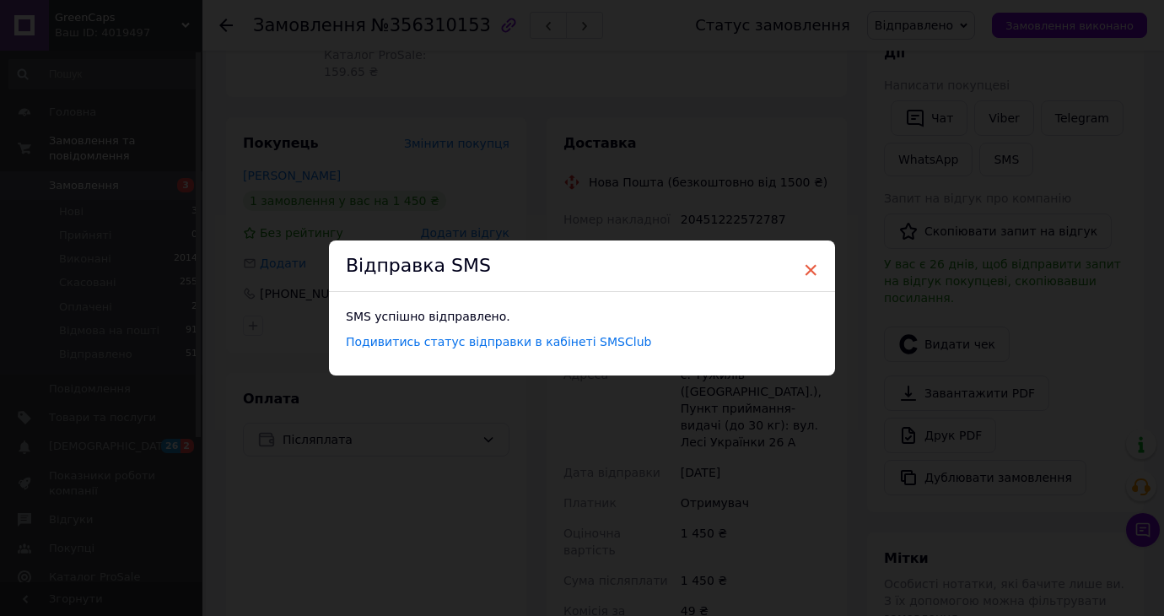
click at [808, 268] on span "×" at bounding box center [810, 270] width 15 height 29
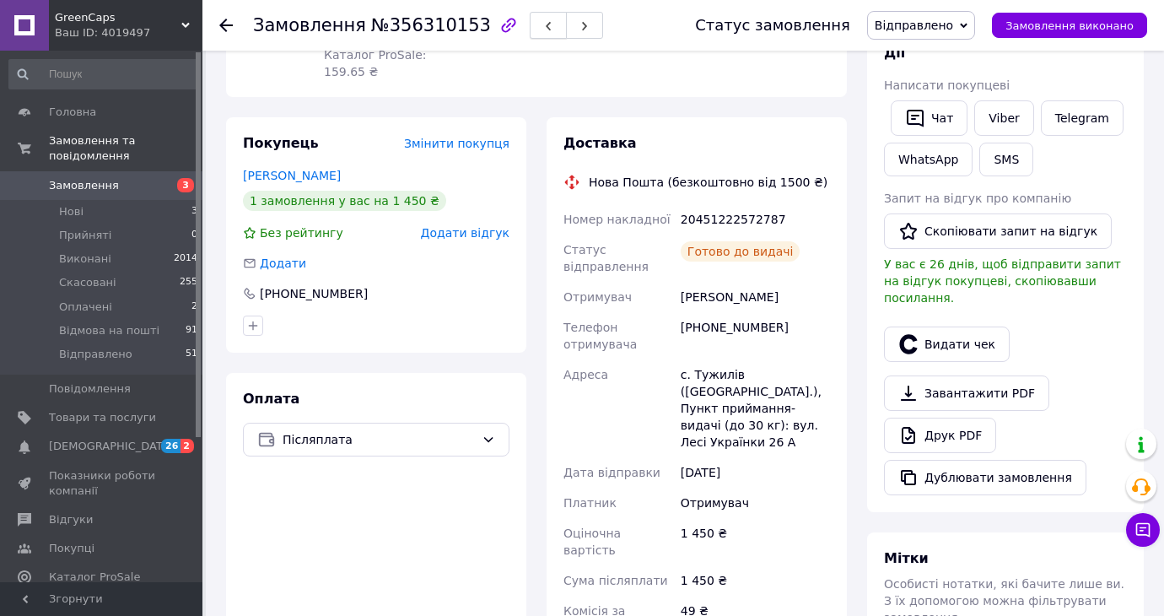
click at [531, 32] on button "button" at bounding box center [548, 25] width 37 height 27
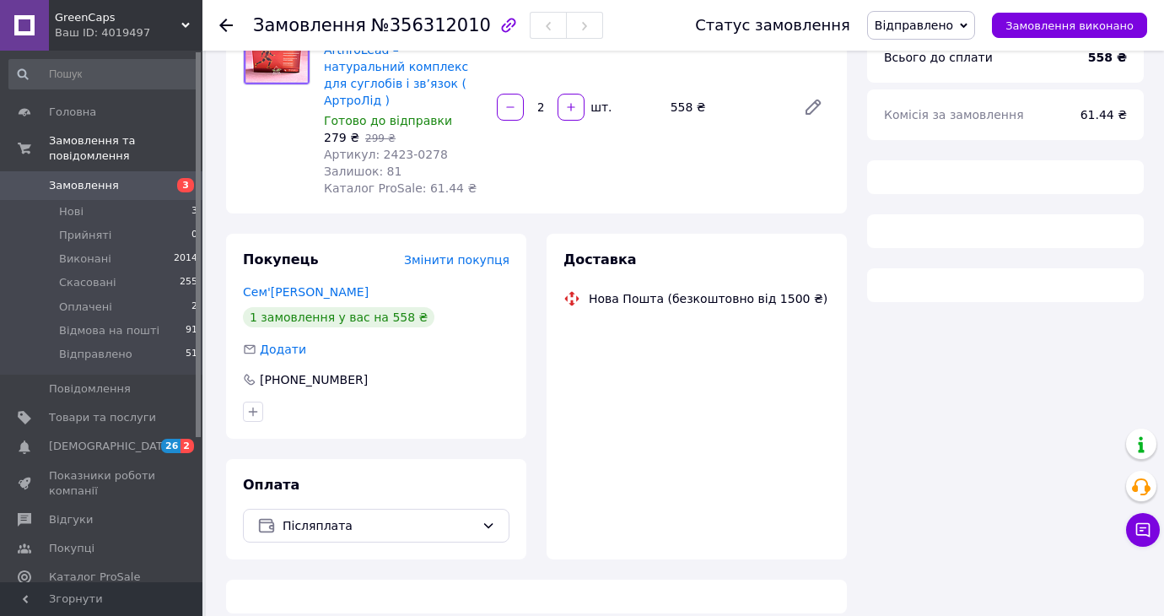
scroll to position [310, 0]
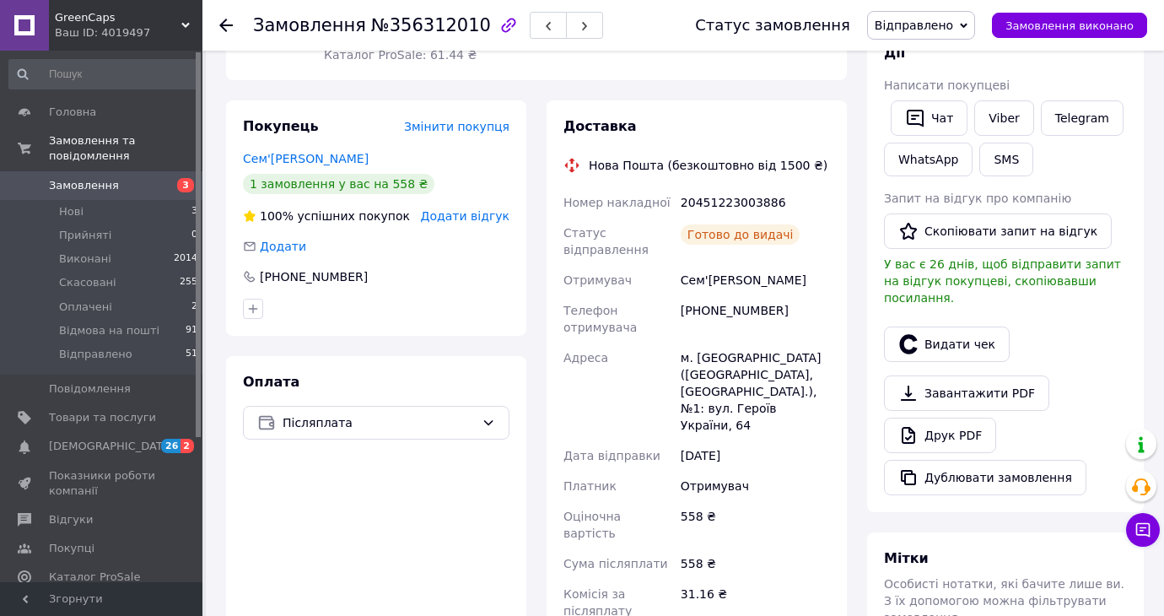
click at [725, 187] on div "20451223003886" at bounding box center [755, 202] width 156 height 30
copy div "20451223003886"
click at [1000, 164] on button "SMS" at bounding box center [1006, 160] width 54 height 34
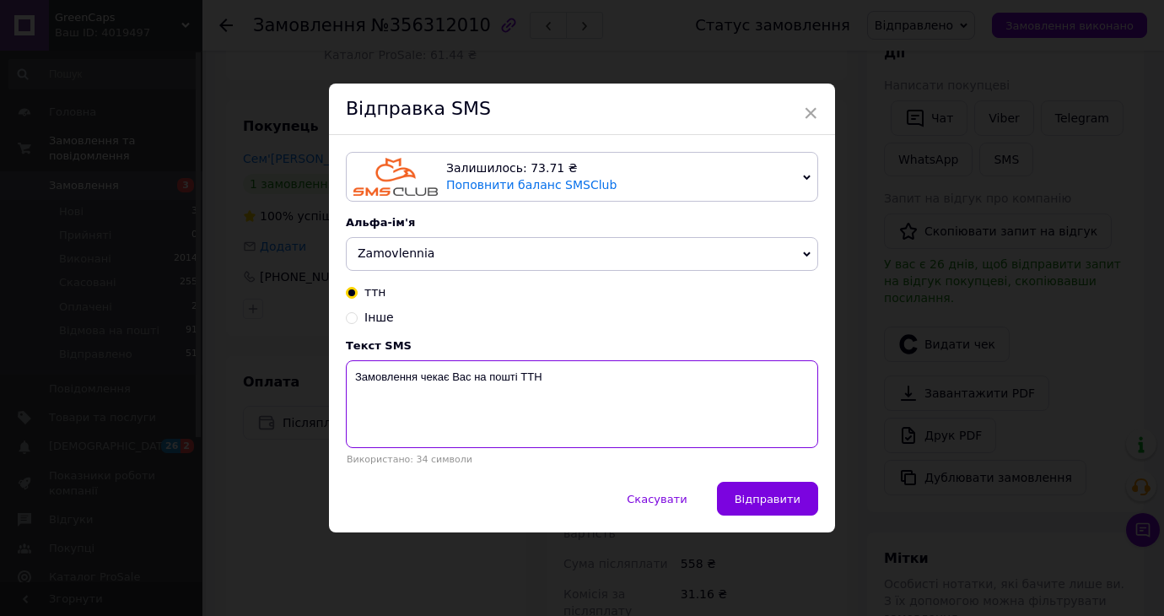
click at [714, 388] on textarea "Замовлення чекає Вас на пошті ТТН" at bounding box center [582, 404] width 472 height 88
paste textarea "20451223003886"
type textarea "Замовлення чекає Вас на пошті ТТН 20451223003886"
click at [786, 509] on button "Відправити" at bounding box center [767, 499] width 101 height 34
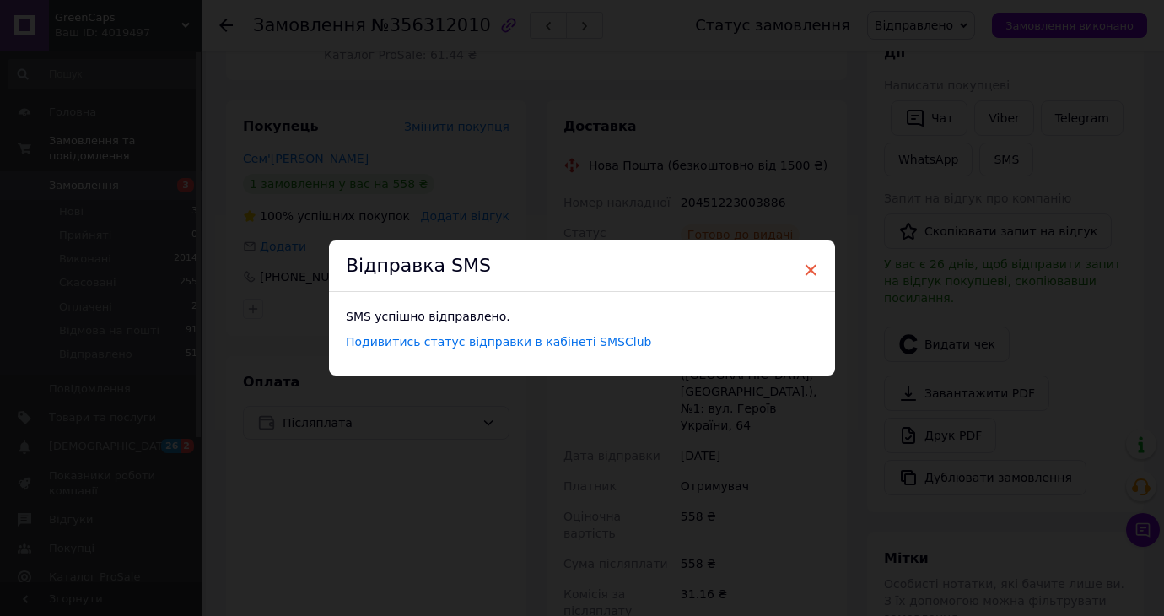
click at [804, 275] on span "×" at bounding box center [810, 270] width 15 height 29
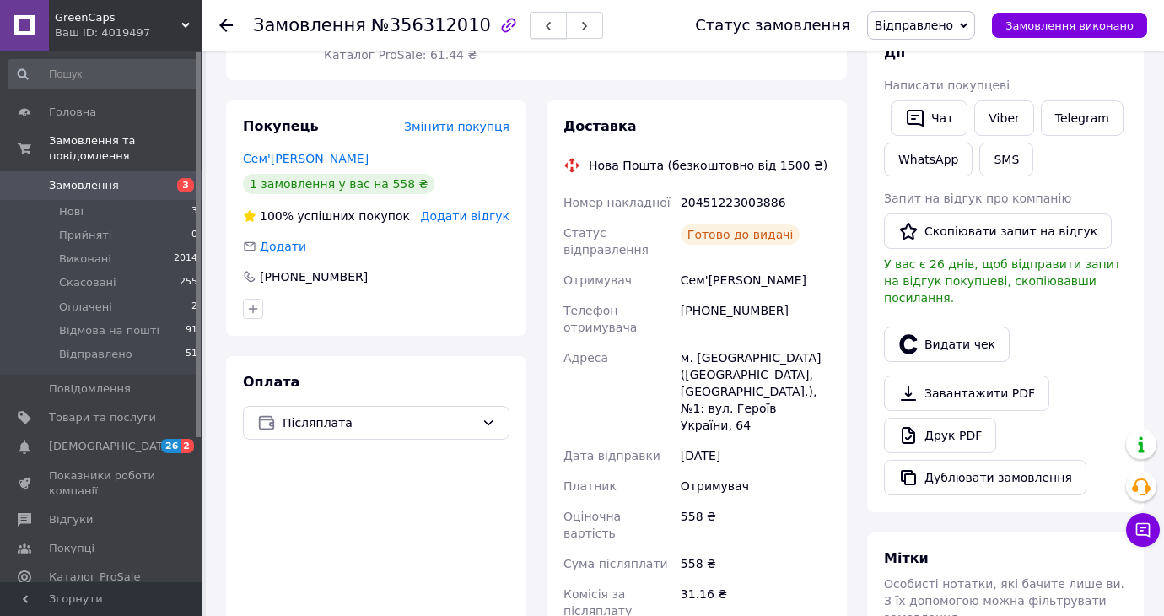
click at [531, 30] on button "button" at bounding box center [548, 25] width 37 height 27
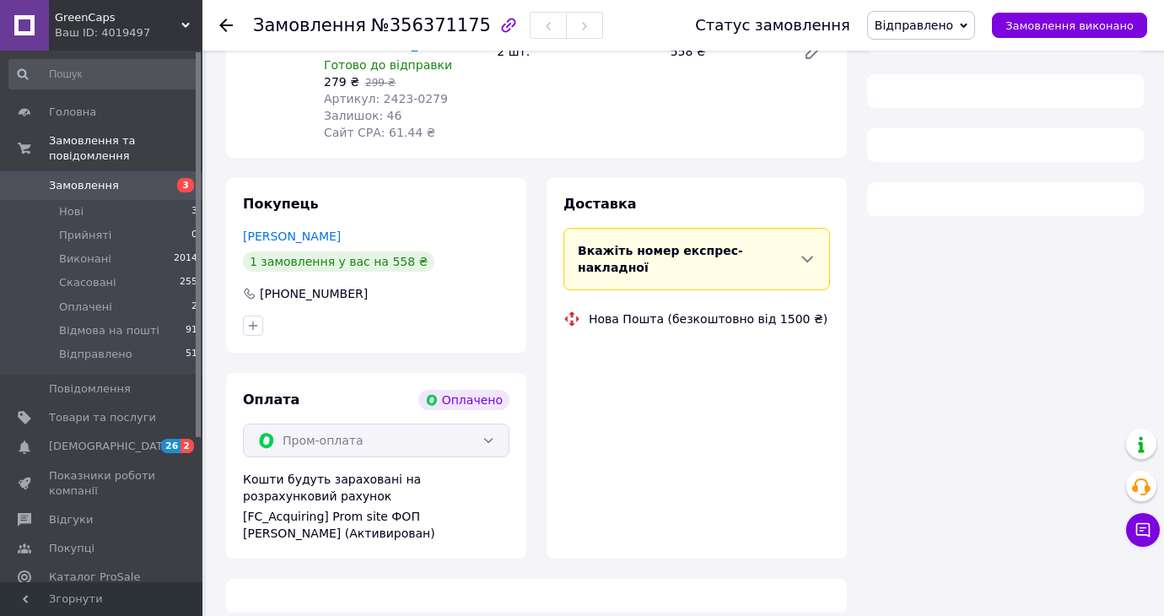
scroll to position [310, 0]
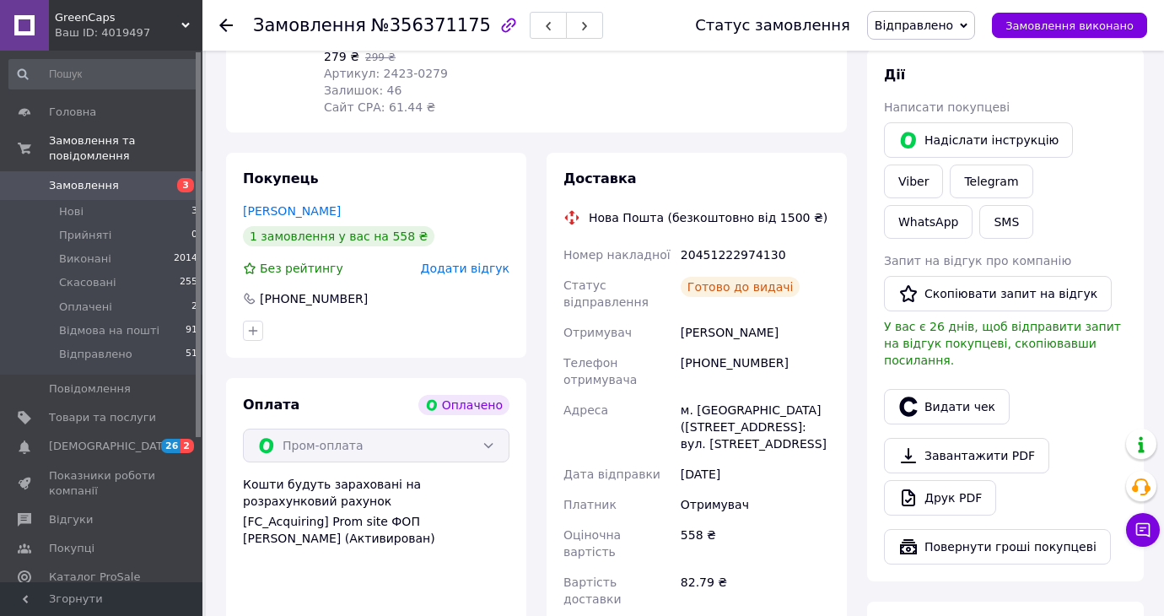
click at [708, 243] on div "20451222974130" at bounding box center [755, 255] width 156 height 30
copy div "20451222974130"
click at [979, 219] on button "SMS" at bounding box center [1006, 222] width 54 height 34
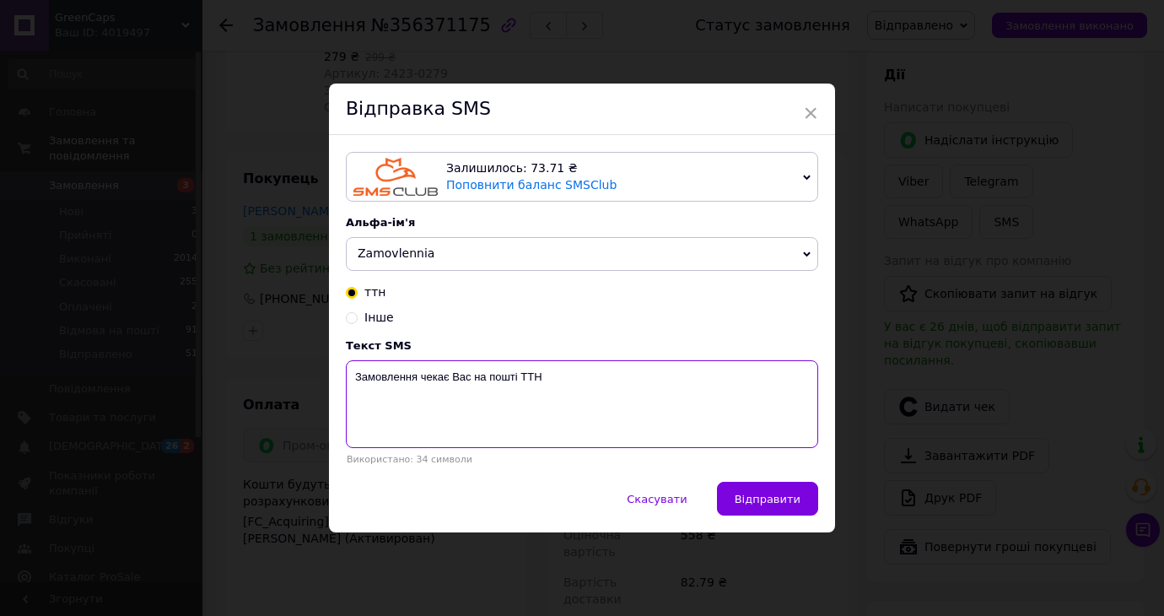
click at [718, 360] on textarea "Замовлення чекає Вас на пошті ТТН" at bounding box center [582, 404] width 472 height 88
click at [718, 380] on textarea "Замовлення чекає Вас на пошті ТТН" at bounding box center [582, 404] width 472 height 88
paste textarea "20451222974130"
type textarea "Замовлення чекає Вас на пошті ТТН 20451222974130"
click at [773, 477] on div "Залишилось: 73.71 ₴ Поповнити баланс SMSClub Підключити LetsAds Альфа-ім'я Zamo…" at bounding box center [582, 309] width 506 height 348
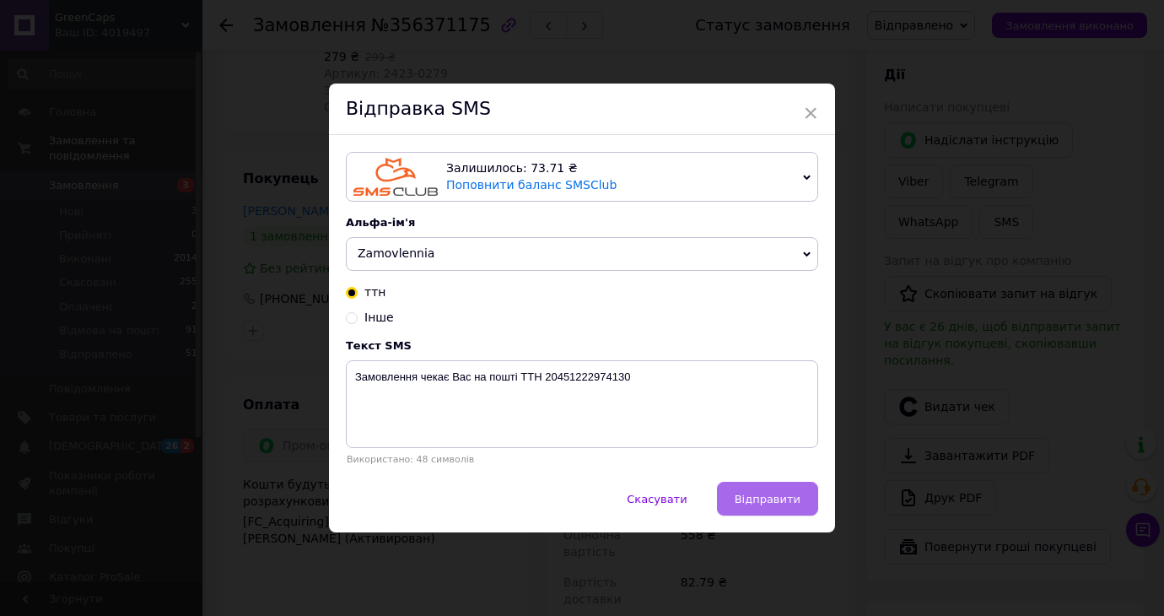
click at [773, 488] on button "Відправити" at bounding box center [767, 499] width 101 height 34
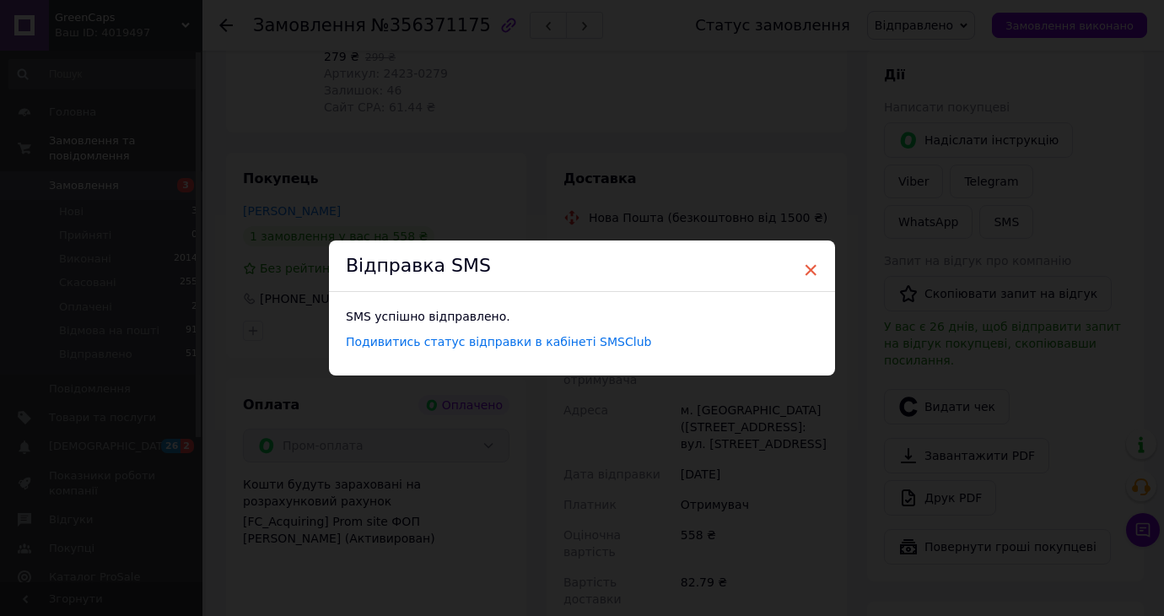
click at [804, 273] on span "×" at bounding box center [810, 270] width 15 height 29
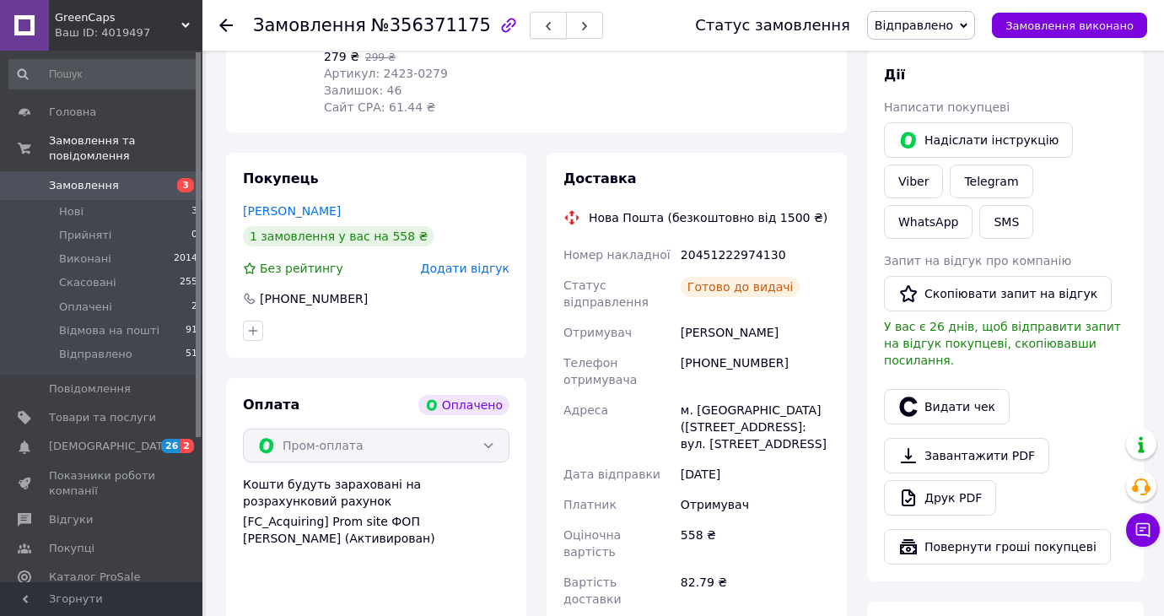
click at [530, 17] on button "button" at bounding box center [548, 25] width 37 height 27
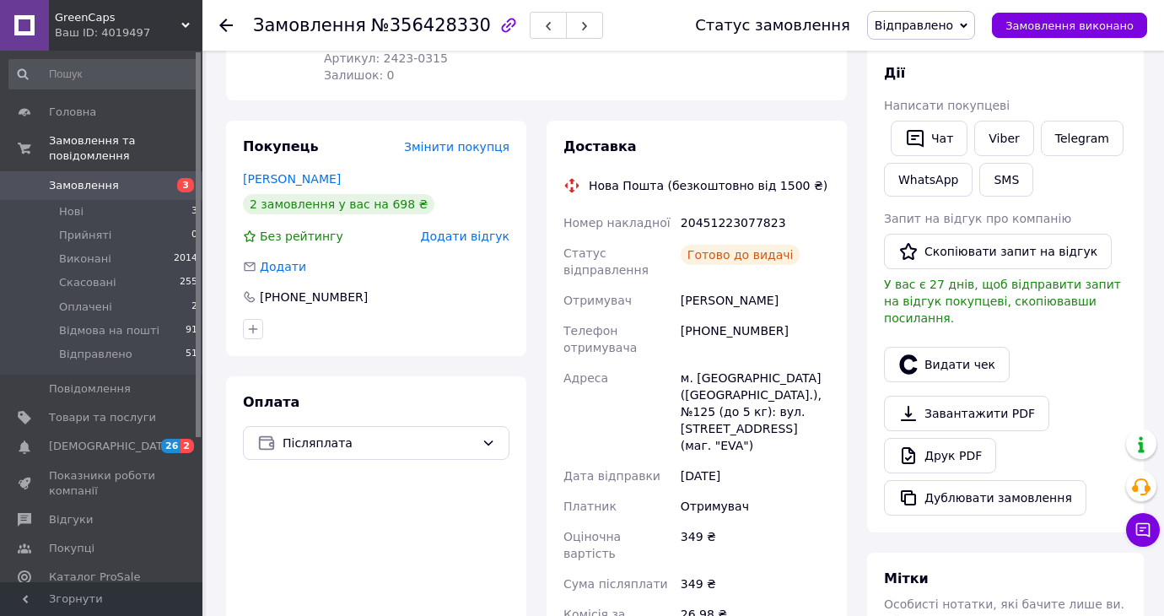
scroll to position [217, 0]
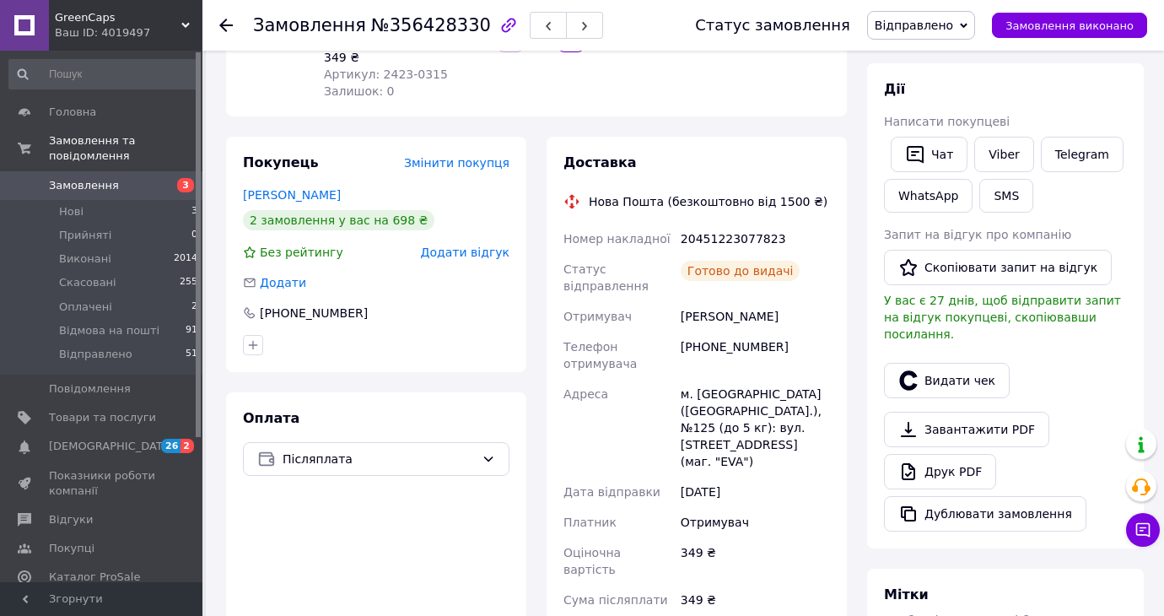
click at [723, 236] on div "20451223077823" at bounding box center [755, 239] width 156 height 30
copy div "20451223077823"
click at [1032, 192] on div "SMS" at bounding box center [1006, 195] width 61 height 40
click at [1025, 192] on button "SMS" at bounding box center [1006, 196] width 54 height 34
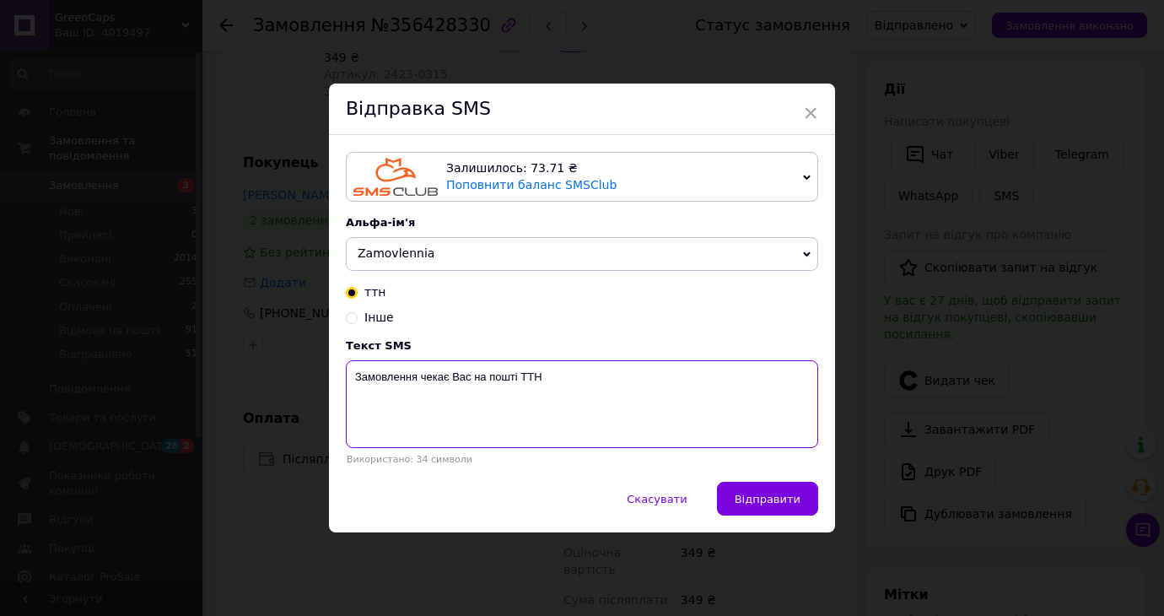
click at [660, 410] on textarea "Замовлення чекає Вас на пошті ТТН" at bounding box center [582, 404] width 472 height 88
paste textarea "20451223077823"
type textarea "Замовлення чекає Вас на пошті ТТН 20451223077823"
click at [773, 511] on button "Відправити" at bounding box center [767, 499] width 101 height 34
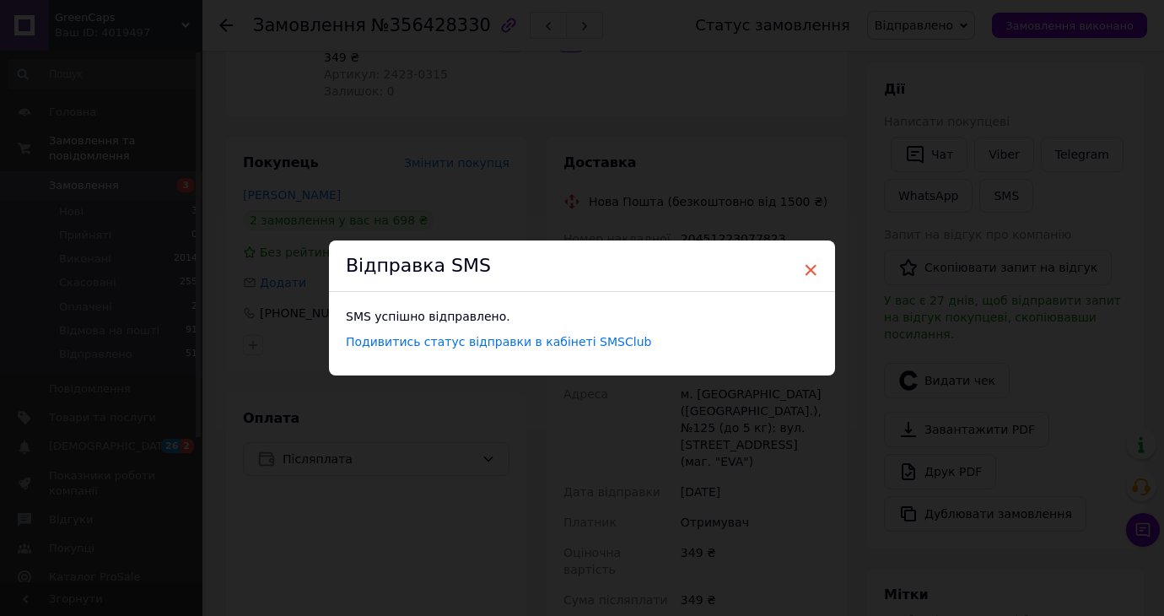
click at [806, 265] on span "×" at bounding box center [810, 270] width 15 height 29
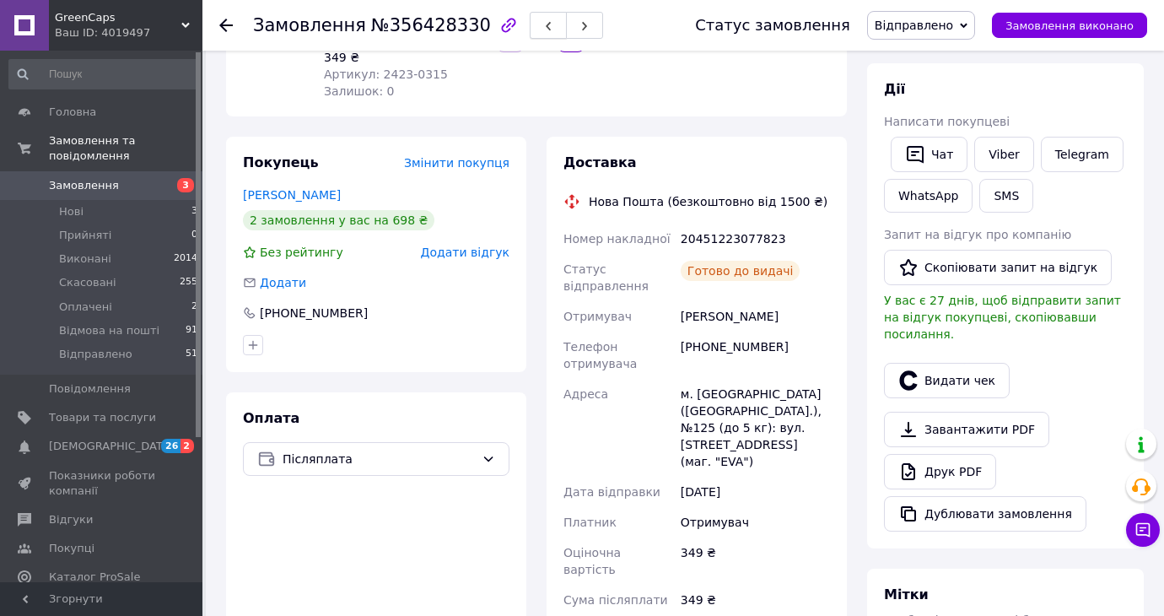
click at [540, 25] on button "button" at bounding box center [548, 25] width 37 height 27
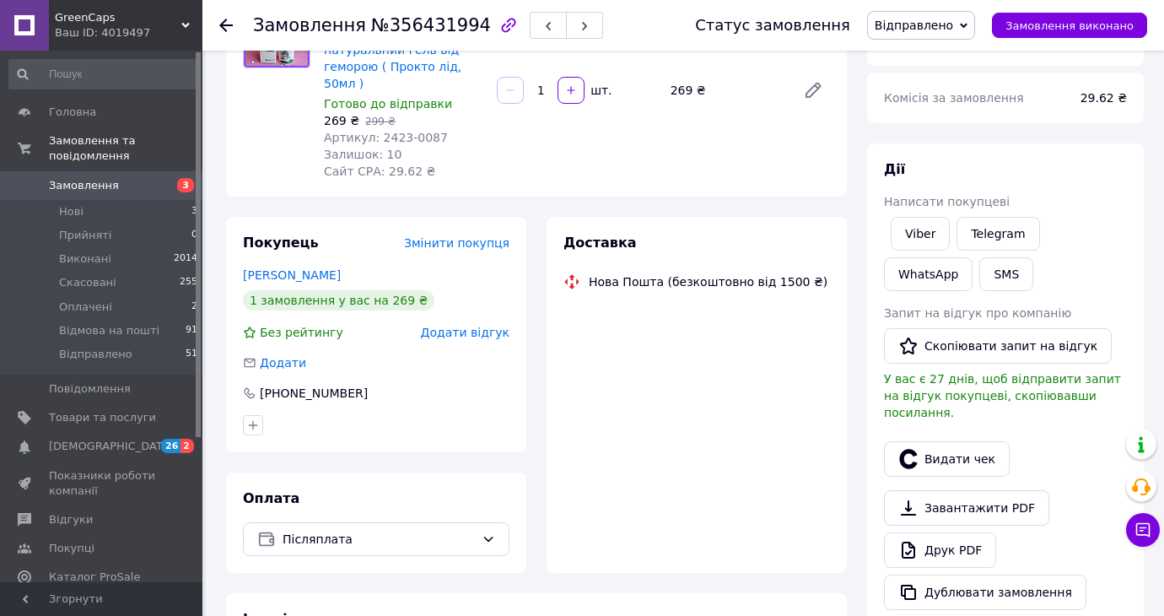
scroll to position [217, 0]
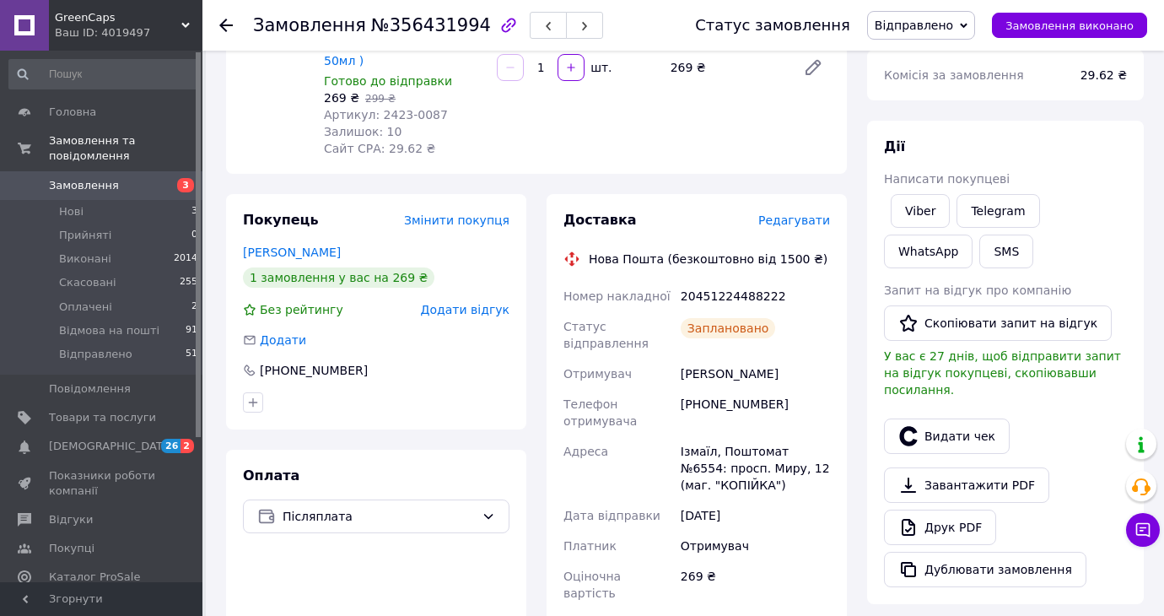
click at [752, 298] on div "20451224488222" at bounding box center [755, 296] width 156 height 30
copy div "20451224488222"
click at [1012, 245] on button "SMS" at bounding box center [1006, 251] width 54 height 34
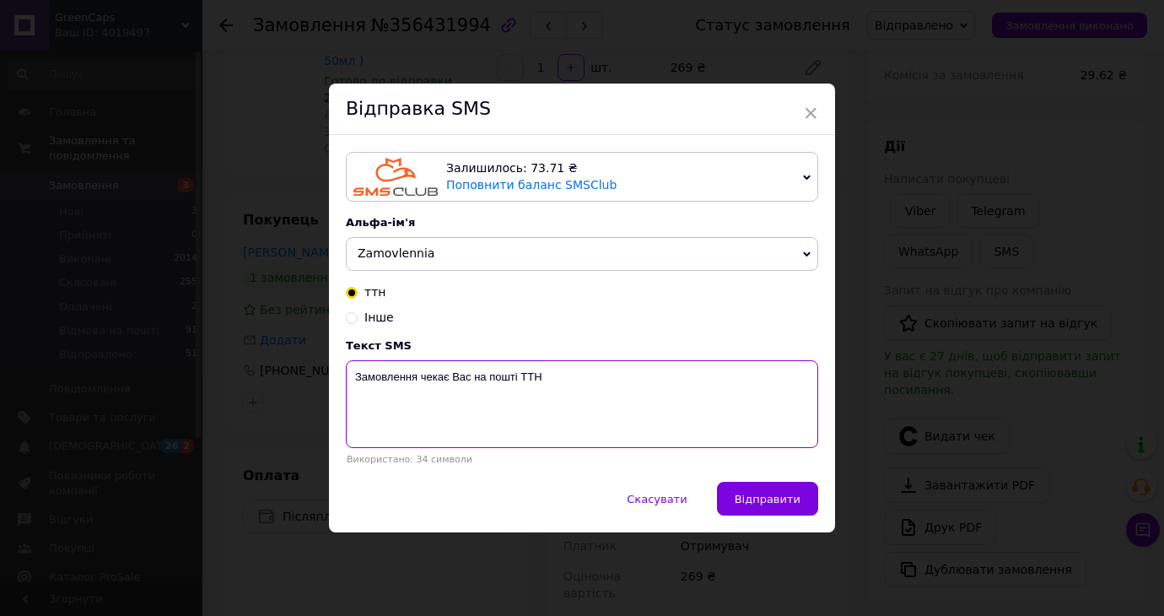
click at [712, 374] on textarea "Замовлення чекає Вас на пошті ТТН" at bounding box center [582, 404] width 472 height 88
paste textarea "20451224488222"
type textarea "Замовлення чекає Вас на пошті ТТН 20451224488222"
click at [775, 493] on span "Відправити" at bounding box center [768, 499] width 66 height 13
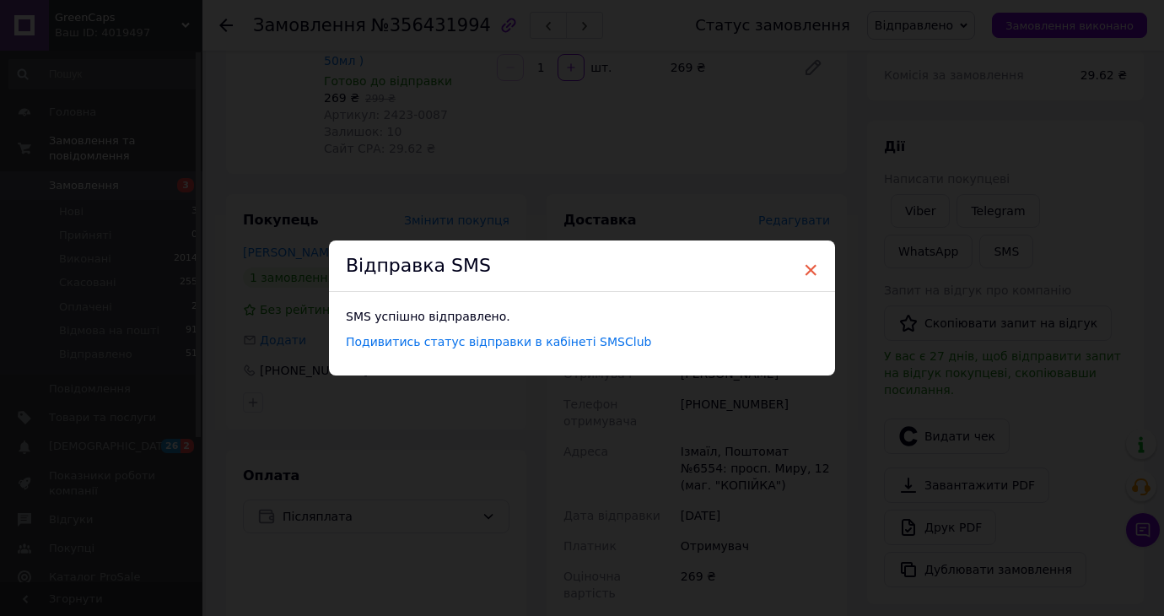
click at [813, 256] on span "×" at bounding box center [810, 270] width 15 height 29
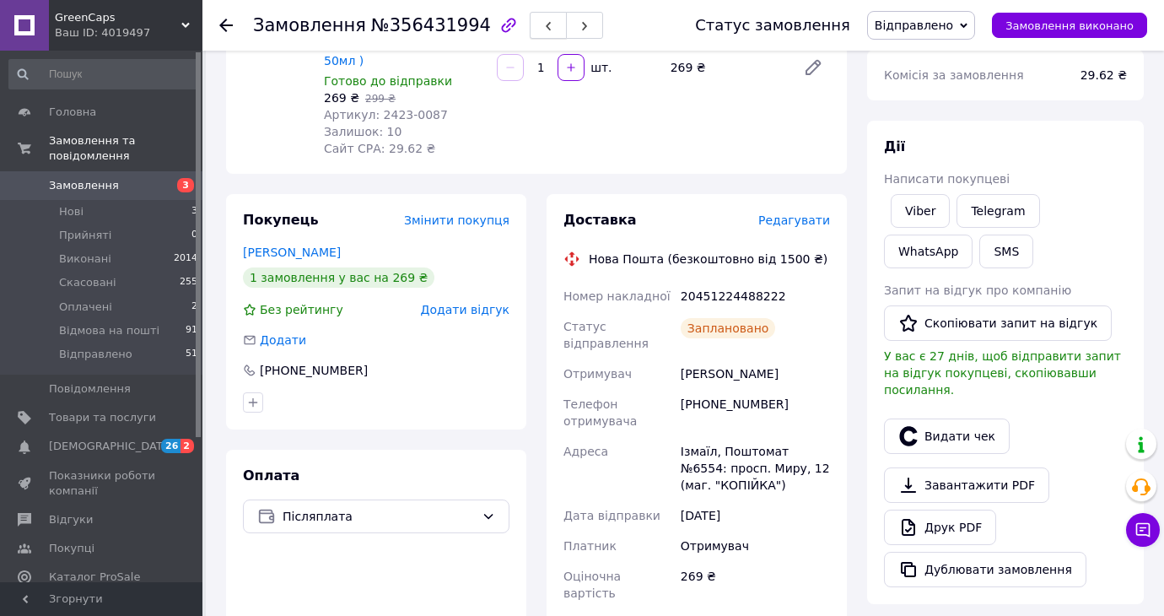
click at [530, 33] on button "button" at bounding box center [548, 25] width 37 height 27
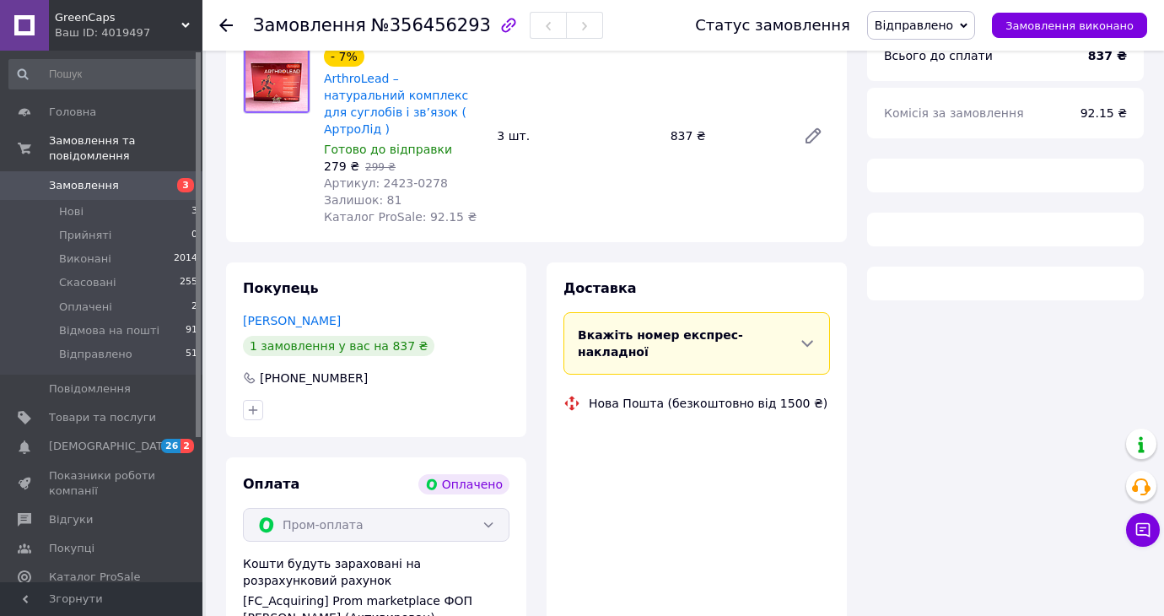
scroll to position [217, 0]
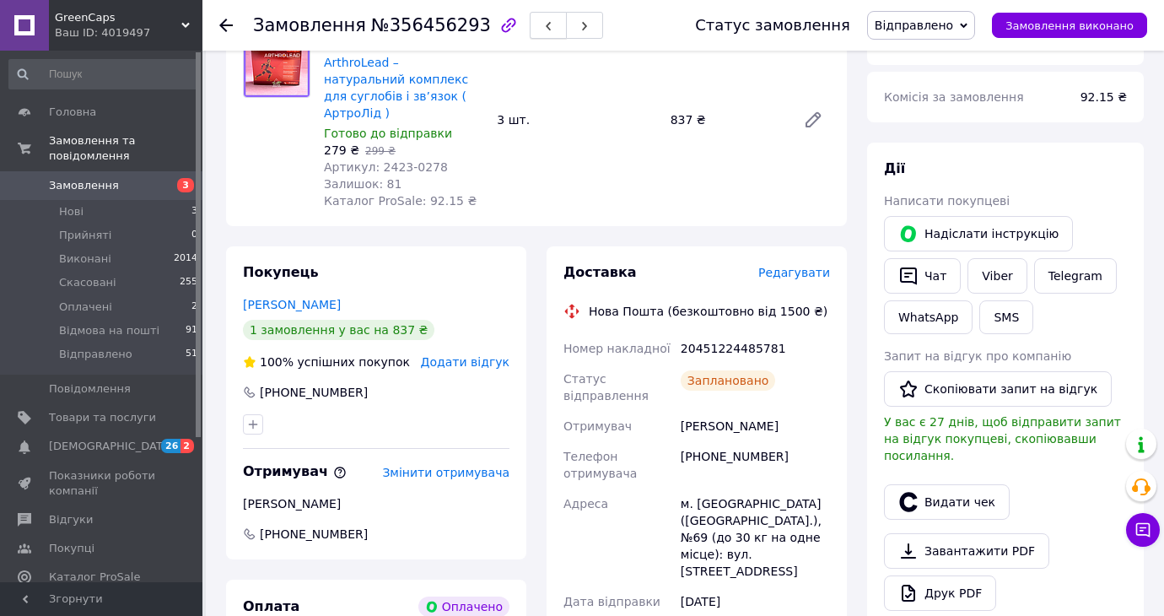
click at [530, 26] on button "button" at bounding box center [548, 25] width 37 height 27
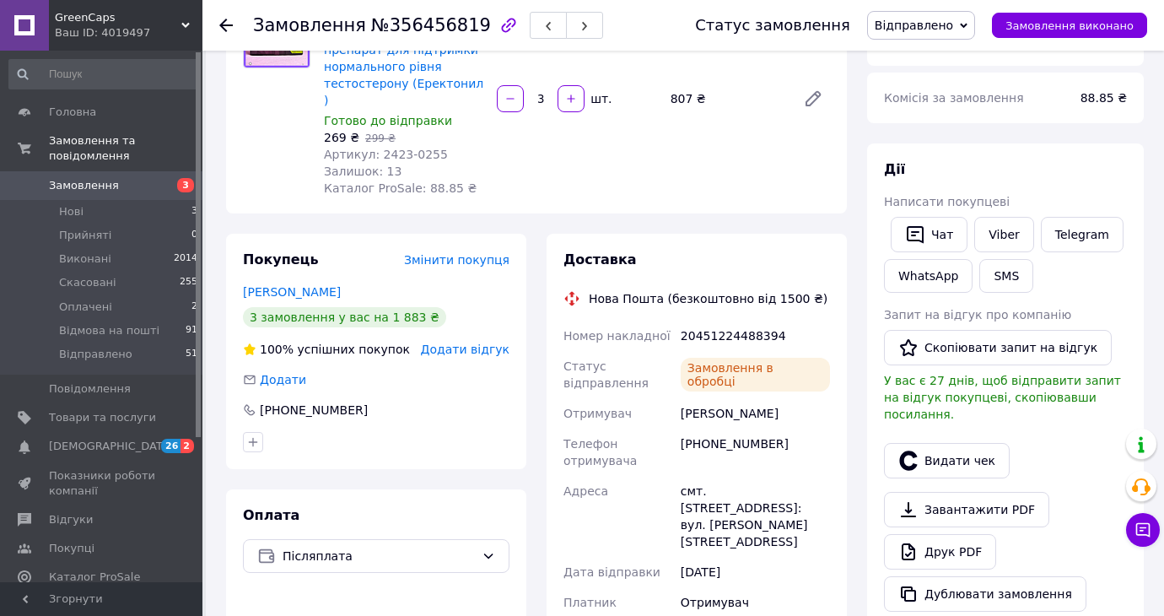
scroll to position [217, 0]
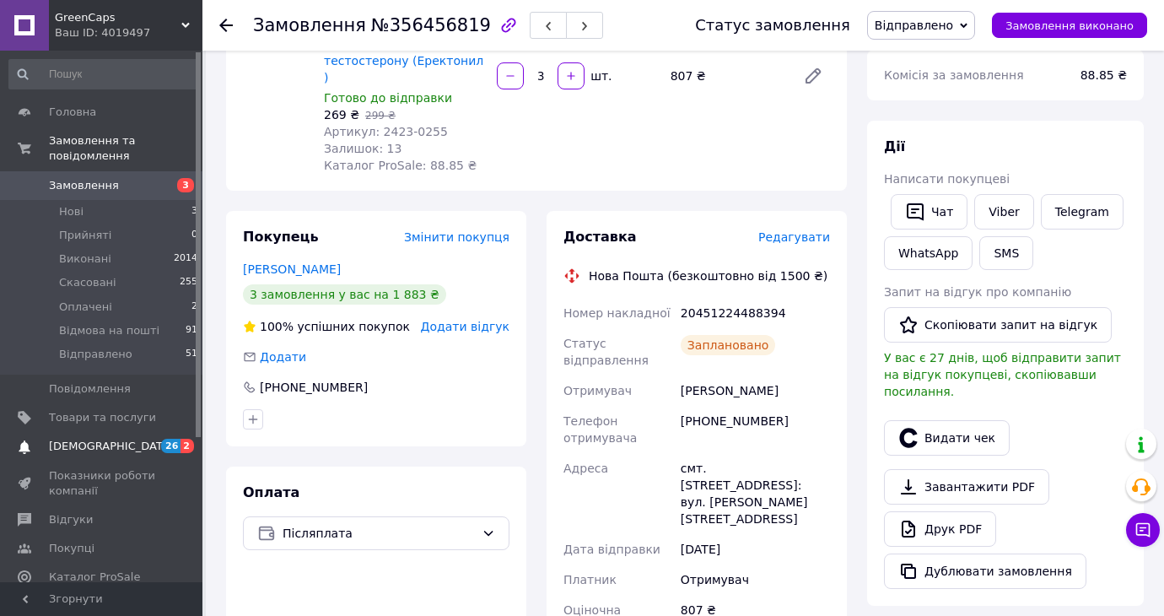
click at [179, 449] on span "26" at bounding box center [170, 446] width 19 height 14
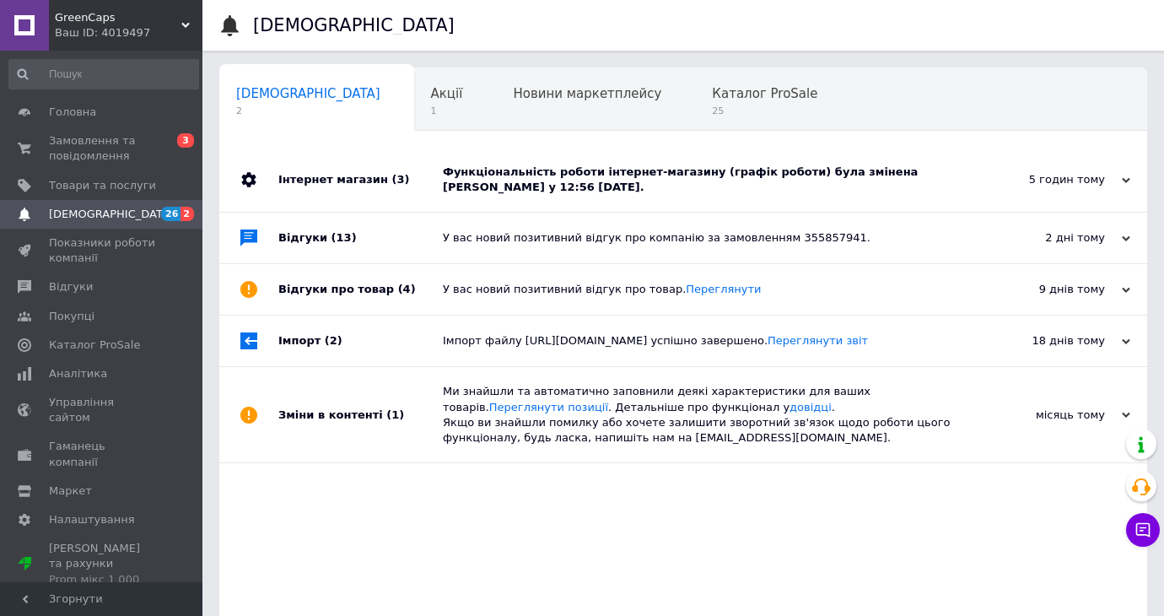
click at [630, 193] on div "Функціональність роботи інтернет-магазину (графік роботи) була змінена [PERSON_…" at bounding box center [702, 179] width 519 height 30
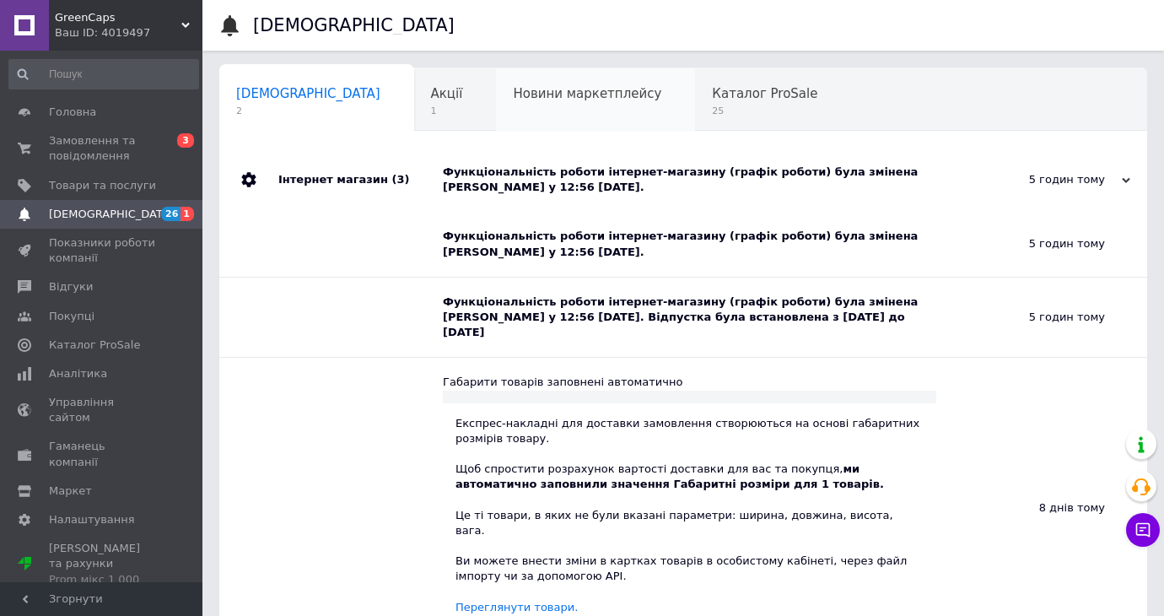
click at [515, 97] on span "Новини маркетплейсу" at bounding box center [587, 93] width 148 height 15
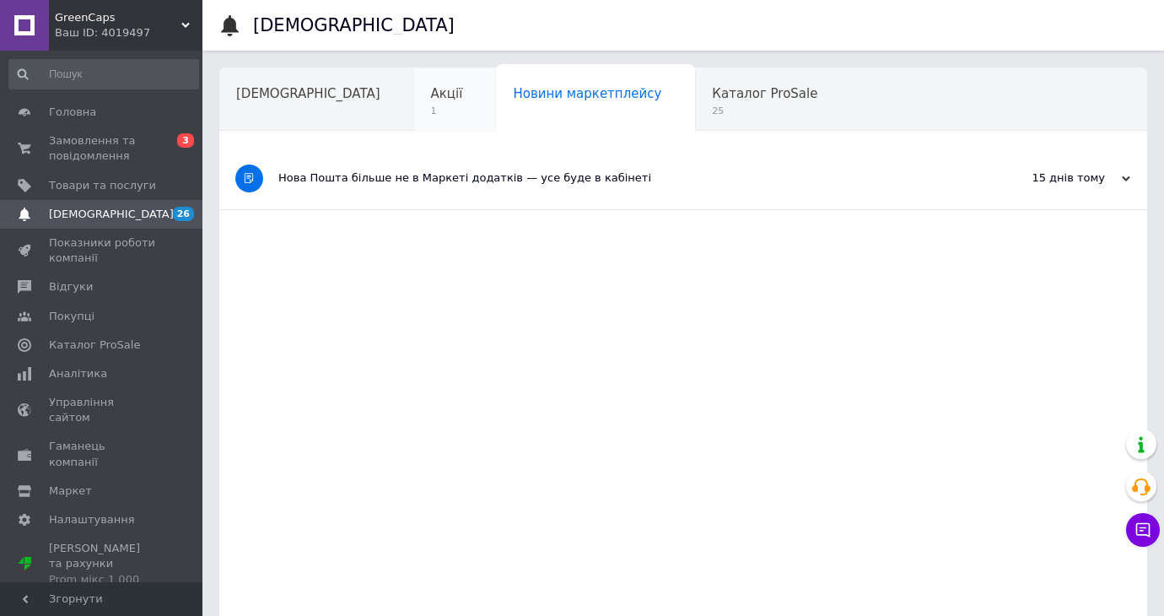
click at [414, 97] on div "Акції 1" at bounding box center [455, 100] width 83 height 64
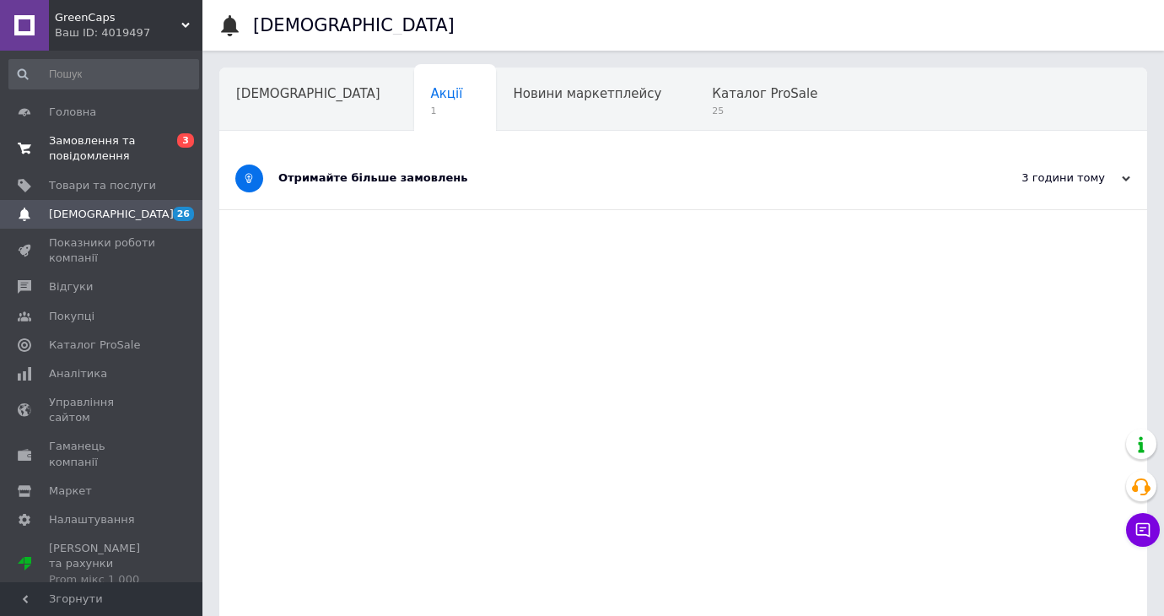
click at [127, 144] on span "Замовлення та повідомлення" at bounding box center [102, 148] width 107 height 30
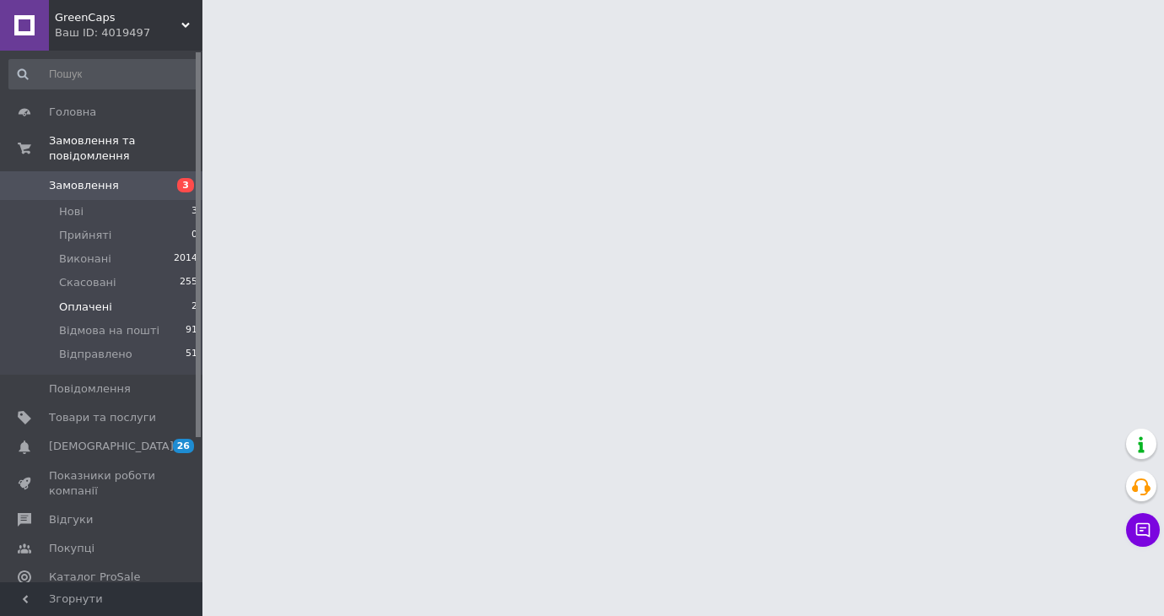
click at [160, 306] on li "Оплачені 2" at bounding box center [103, 307] width 207 height 24
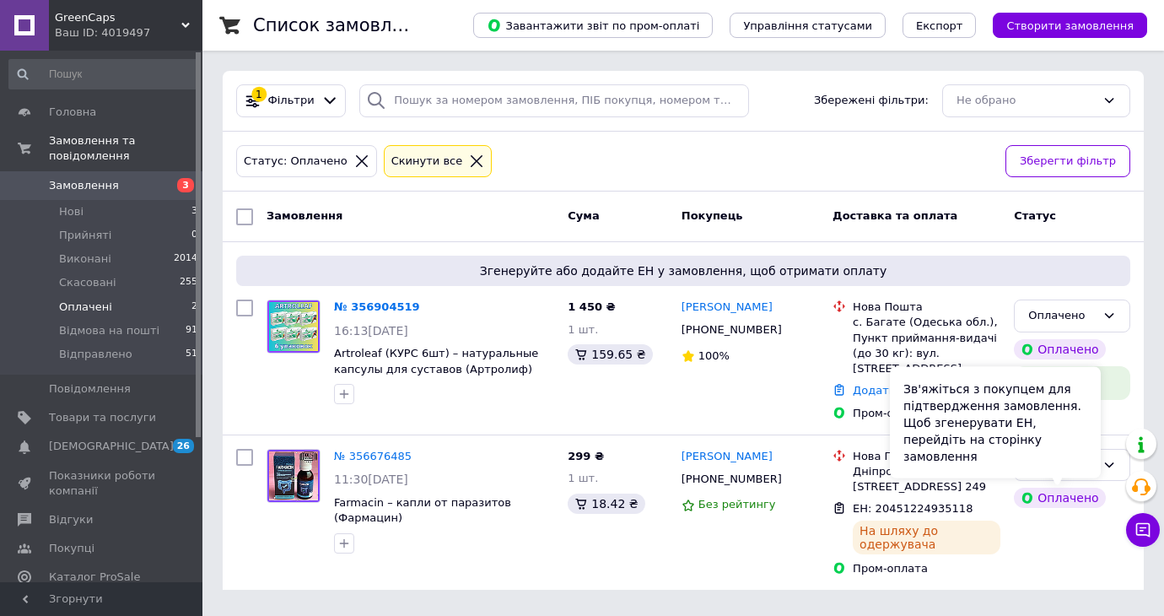
click at [1065, 471] on div "Зв'яжіться з покупцем для підтвердження замовлення. Щоб згенерувати ЕН, перейді…" at bounding box center [995, 422] width 211 height 111
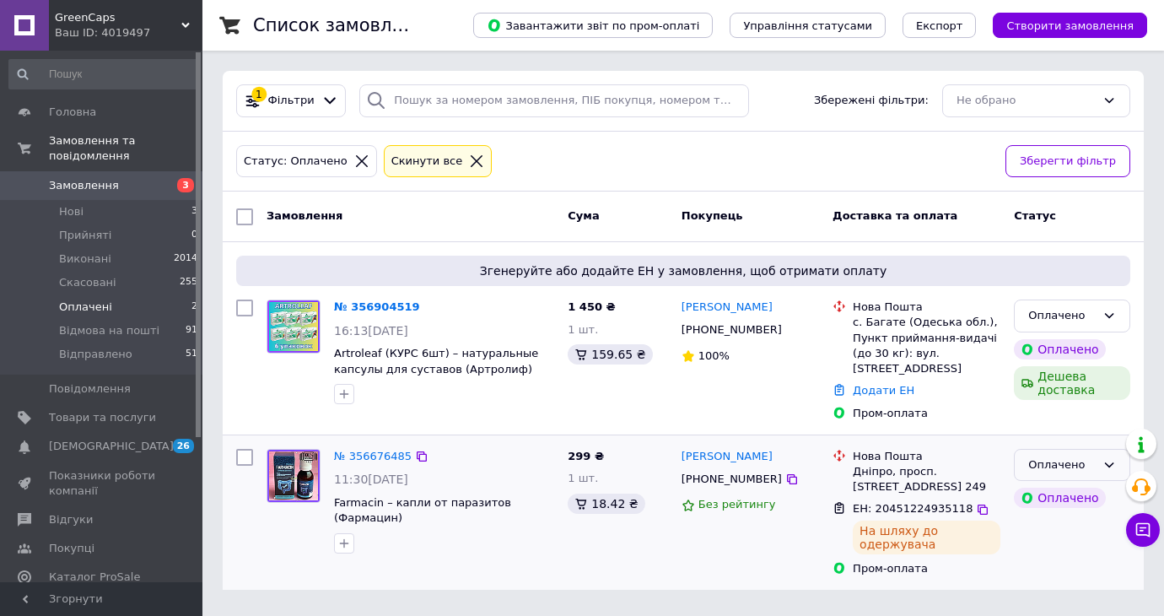
click at [1108, 466] on icon at bounding box center [1109, 464] width 9 height 5
click at [1070, 612] on li "Відправлено" at bounding box center [1072, 609] width 115 height 31
click at [1152, 534] on button "Чат з покупцем 1" at bounding box center [1143, 530] width 34 height 34
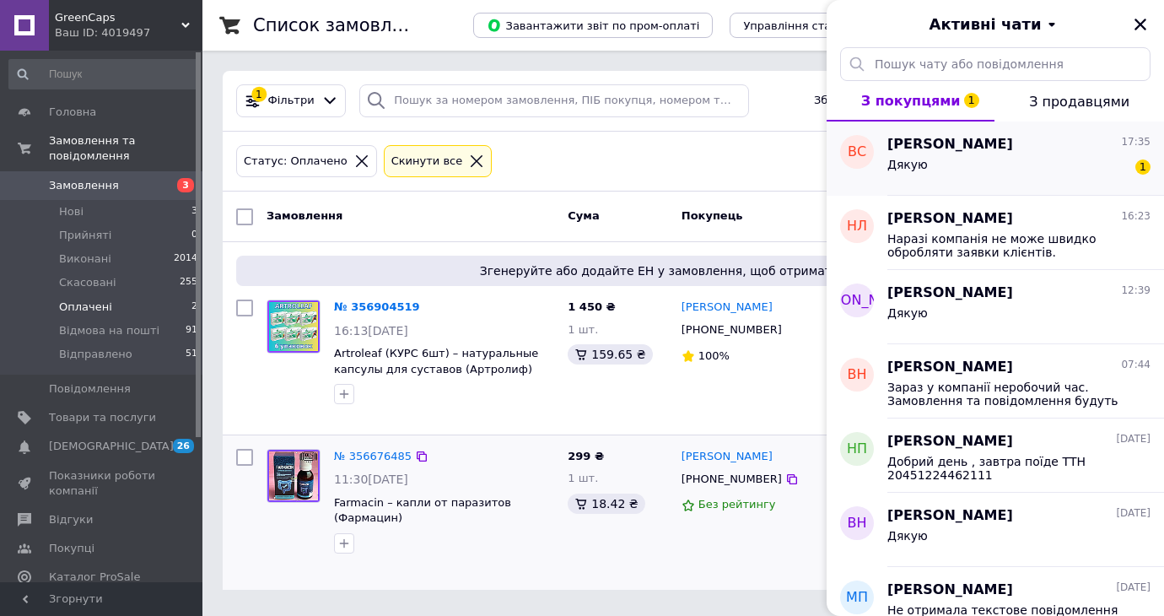
click at [999, 166] on div "Дякую 1" at bounding box center [1018, 167] width 263 height 27
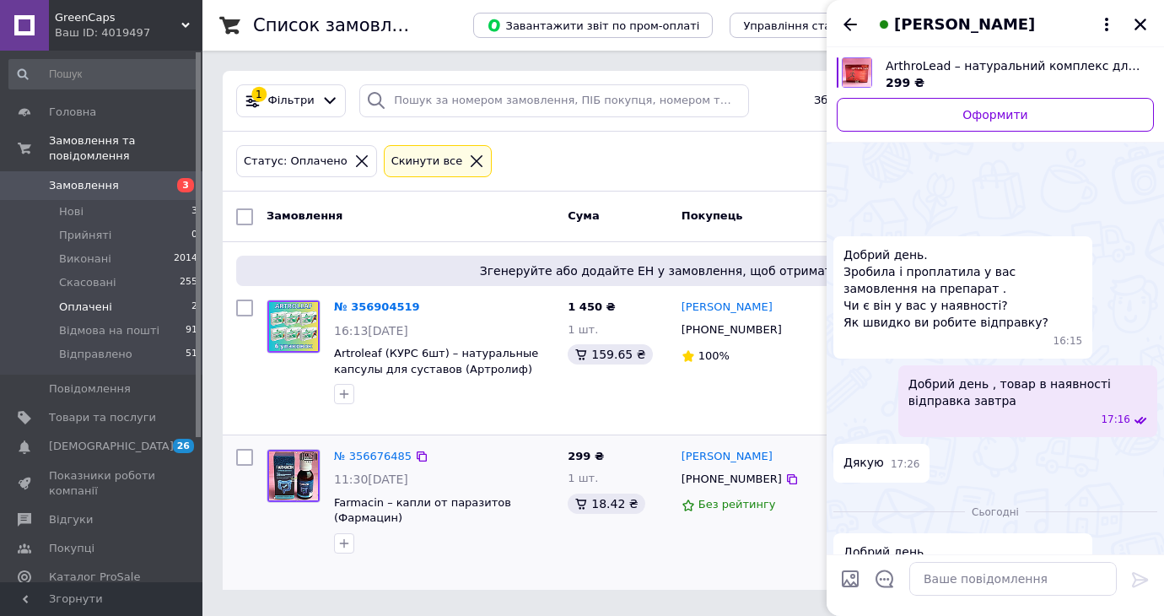
scroll to position [434, 0]
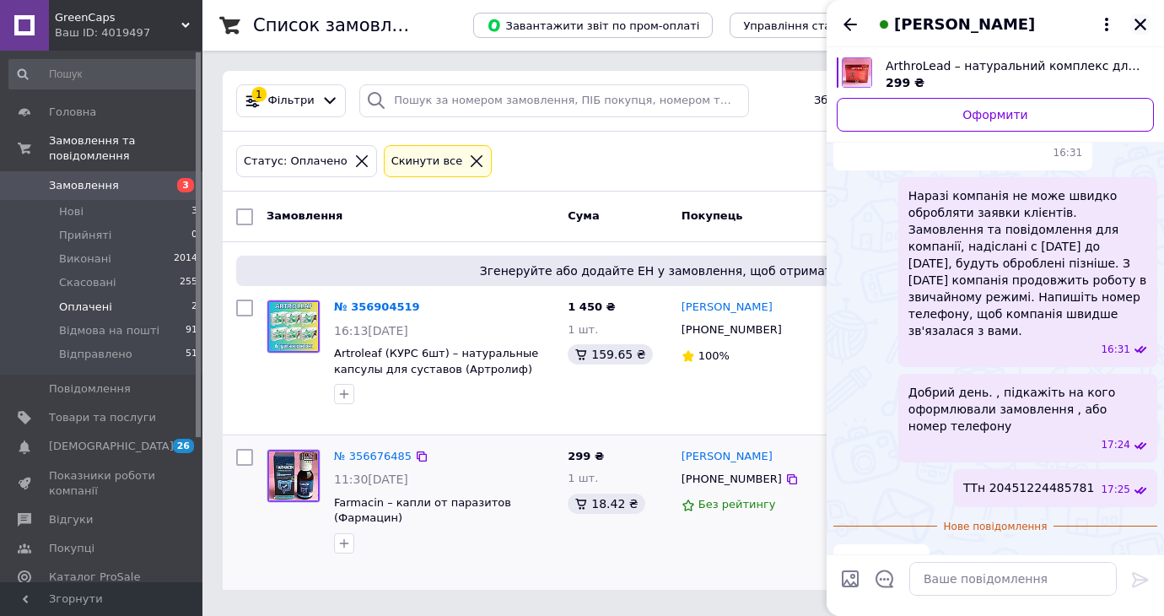
click at [1133, 20] on icon "Закрити" at bounding box center [1140, 24] width 15 height 15
